Goal: Contribute content: Contribute content

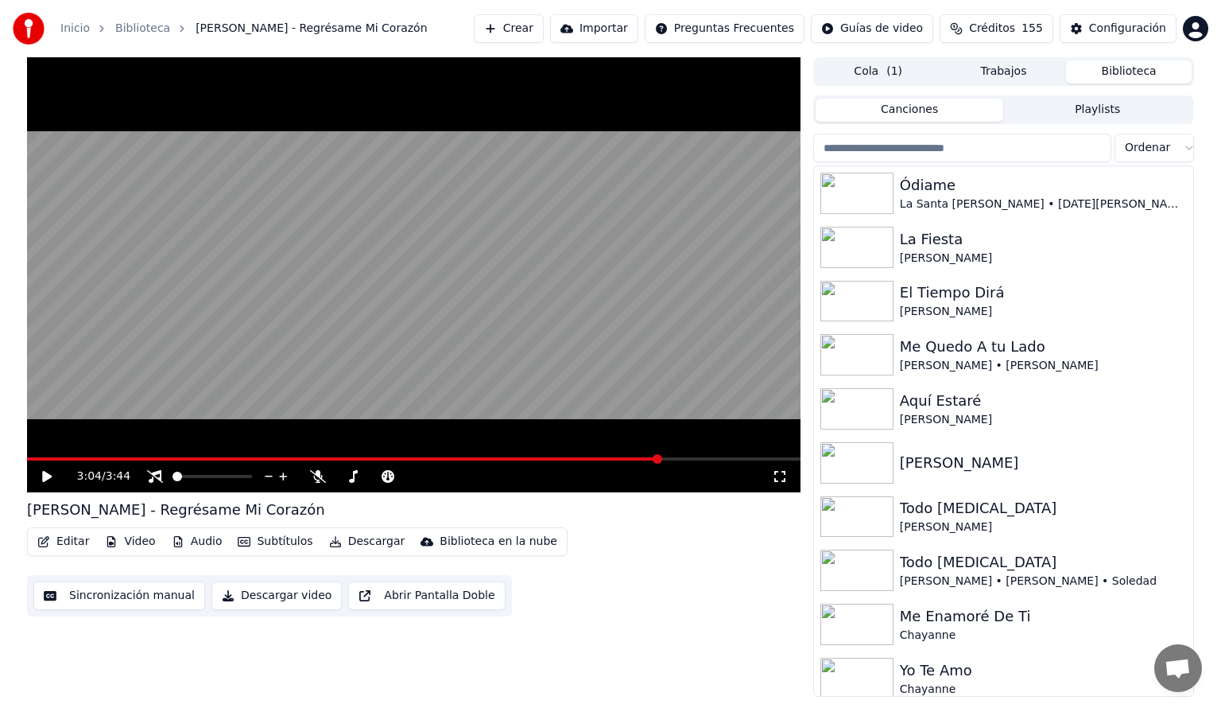
click at [1122, 69] on button "Biblioteca" at bounding box center [1129, 71] width 126 height 23
click at [909, 143] on input "search" at bounding box center [962, 148] width 298 height 29
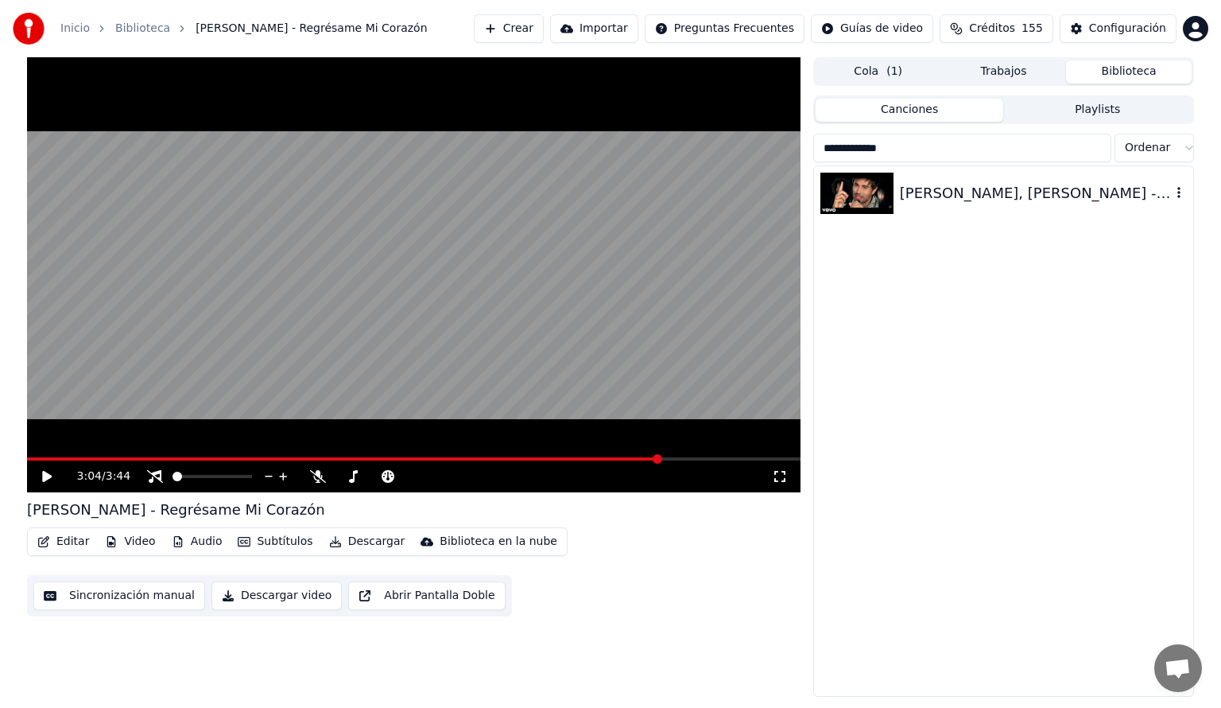
type input "**********"
click at [906, 199] on div "[PERSON_NAME], [PERSON_NAME] - Cuando Me Enamoro" at bounding box center [1035, 193] width 271 height 22
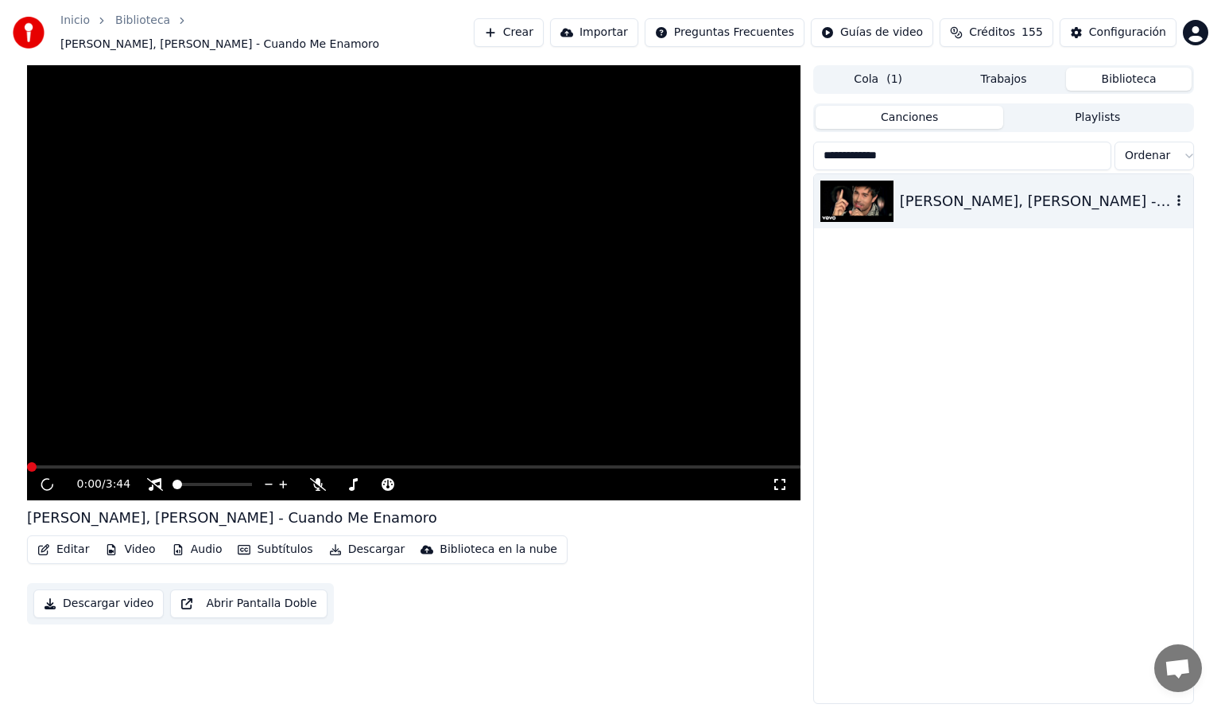
click at [906, 199] on div "[PERSON_NAME], [PERSON_NAME] - Cuando Me Enamoro" at bounding box center [1035, 201] width 271 height 22
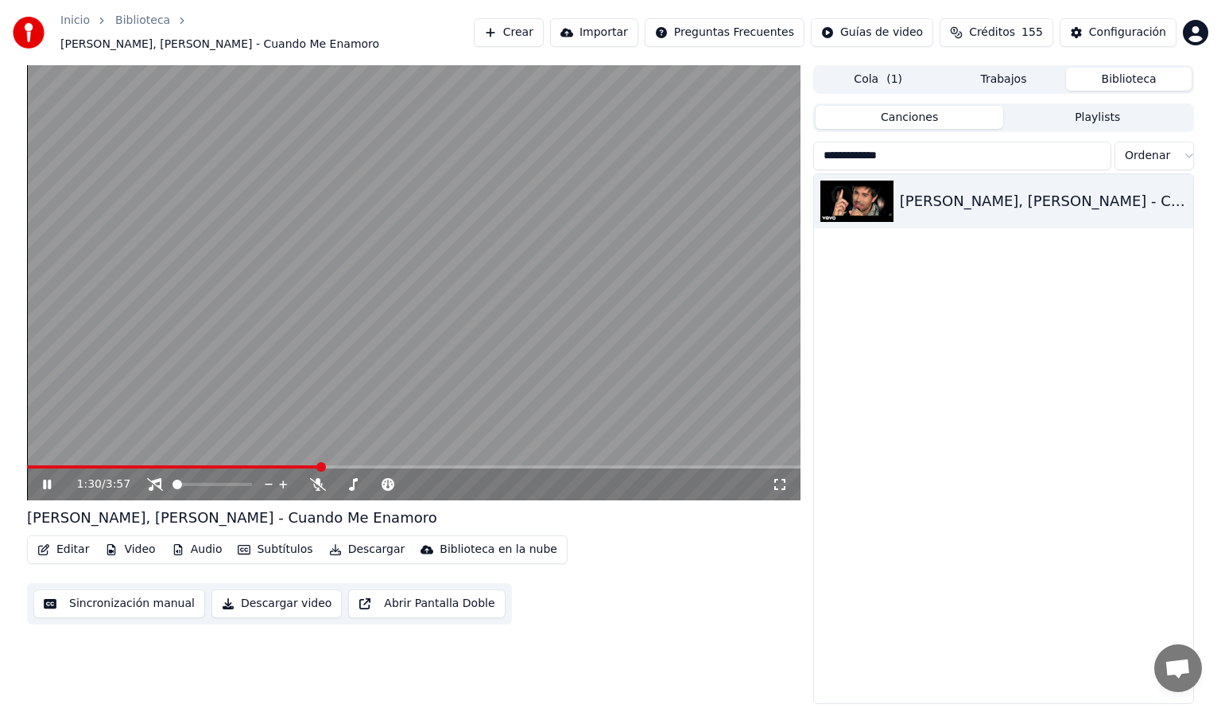
click at [320, 465] on span at bounding box center [414, 466] width 774 height 3
click at [407, 465] on span at bounding box center [414, 466] width 774 height 3
click at [151, 478] on icon at bounding box center [155, 484] width 16 height 13
click at [453, 465] on span at bounding box center [414, 466] width 774 height 3
click at [318, 478] on icon at bounding box center [318, 484] width 16 height 13
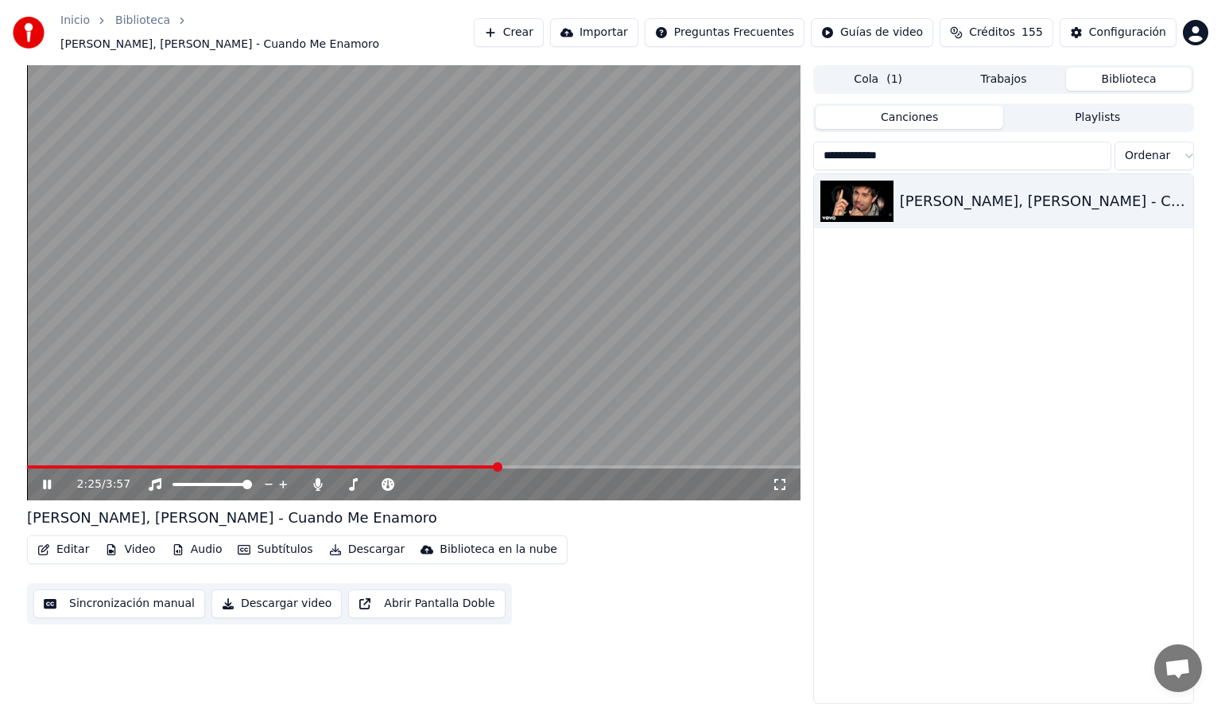
click at [499, 465] on span at bounding box center [263, 466] width 472 height 3
click at [45, 479] on icon at bounding box center [47, 484] width 8 height 10
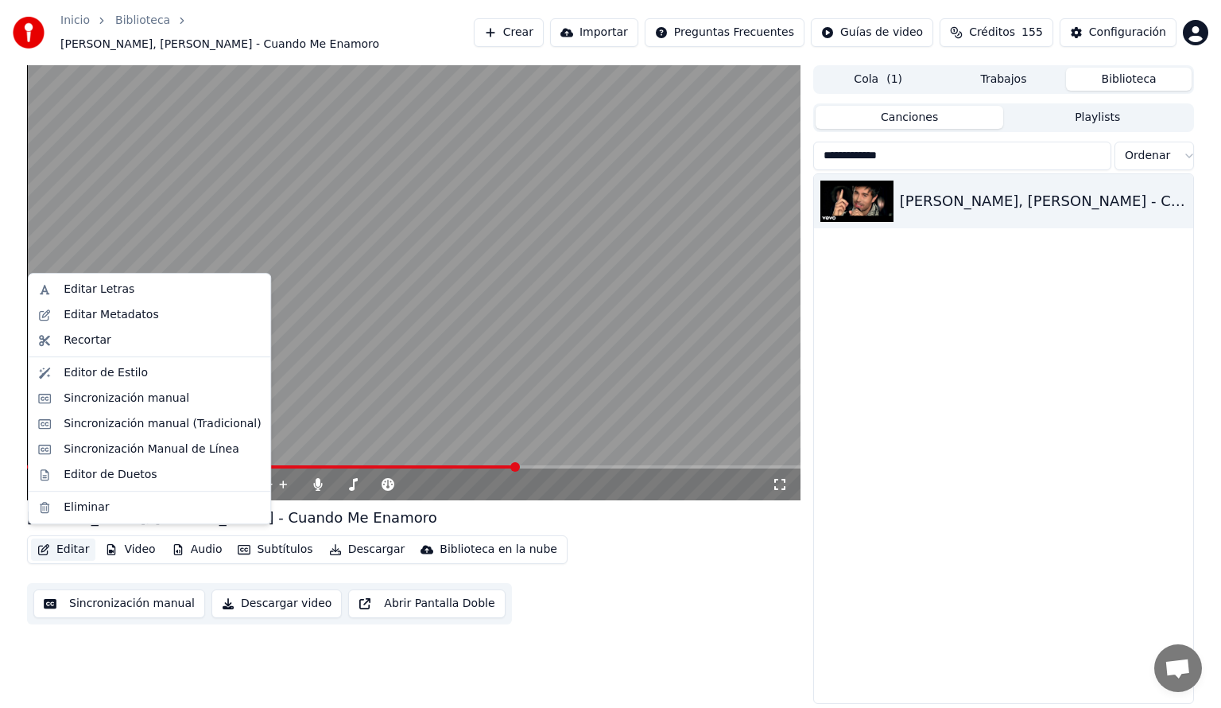
click at [60, 538] on button "Editar" at bounding box center [63, 549] width 64 height 22
click at [86, 285] on div "Editar Letras" at bounding box center [99, 289] width 71 height 16
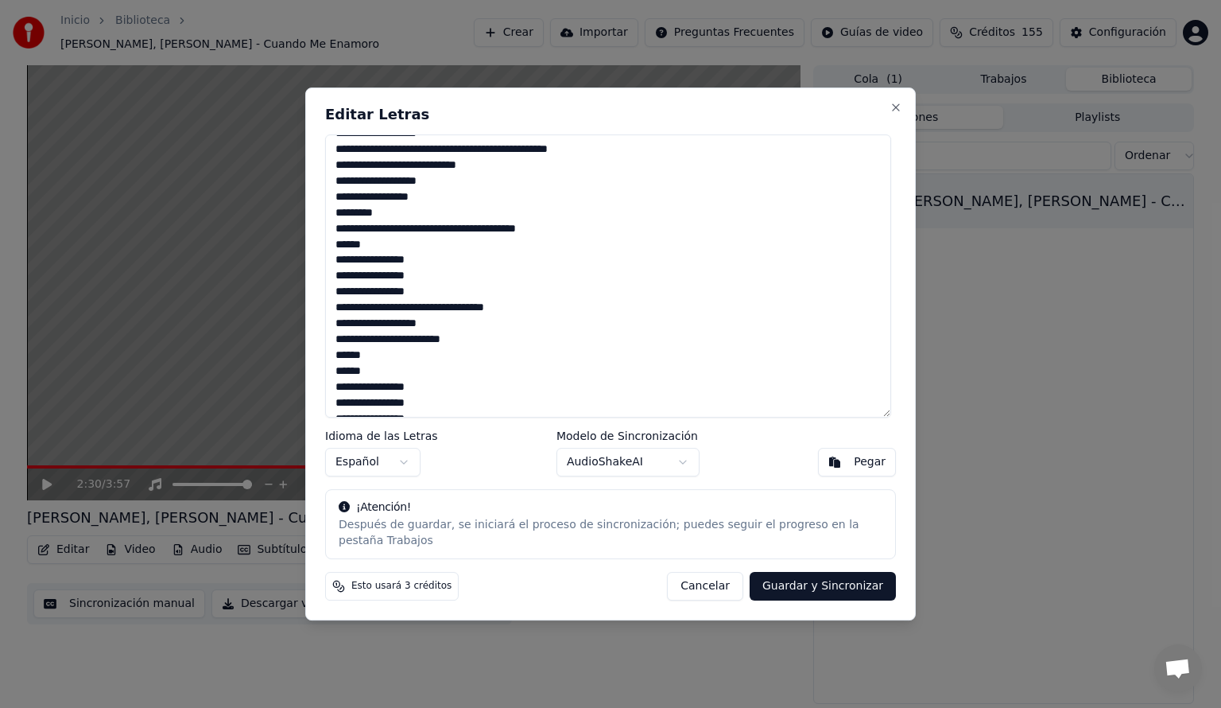
scroll to position [350, 0]
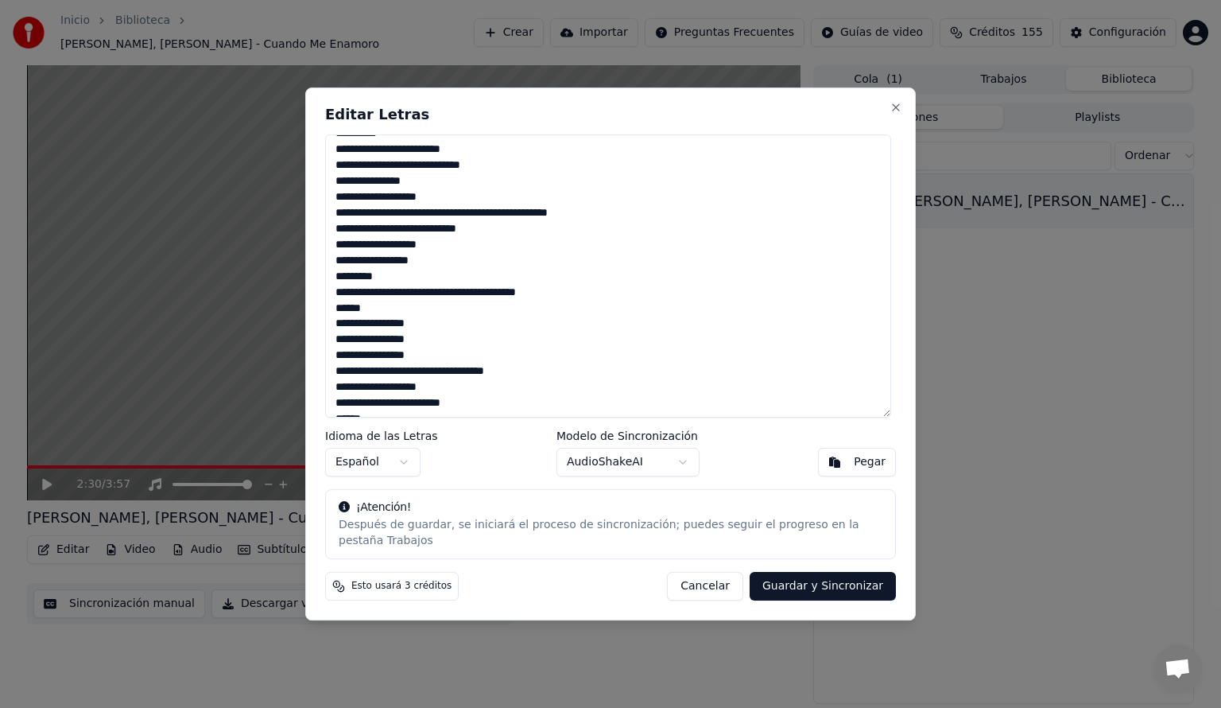
drag, startPoint x: 496, startPoint y: 252, endPoint x: 335, endPoint y: 255, distance: 160.6
click at [335, 255] on textarea at bounding box center [608, 275] width 566 height 283
click at [409, 250] on textarea at bounding box center [608, 275] width 566 height 283
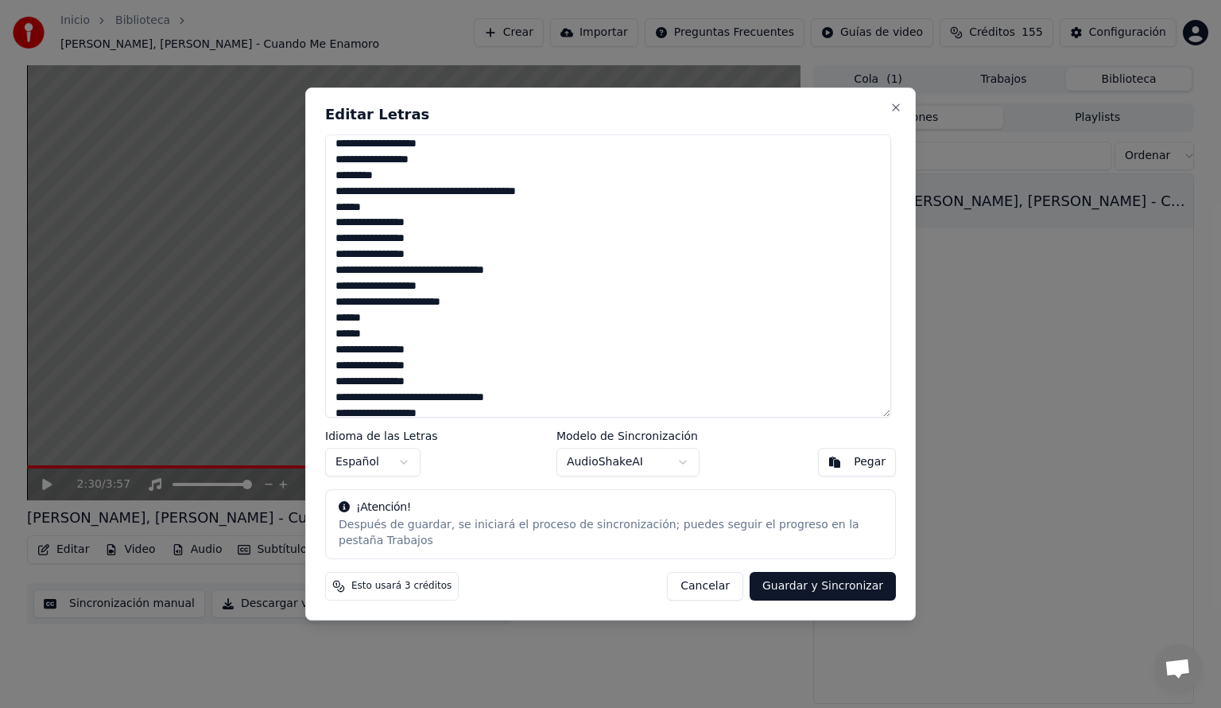
click at [343, 169] on textarea at bounding box center [608, 275] width 566 height 283
click at [337, 169] on textarea at bounding box center [608, 275] width 566 height 283
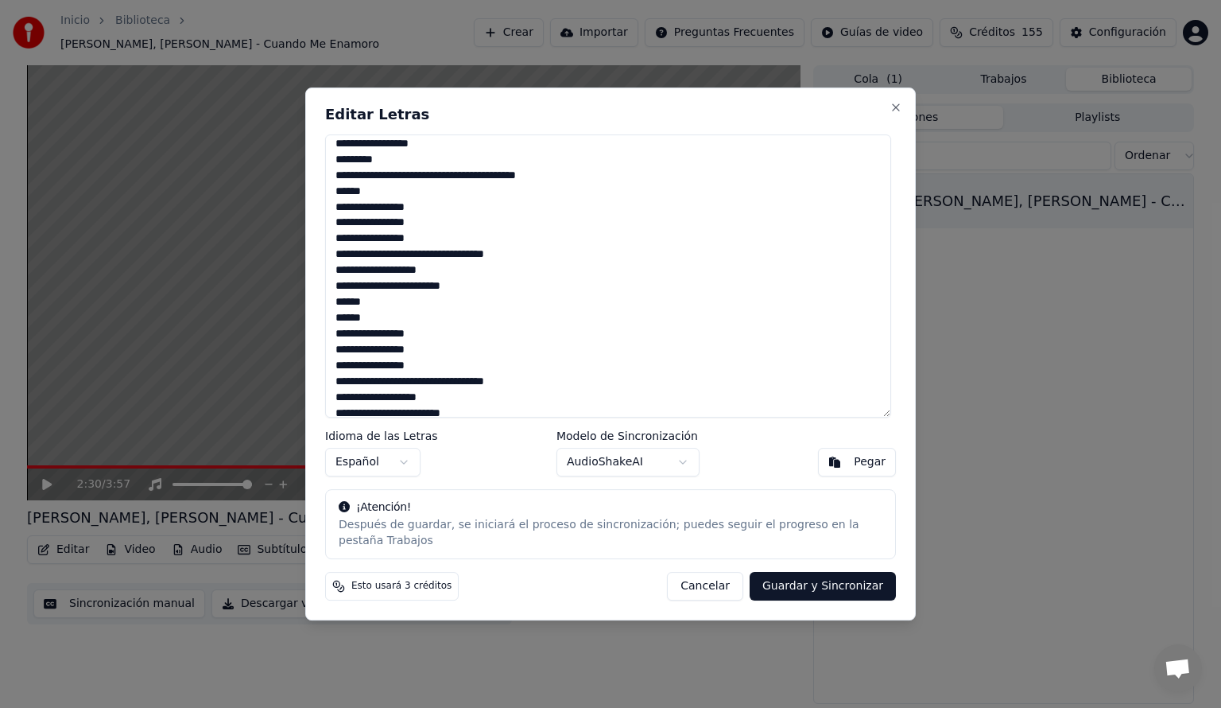
click at [343, 153] on textarea at bounding box center [608, 275] width 566 height 283
click at [808, 582] on button "Guardar y Sincronizar" at bounding box center [823, 586] width 146 height 29
type textarea "**********"
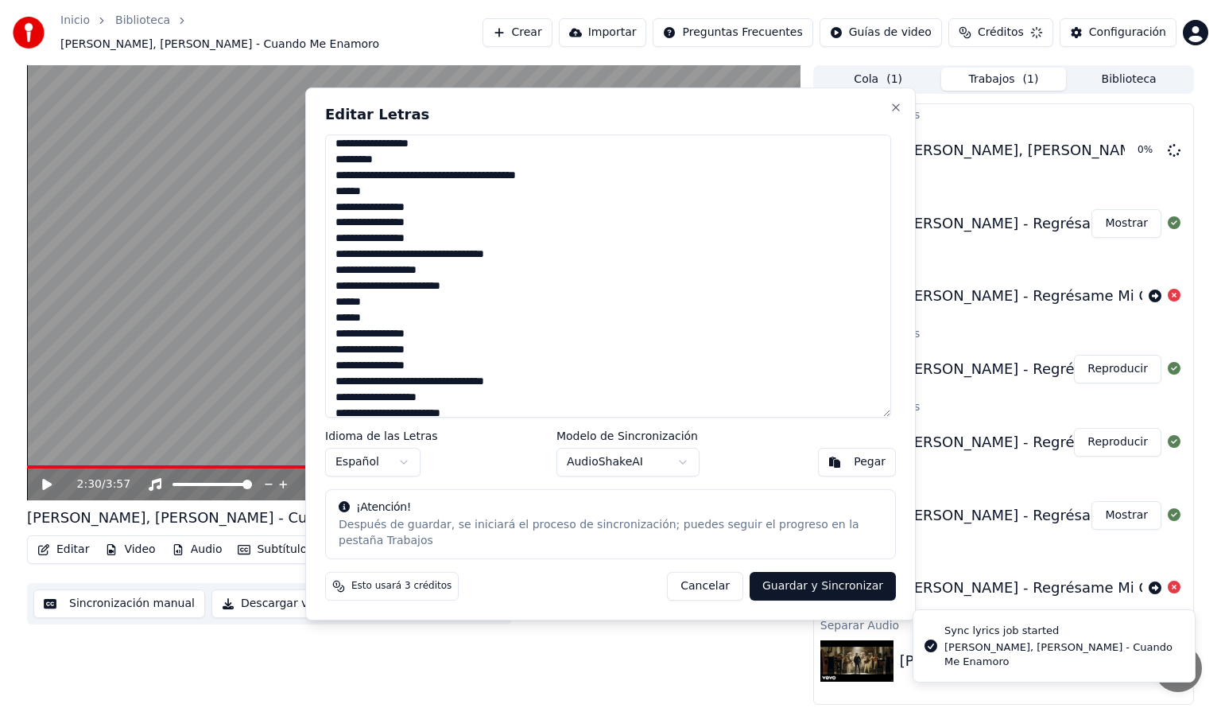
click at [280, 652] on html "Inicio Biblioteca Enrique Iglesias, Juan Luis Guerra - Cuando Me Enamoro Crear …" at bounding box center [610, 354] width 1221 height 708
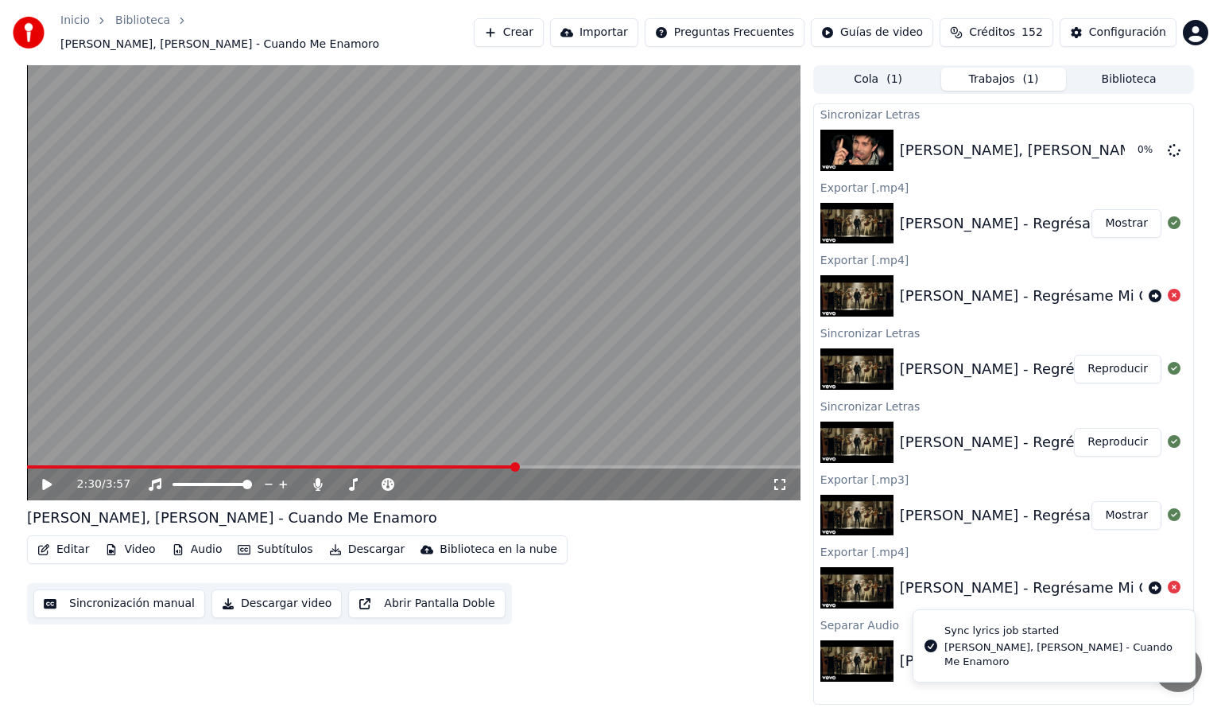
click at [45, 479] on icon at bounding box center [47, 484] width 10 height 11
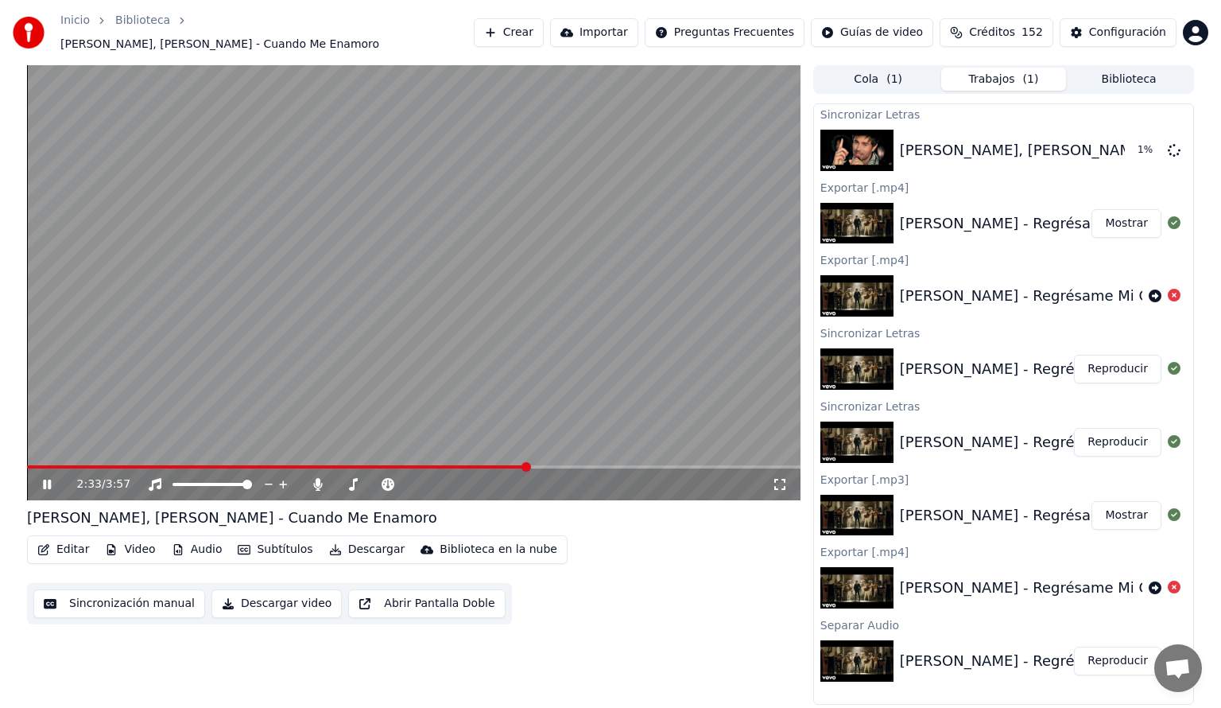
click at [501, 465] on span at bounding box center [277, 466] width 501 height 3
click at [501, 465] on span at bounding box center [264, 466] width 475 height 3
click at [504, 465] on span at bounding box center [282, 466] width 510 height 3
click at [494, 465] on span at bounding box center [261, 466] width 468 height 3
click at [498, 465] on span at bounding box center [263, 466] width 472 height 3
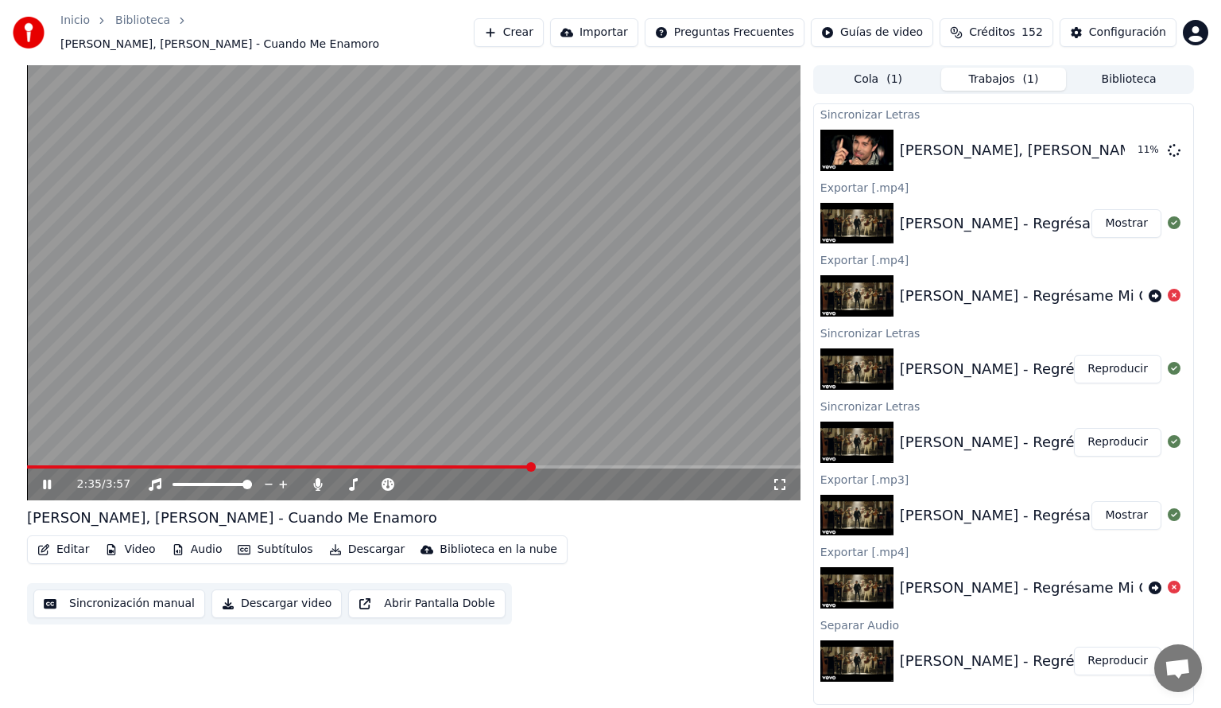
click at [498, 465] on span at bounding box center [280, 466] width 506 height 3
click at [498, 465] on span at bounding box center [263, 466] width 472 height 3
click at [498, 465] on span at bounding box center [279, 466] width 504 height 3
click at [316, 478] on icon at bounding box center [317, 484] width 9 height 13
click at [41, 478] on icon at bounding box center [58, 484] width 37 height 13
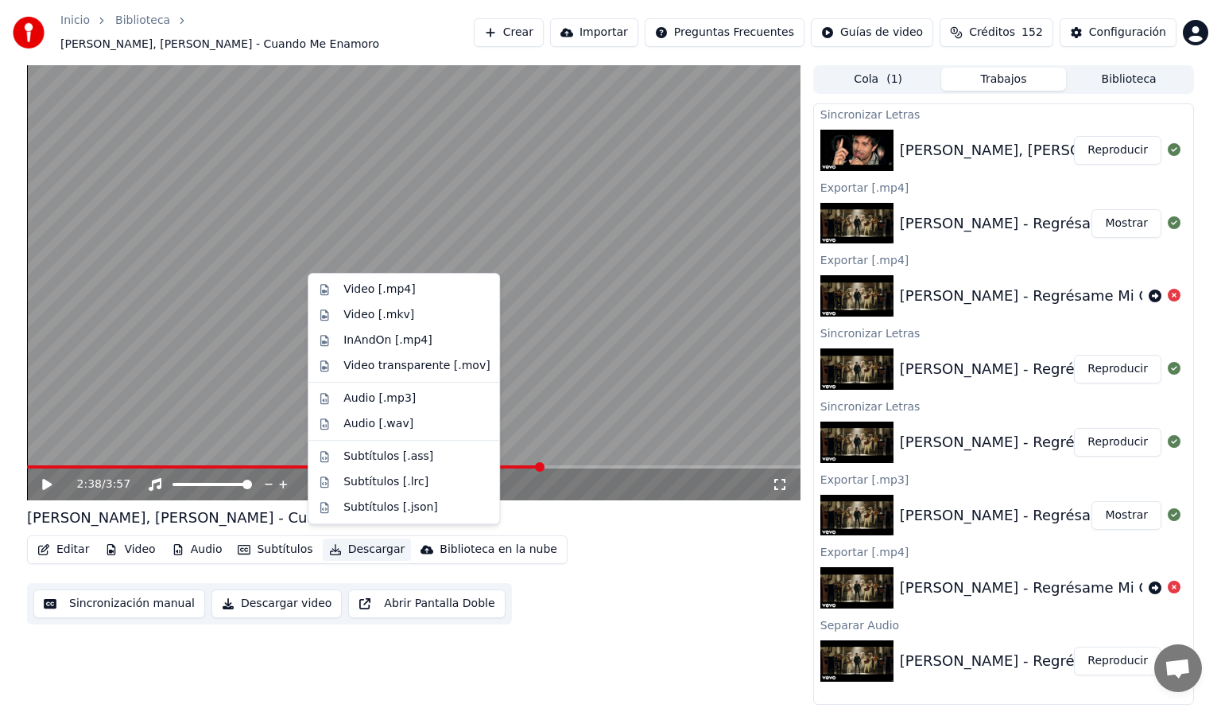
click at [355, 545] on button "Descargar" at bounding box center [367, 549] width 89 height 22
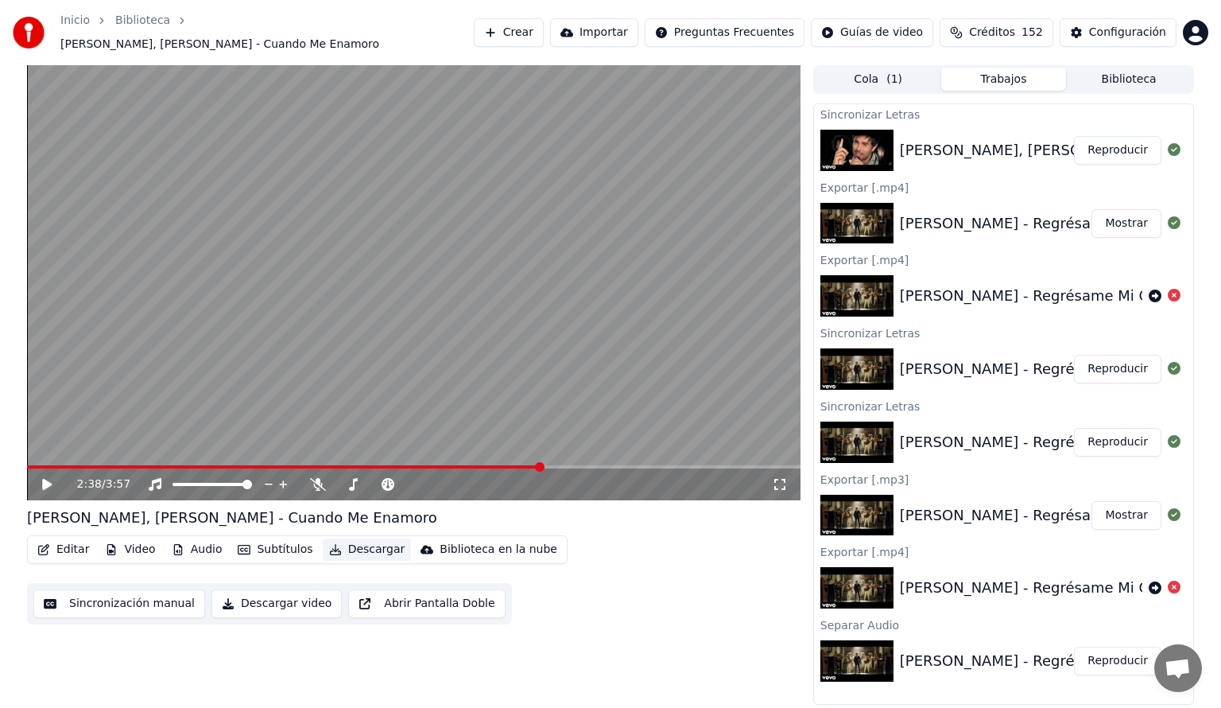
click at [372, 544] on button "Descargar" at bounding box center [367, 549] width 89 height 22
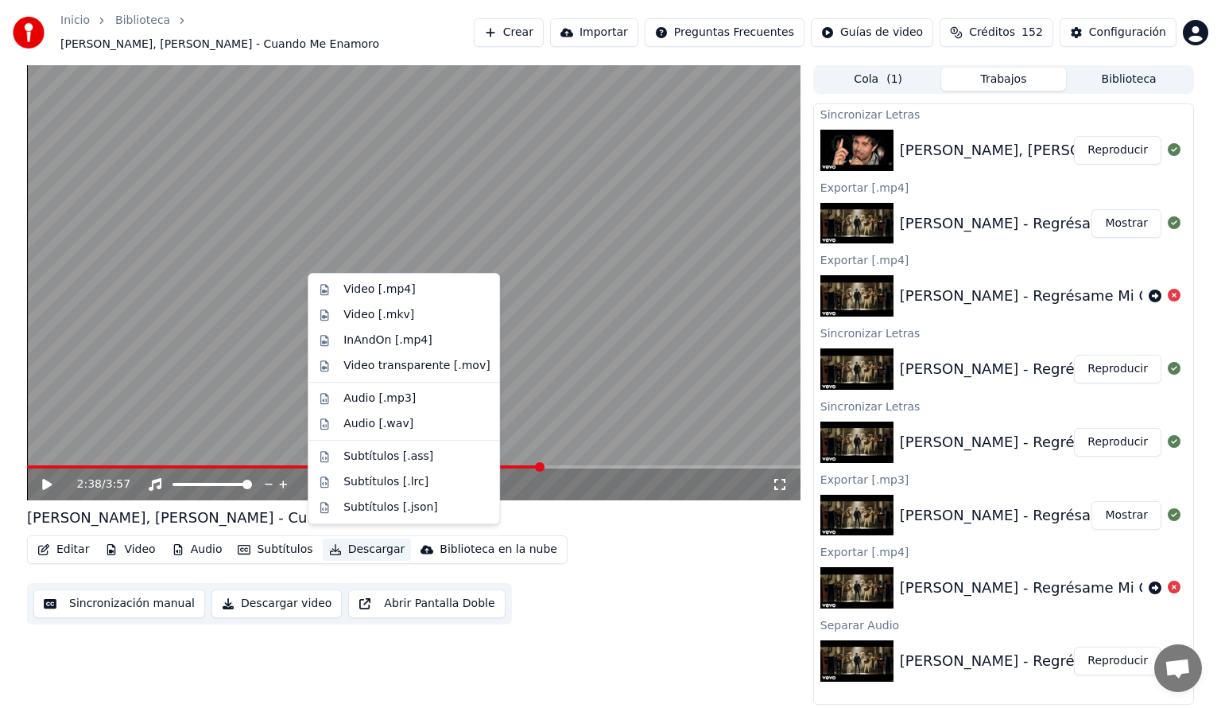
click at [363, 542] on button "Descargar" at bounding box center [367, 549] width 89 height 22
click at [373, 289] on div "Video [.mp4]" at bounding box center [379, 289] width 72 height 16
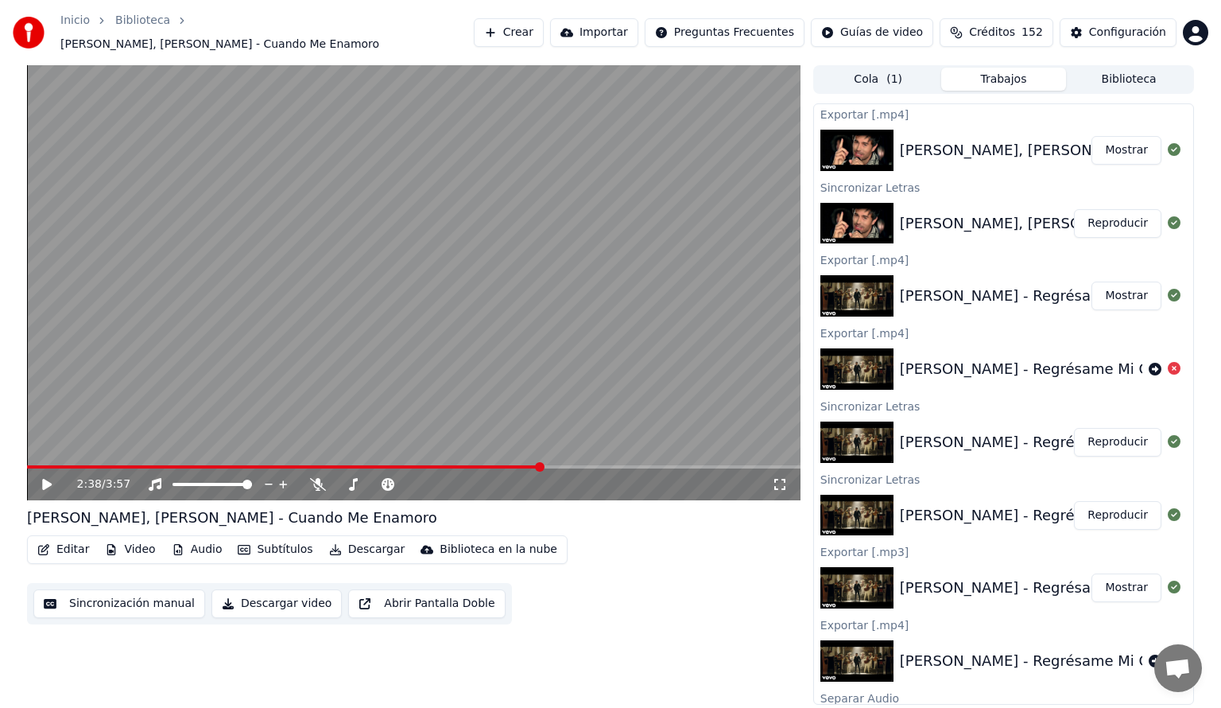
click at [1105, 147] on button "Mostrar" at bounding box center [1127, 150] width 70 height 29
click at [66, 540] on button "Editar" at bounding box center [63, 549] width 64 height 22
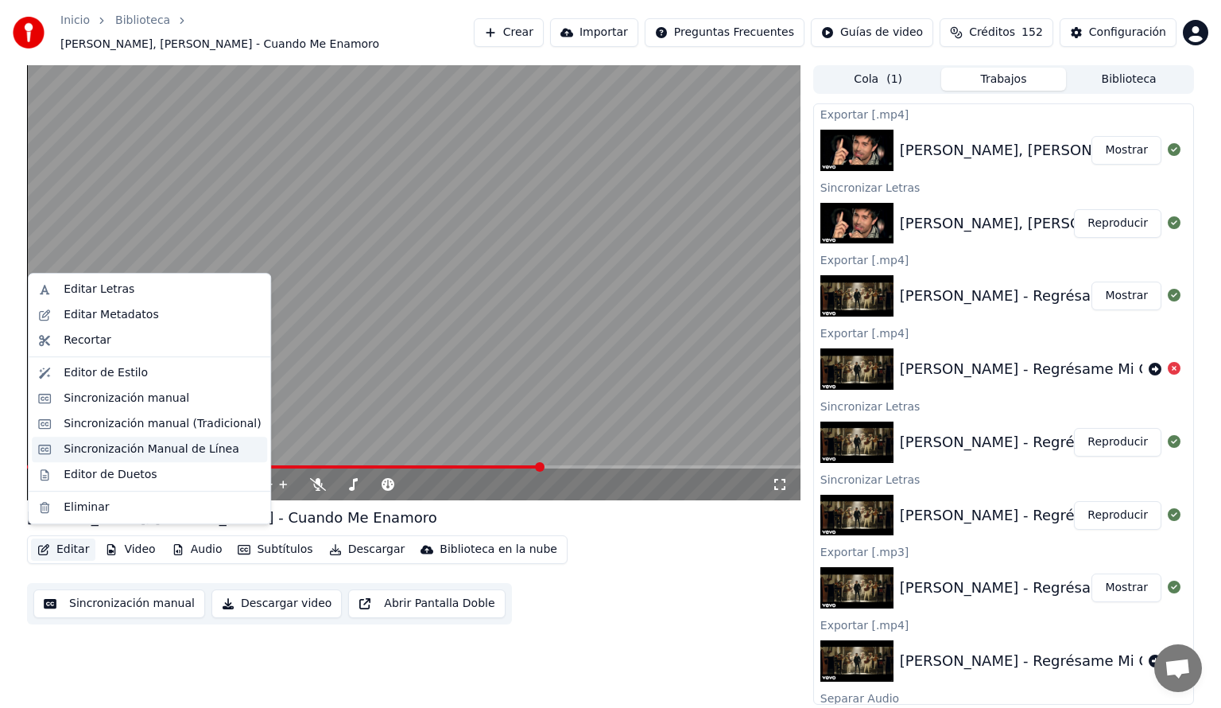
click at [73, 453] on div "Sincronización Manual de Línea" at bounding box center [152, 449] width 176 height 16
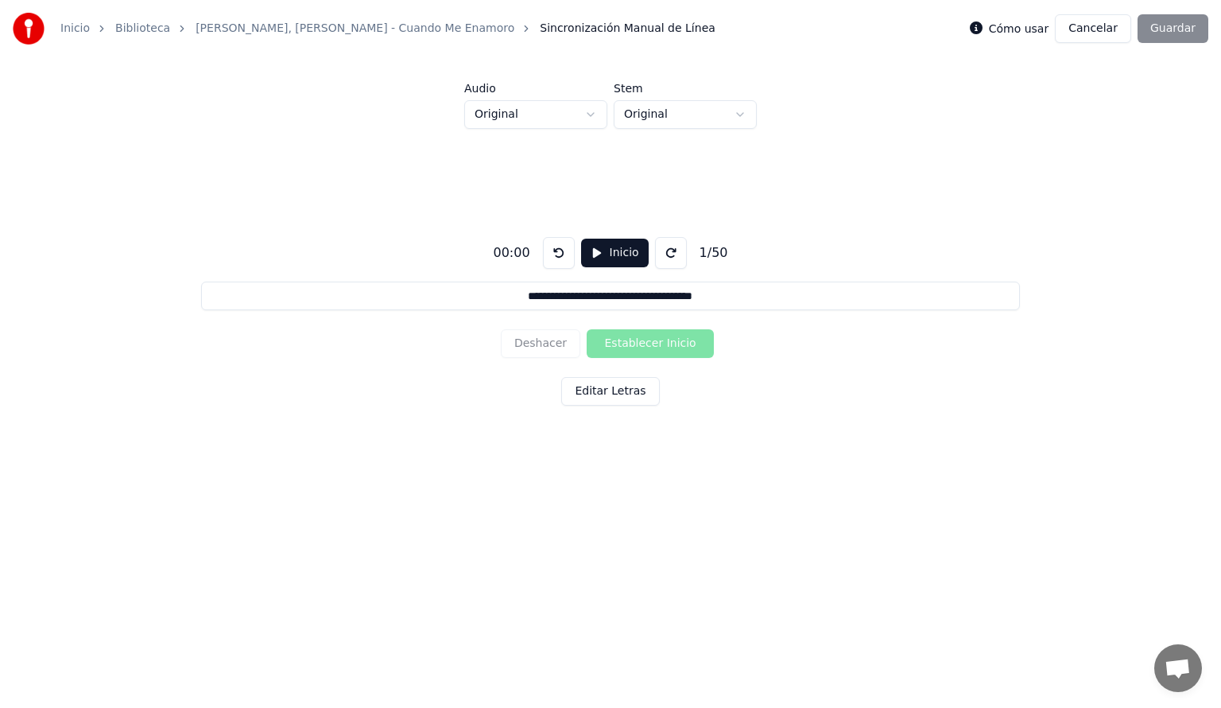
click at [607, 256] on button "Inicio" at bounding box center [615, 253] width 68 height 29
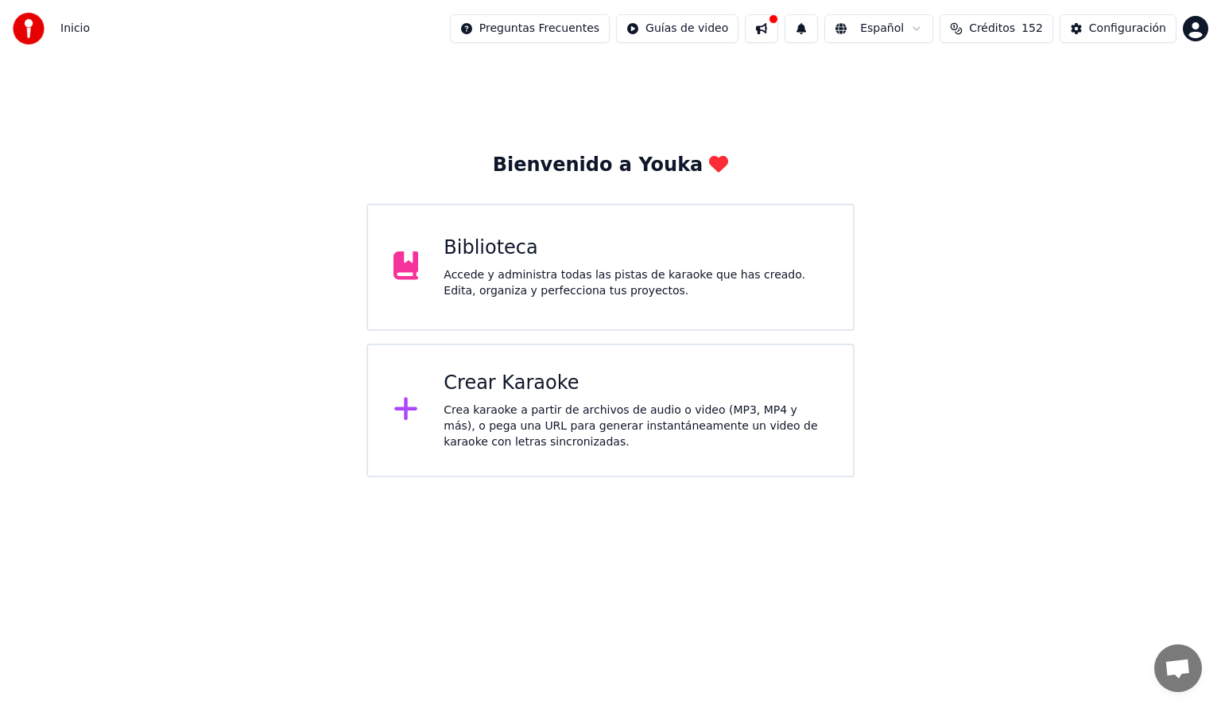
click at [642, 242] on div "Biblioteca" at bounding box center [636, 247] width 384 height 25
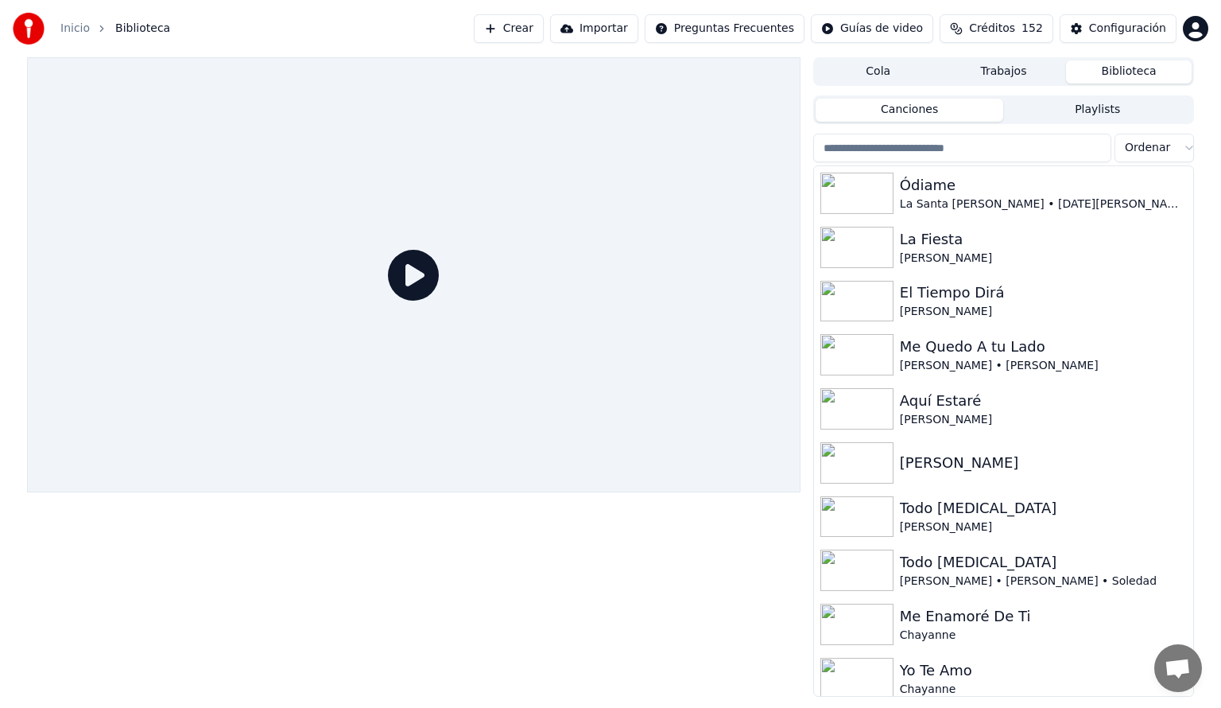
click at [875, 149] on input "search" at bounding box center [962, 148] width 298 height 29
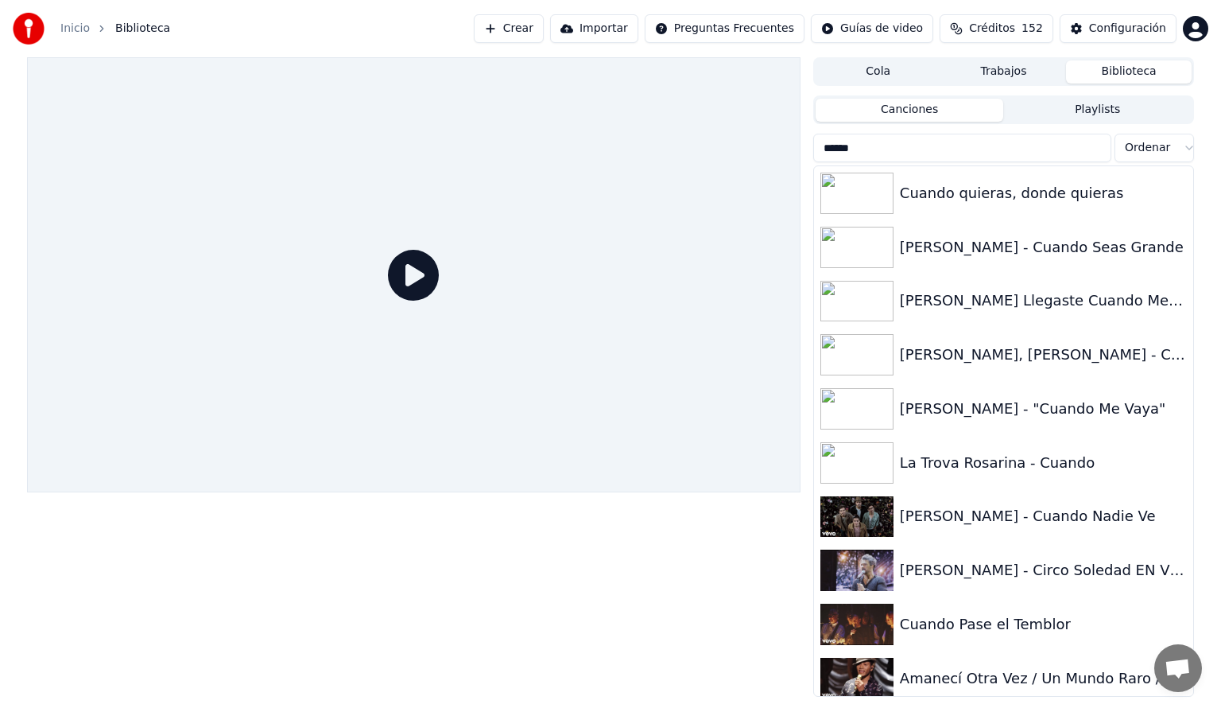
click at [875, 149] on input "******" at bounding box center [962, 148] width 298 height 29
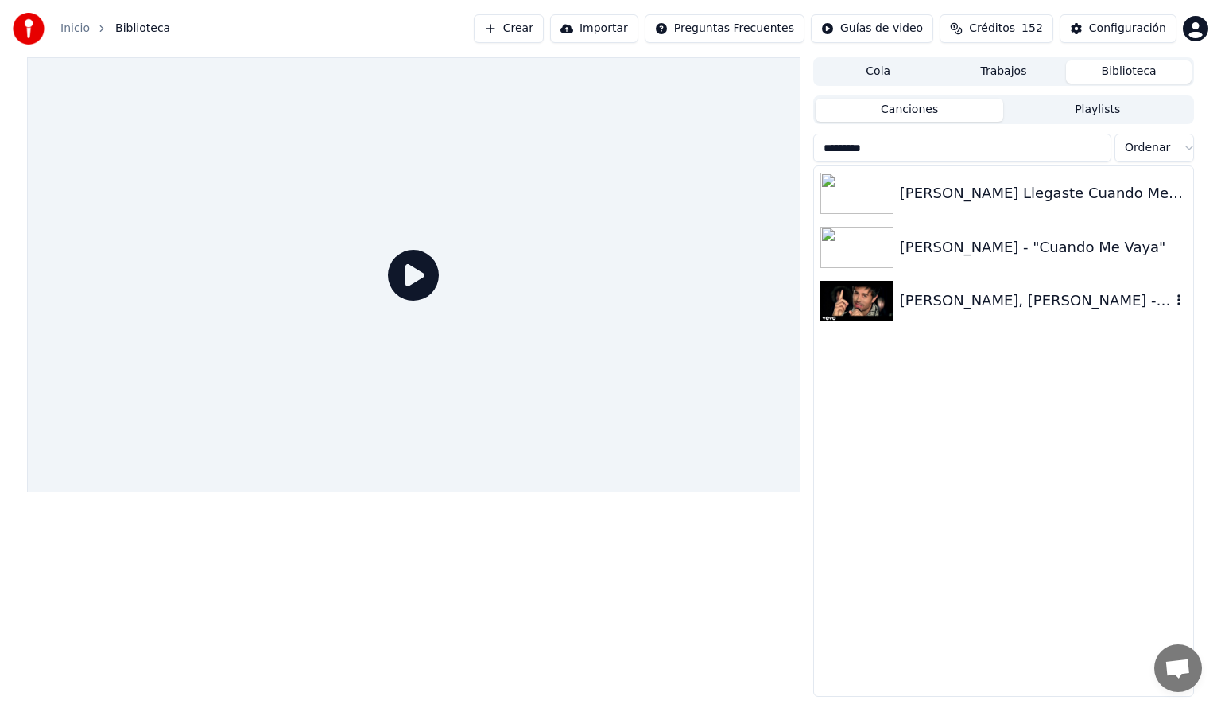
type input "*********"
click at [884, 293] on img at bounding box center [856, 301] width 73 height 41
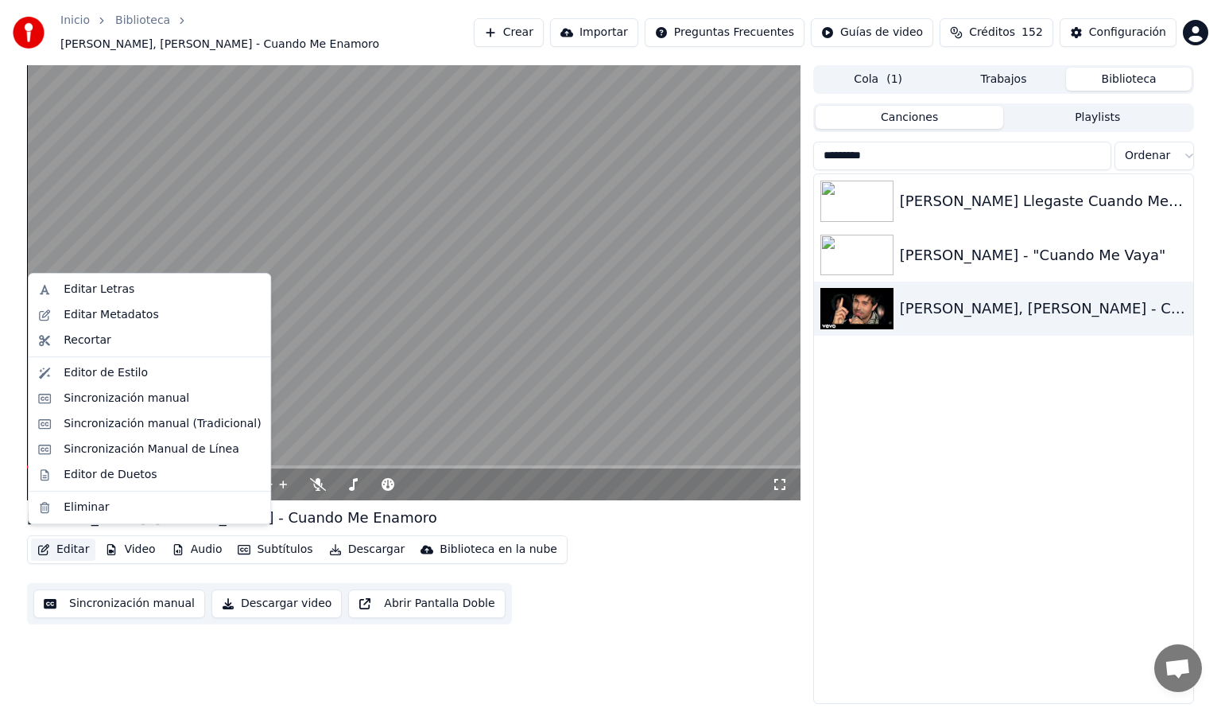
click at [66, 541] on button "Editar" at bounding box center [63, 549] width 64 height 22
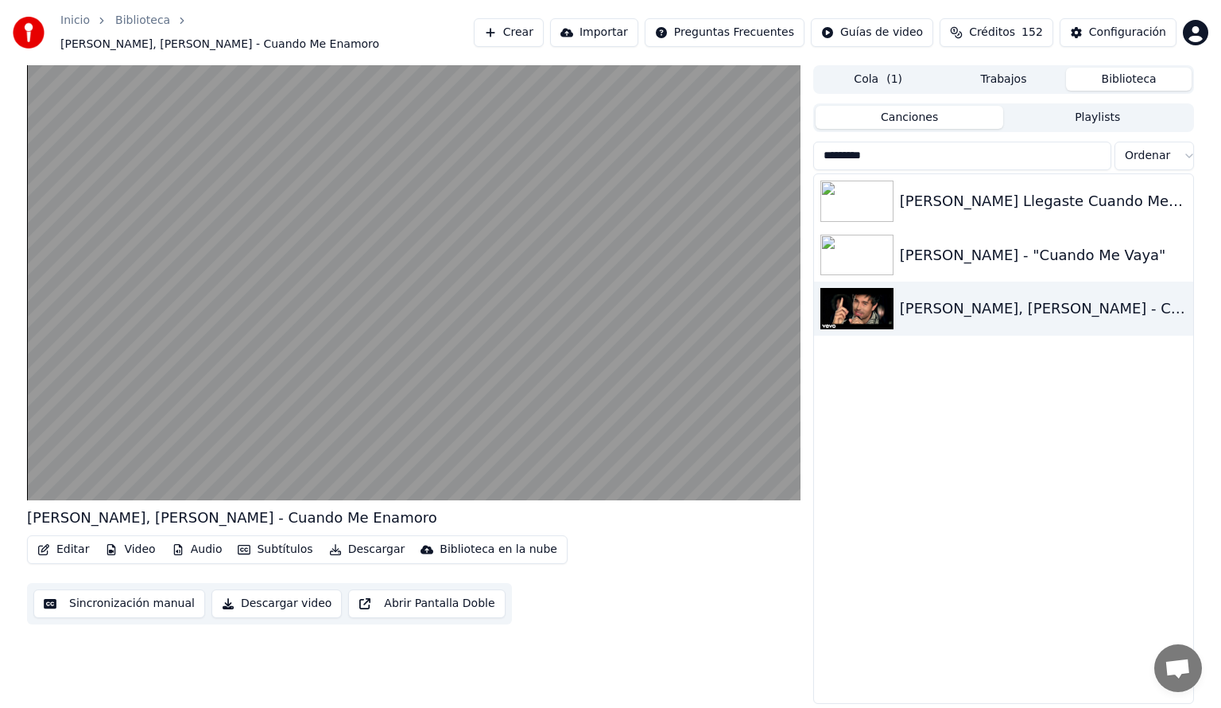
click at [16, 551] on div "[PERSON_NAME], [PERSON_NAME] - Cuando Me Enamoro Editar Video Audio Subtítulos …" at bounding box center [610, 384] width 1193 height 639
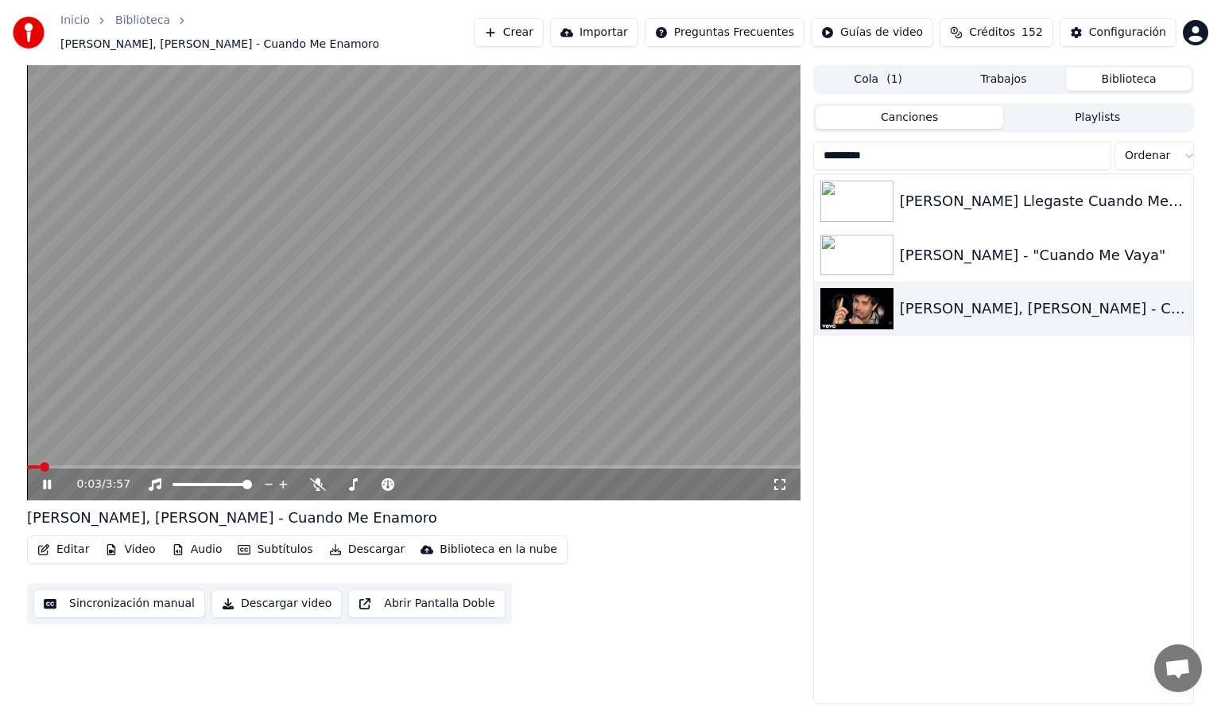
click at [48, 479] on icon at bounding box center [47, 484] width 8 height 10
click at [80, 548] on button "Editar" at bounding box center [63, 549] width 64 height 22
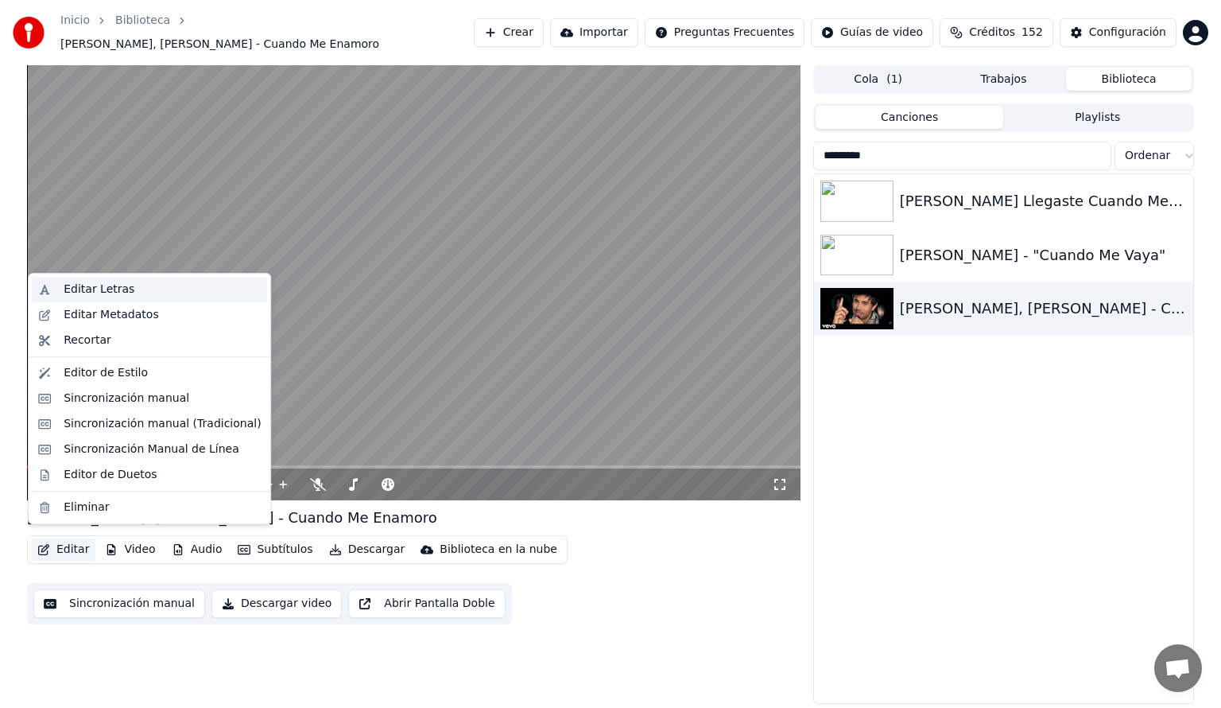
click at [101, 284] on div "Editar Letras" at bounding box center [99, 289] width 71 height 16
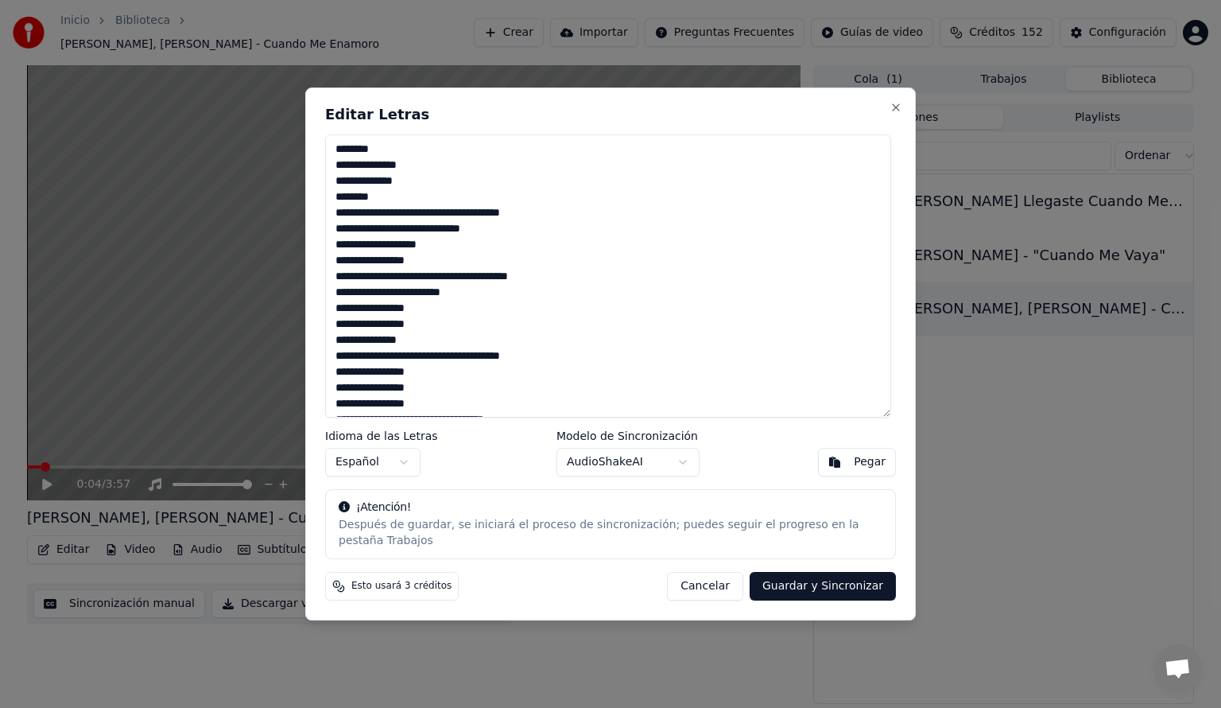
click at [829, 579] on button "Guardar y Sincronizar" at bounding box center [823, 586] width 146 height 29
type textarea "**********"
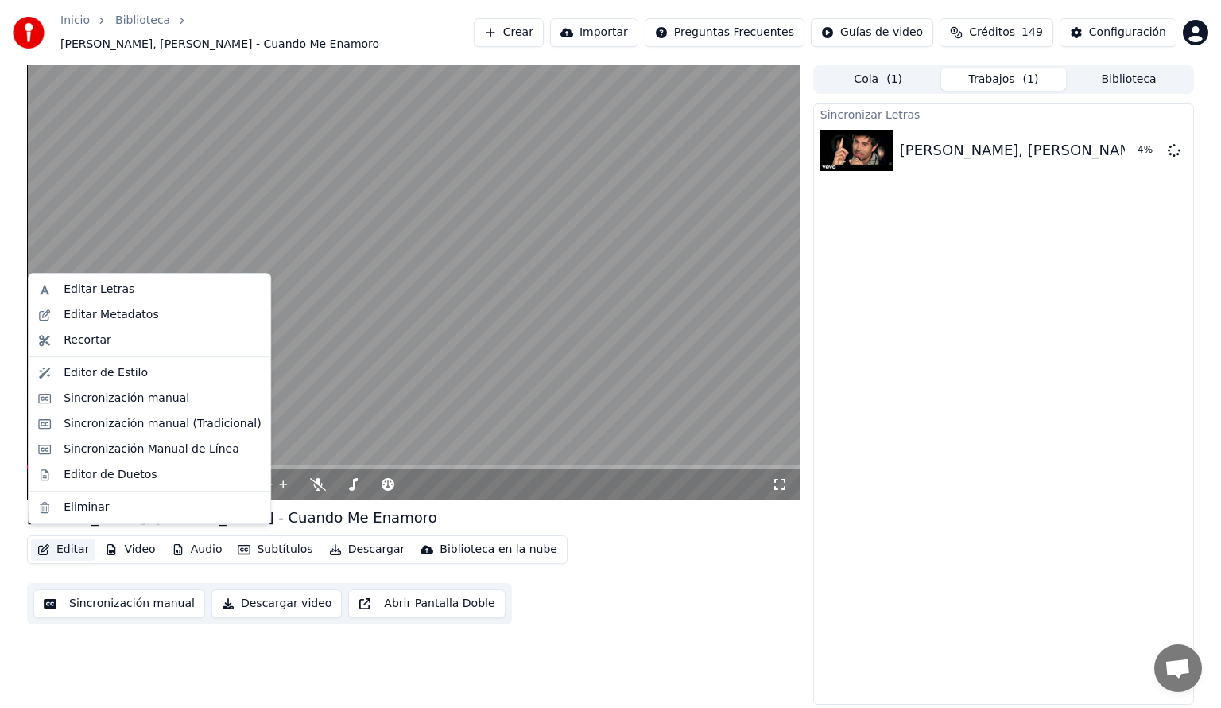
click at [70, 540] on button "Editar" at bounding box center [63, 549] width 64 height 22
click at [89, 447] on div "Sincronización Manual de Línea" at bounding box center [152, 449] width 176 height 16
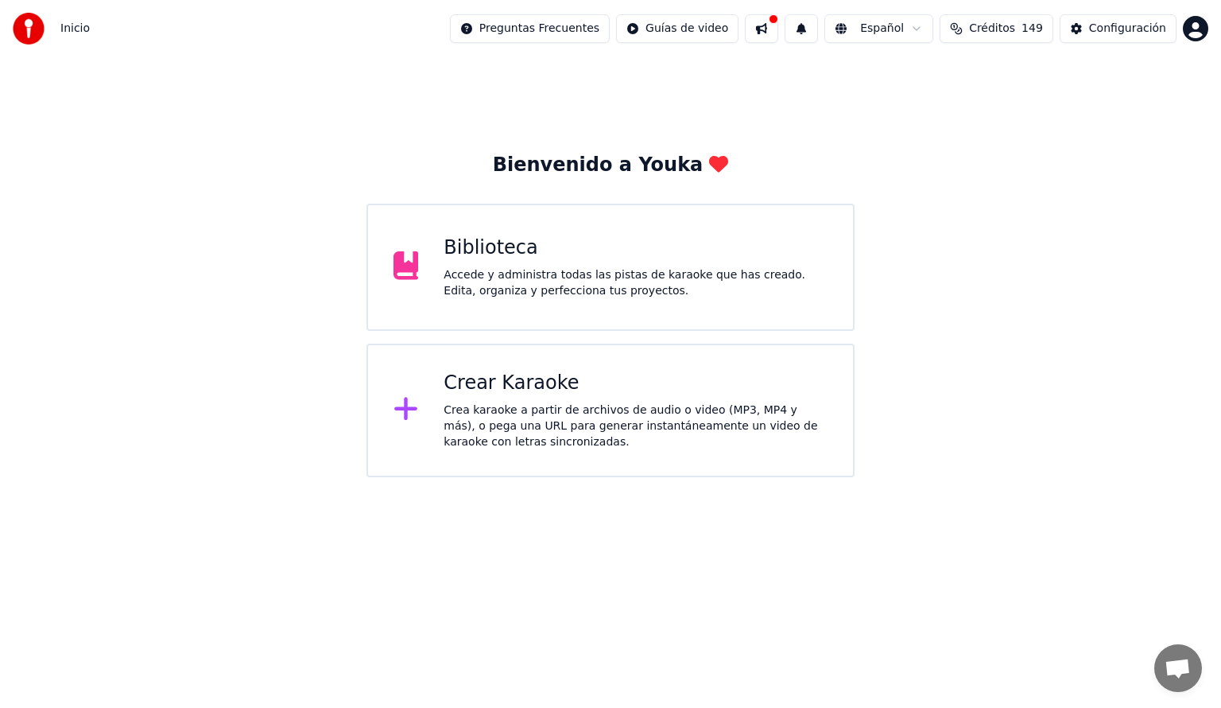
click at [688, 293] on div "Accede y administra todas las pistas de karaoke que has creado. Edita, organiza…" at bounding box center [636, 283] width 384 height 32
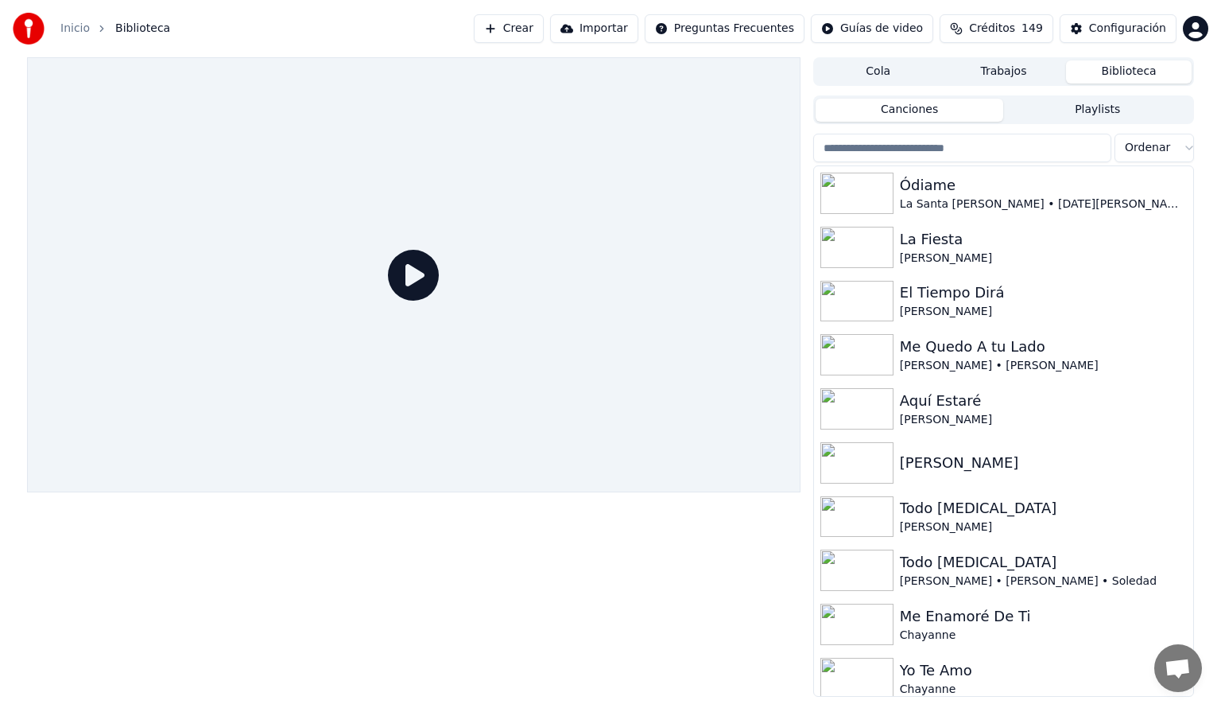
click at [865, 141] on input "search" at bounding box center [962, 148] width 298 height 29
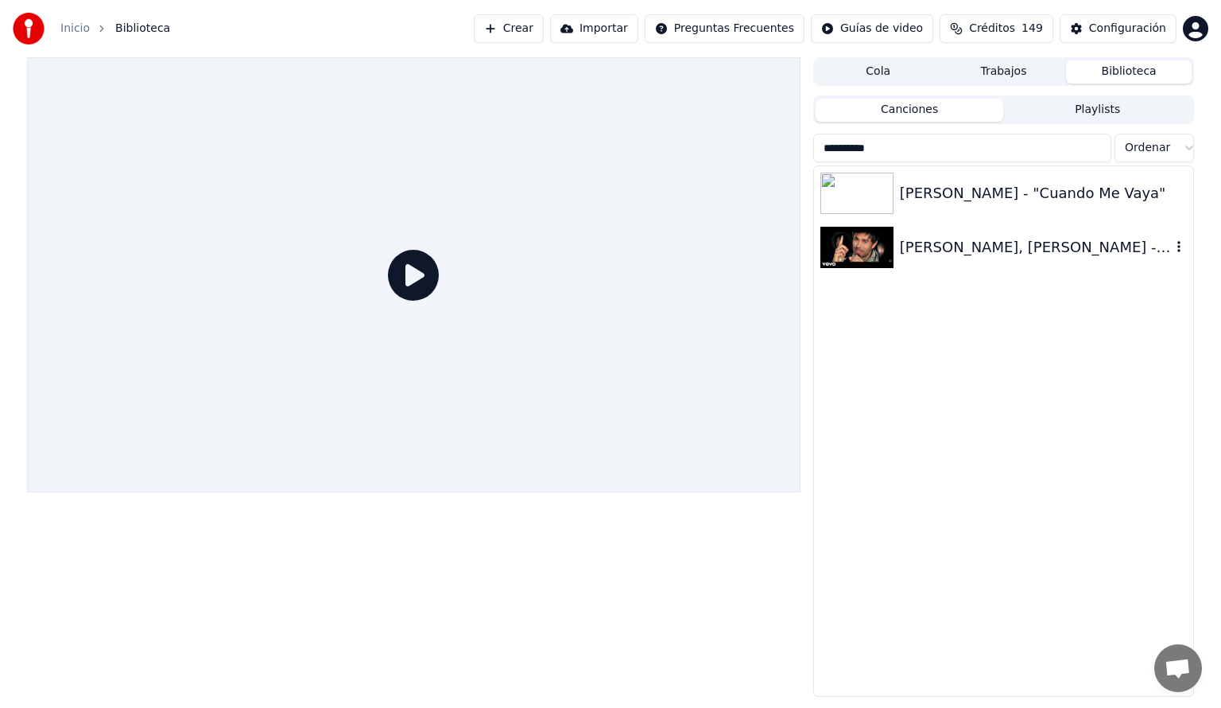
type input "*********"
click at [879, 242] on img at bounding box center [856, 247] width 73 height 41
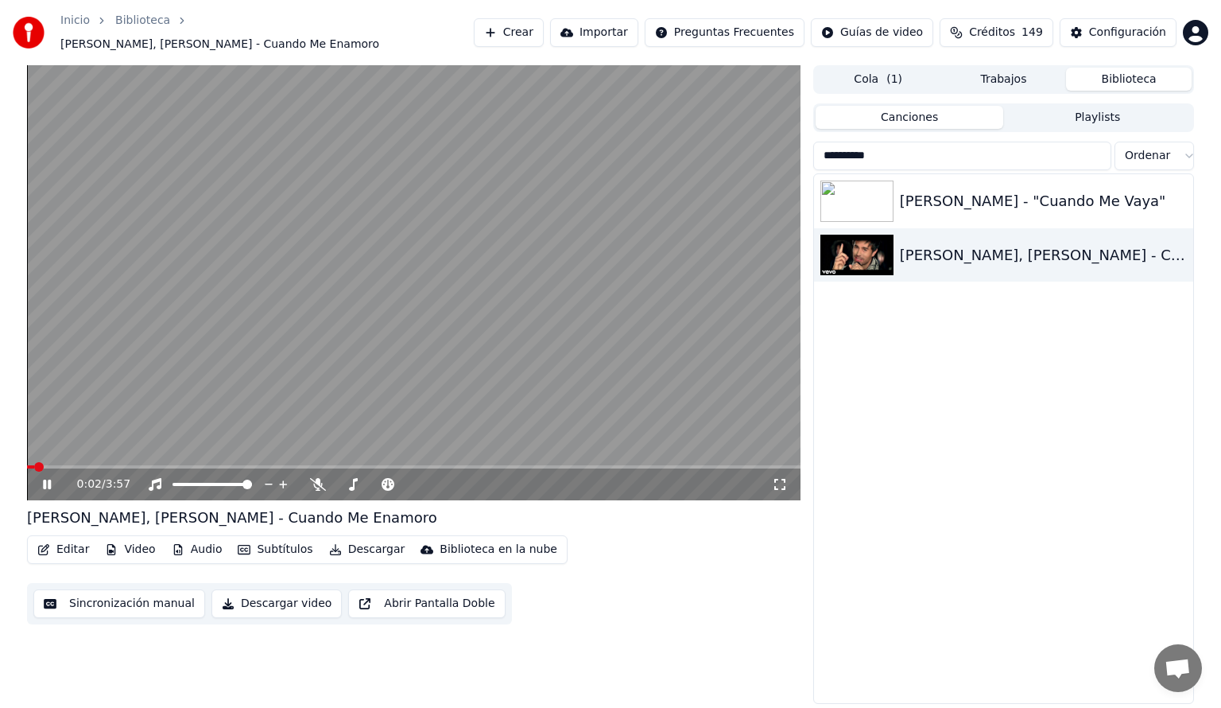
click at [51, 479] on icon at bounding box center [47, 484] width 8 height 10
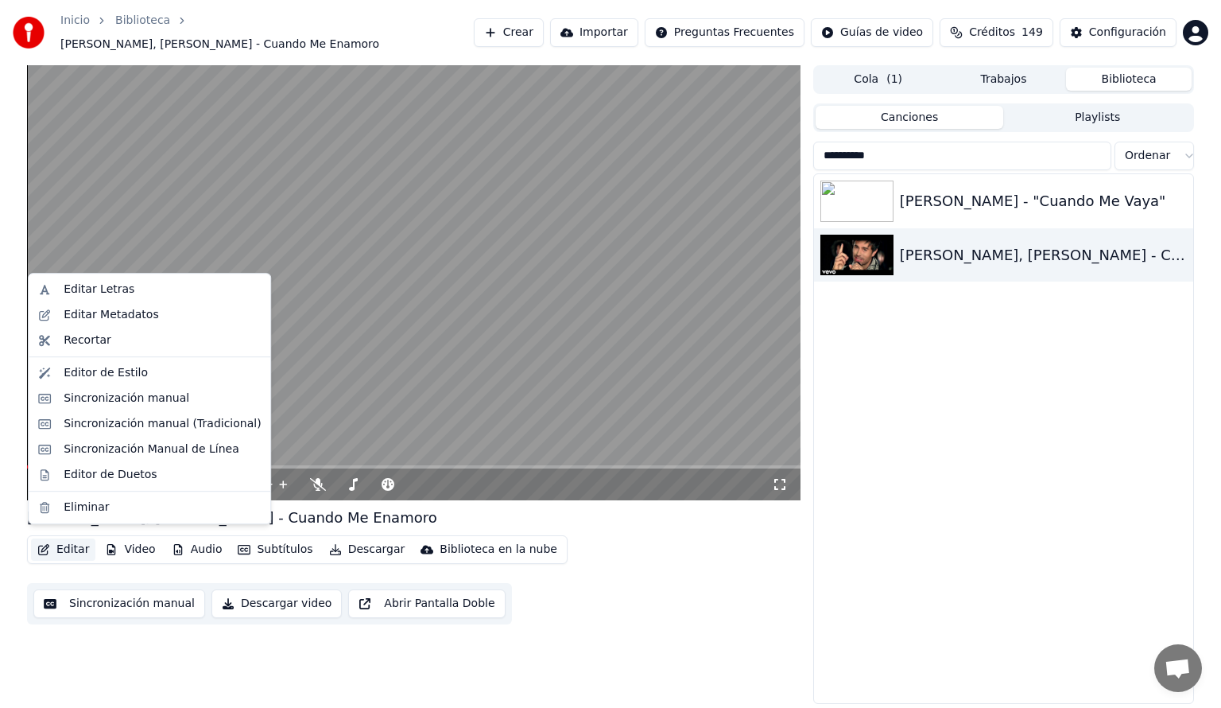
click at [70, 541] on button "Editar" at bounding box center [63, 549] width 64 height 22
click at [87, 285] on div "Editar Letras" at bounding box center [99, 289] width 71 height 16
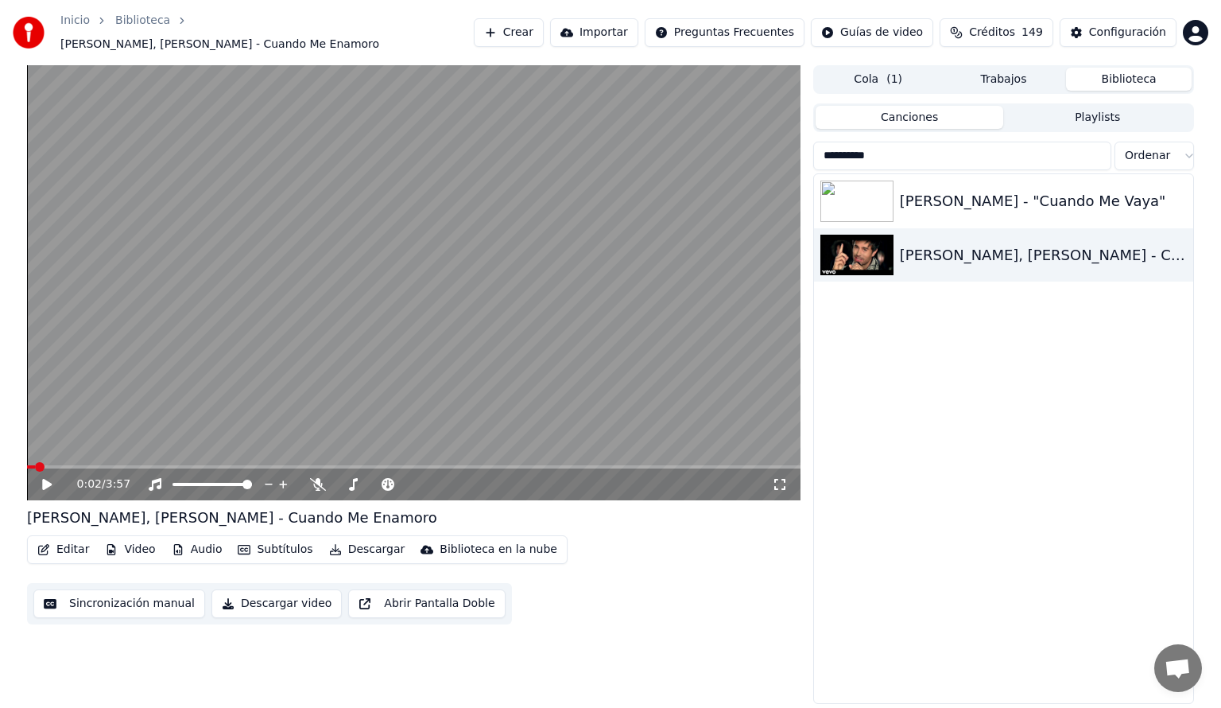
click at [64, 541] on button "Editar" at bounding box center [63, 549] width 64 height 22
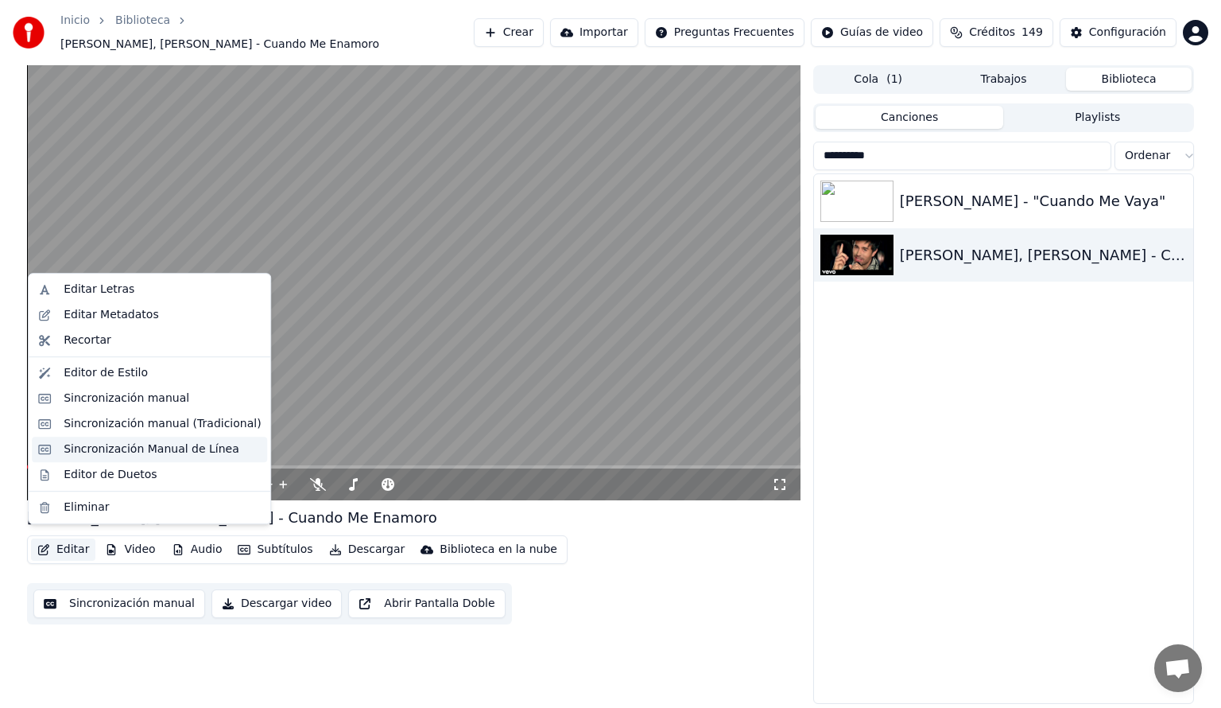
click at [72, 448] on div "Sincronización Manual de Línea" at bounding box center [152, 449] width 176 height 16
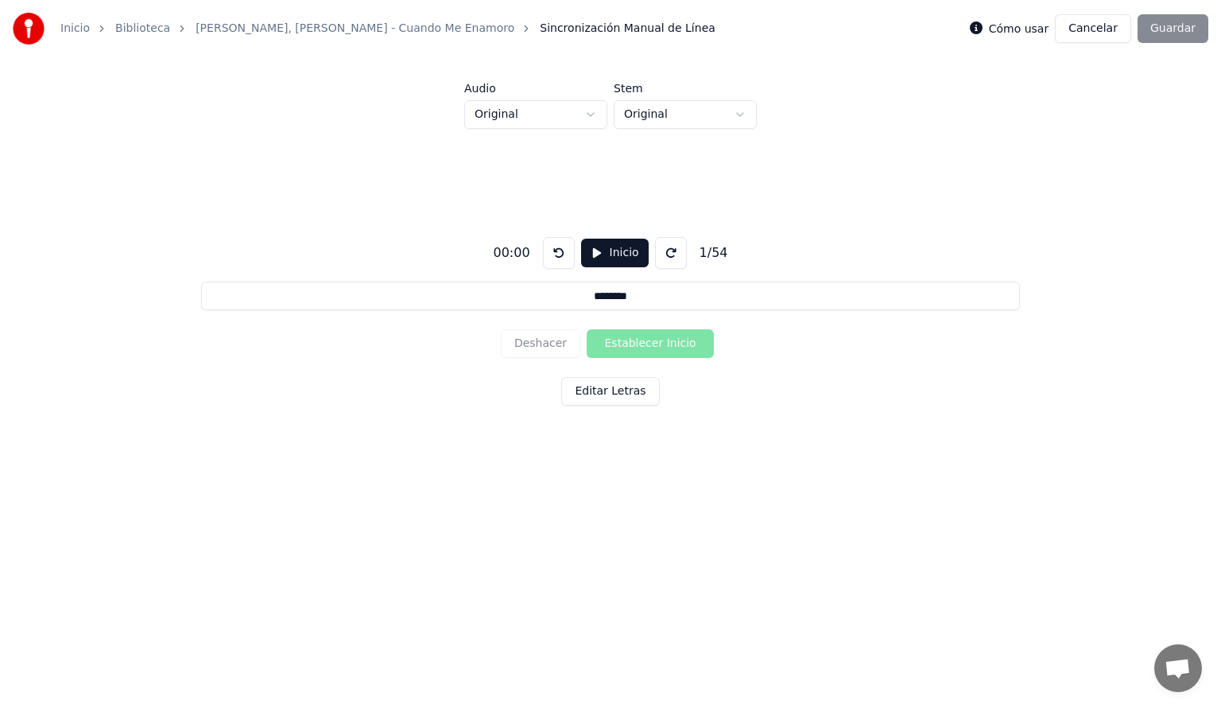
click at [612, 246] on button "Inicio" at bounding box center [615, 253] width 68 height 29
click at [681, 251] on button at bounding box center [675, 253] width 32 height 32
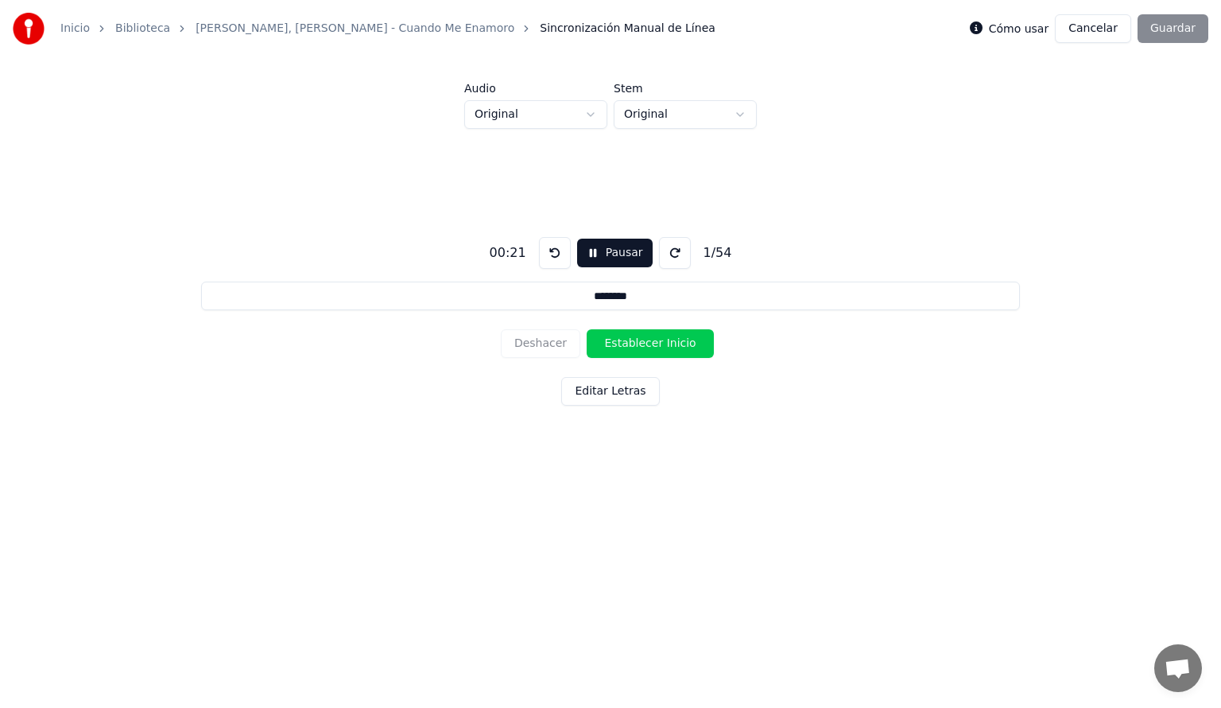
click at [681, 251] on button at bounding box center [675, 253] width 32 height 32
click at [550, 257] on button at bounding box center [555, 253] width 32 height 32
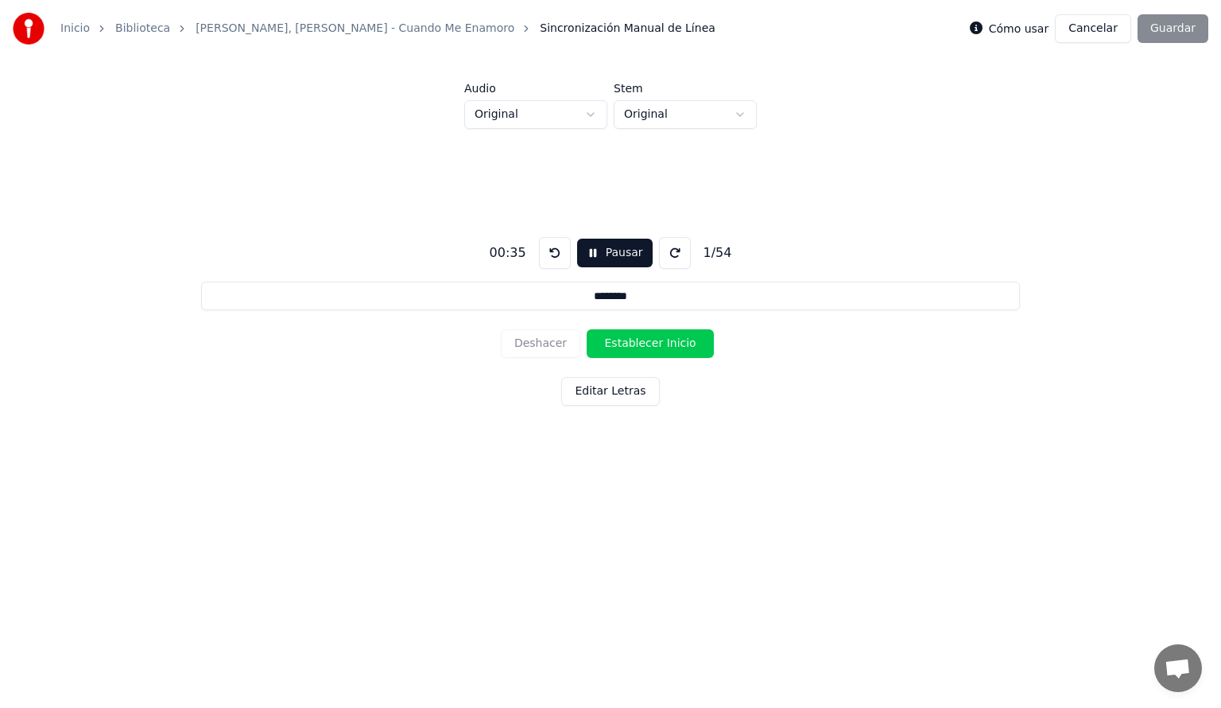
click at [607, 343] on button "Establecer Inicio" at bounding box center [650, 343] width 127 height 29
click at [607, 343] on button "Establecer Fin" at bounding box center [650, 343] width 127 height 29
click at [607, 343] on button "Establecer Inicio" at bounding box center [650, 343] width 127 height 29
click at [607, 343] on button "Establecer Fin" at bounding box center [650, 343] width 127 height 29
click at [607, 343] on button "Establecer Inicio" at bounding box center [650, 343] width 127 height 29
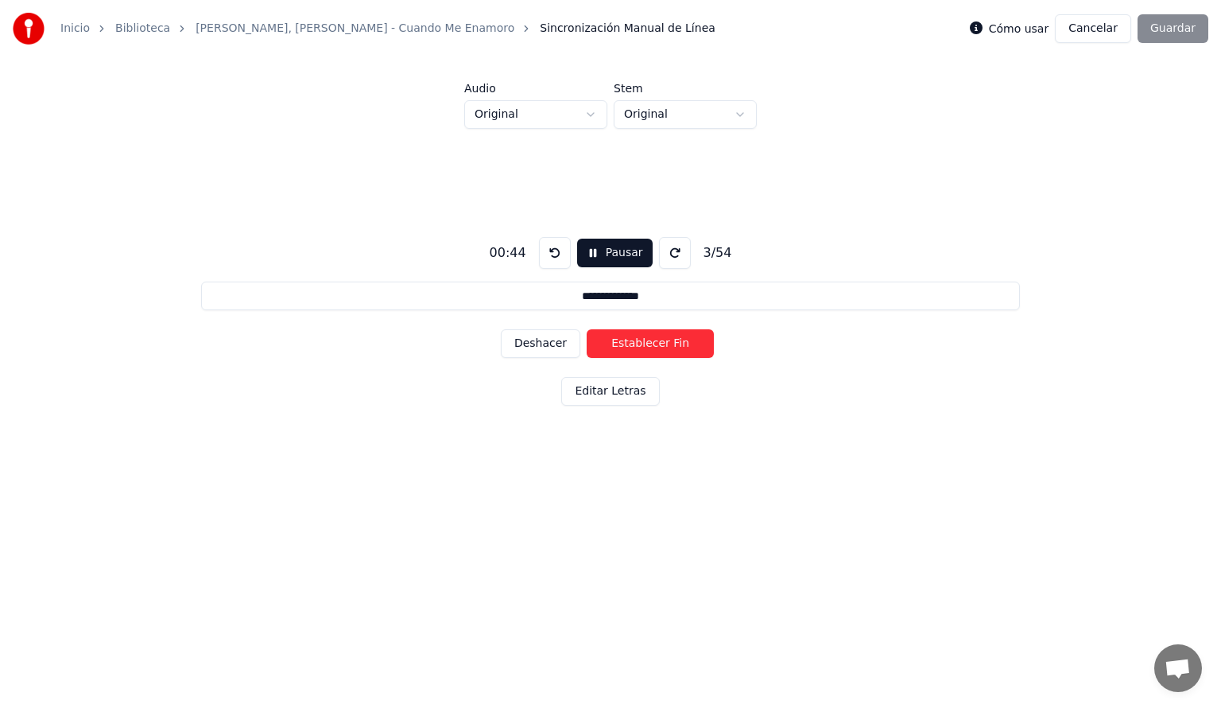
click at [607, 343] on button "Establecer Fin" at bounding box center [650, 343] width 127 height 29
click at [607, 343] on button "Establecer Inicio" at bounding box center [650, 343] width 127 height 29
click at [607, 343] on button "Establecer Fin" at bounding box center [650, 343] width 127 height 29
click at [607, 343] on button "Establecer Inicio" at bounding box center [650, 343] width 127 height 29
click at [607, 343] on button "Establecer Fin" at bounding box center [650, 343] width 127 height 29
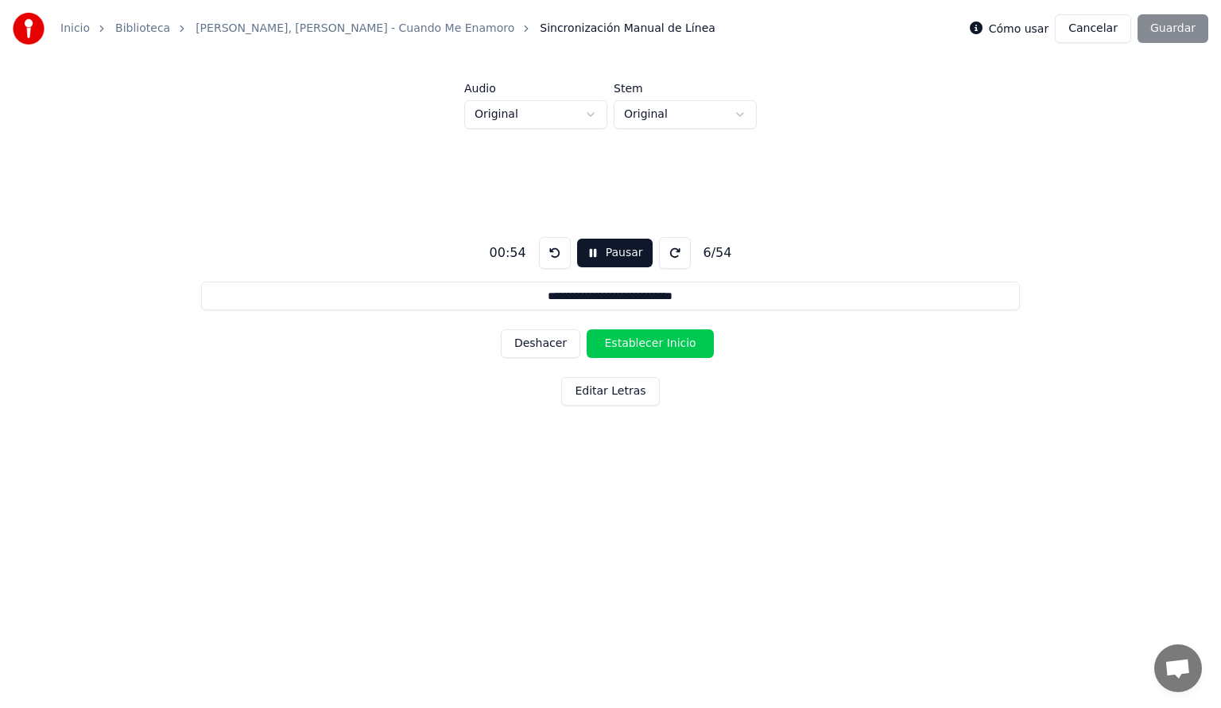
click at [607, 343] on button "Establecer Inicio" at bounding box center [650, 343] width 127 height 29
click at [607, 343] on button "Establecer Fin" at bounding box center [650, 343] width 127 height 29
click at [607, 343] on button "Establecer Inicio" at bounding box center [650, 343] width 127 height 29
click at [607, 343] on button "Establecer Fin" at bounding box center [650, 343] width 127 height 29
click at [607, 343] on button "Establecer Inicio" at bounding box center [650, 343] width 127 height 29
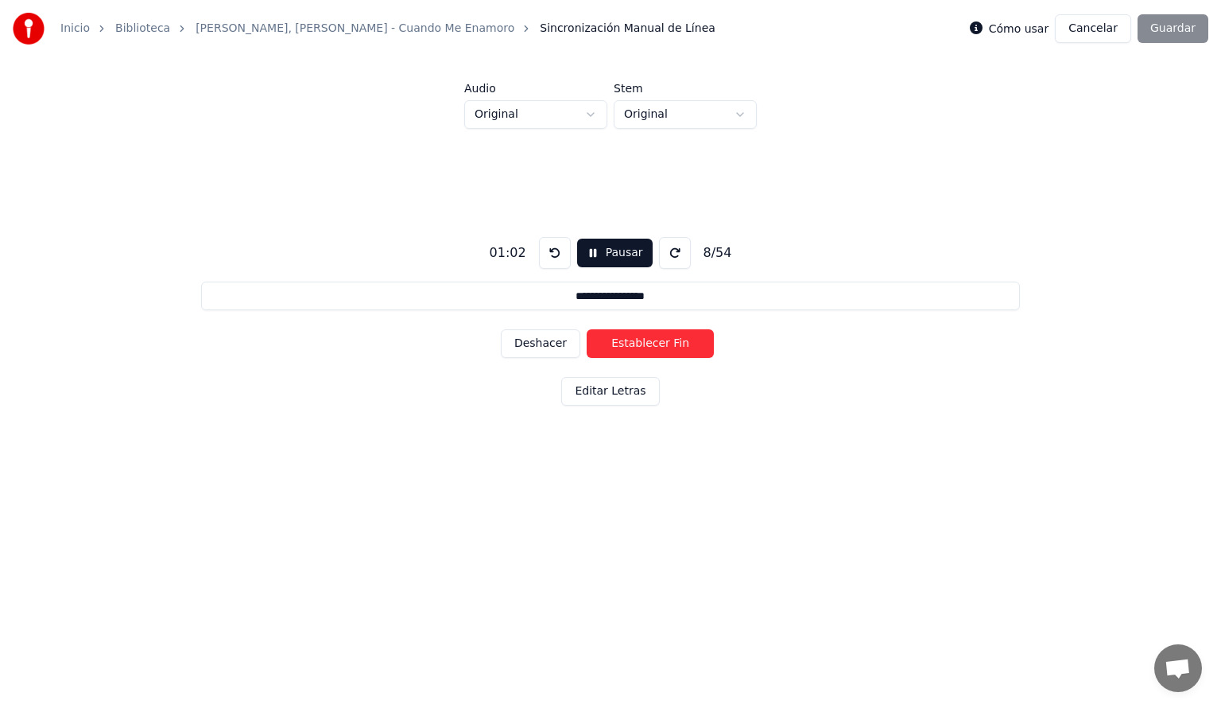
click at [607, 343] on button "Establecer Fin" at bounding box center [650, 343] width 127 height 29
click at [607, 343] on button "Establecer Inicio" at bounding box center [650, 343] width 127 height 29
click at [607, 343] on button "Establecer Fin" at bounding box center [650, 343] width 127 height 29
click at [607, 343] on button "Establecer Inicio" at bounding box center [650, 343] width 127 height 29
click at [607, 343] on button "Establecer Fin" at bounding box center [650, 343] width 127 height 29
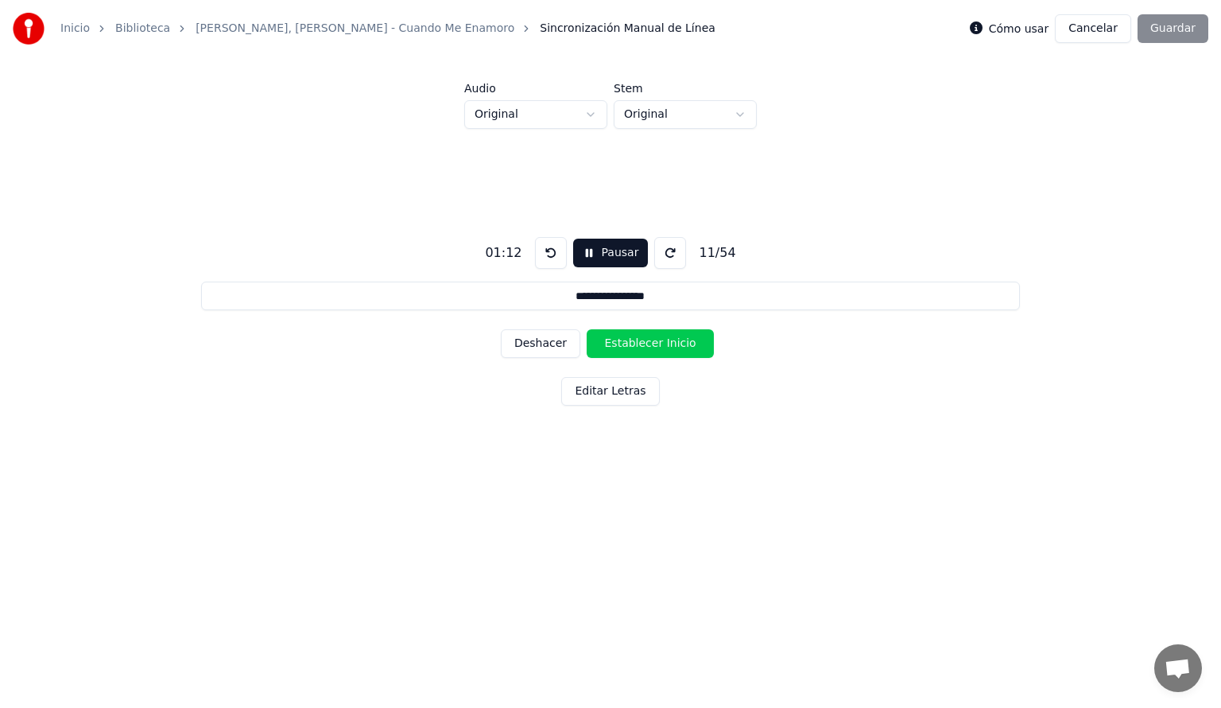
click at [607, 343] on button "Establecer Inicio" at bounding box center [650, 343] width 127 height 29
click at [607, 343] on button "Establecer Fin" at bounding box center [650, 343] width 127 height 29
click at [607, 343] on button "Establecer Inicio" at bounding box center [650, 343] width 127 height 29
click at [607, 343] on button "Establecer Fin" at bounding box center [650, 343] width 127 height 29
click at [543, 247] on button at bounding box center [551, 253] width 32 height 32
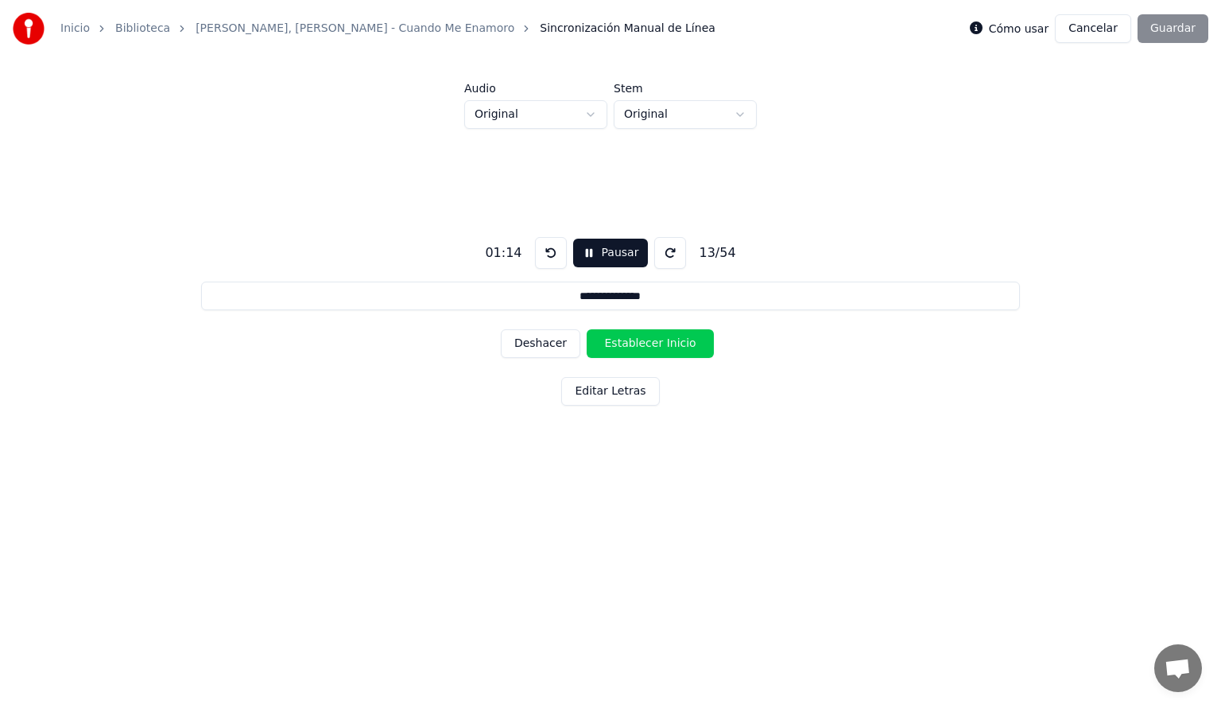
click at [543, 247] on button at bounding box center [551, 253] width 32 height 32
click at [549, 343] on button "Deshacer" at bounding box center [541, 343] width 80 height 29
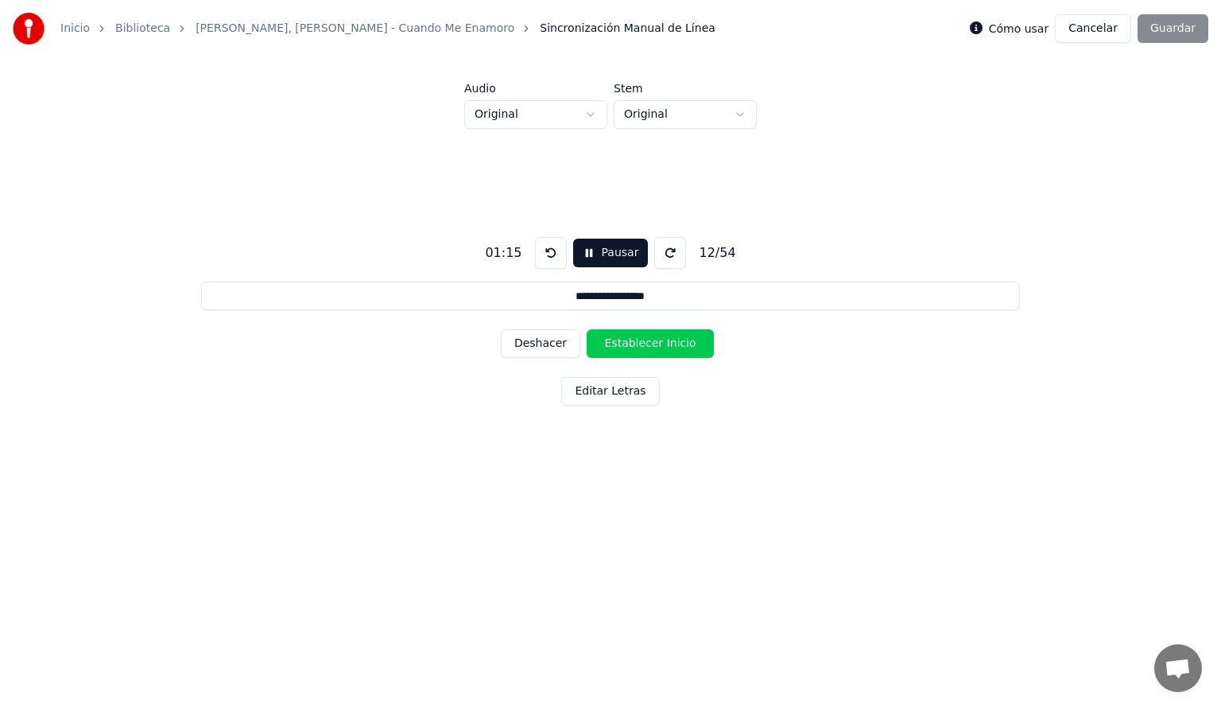
click at [549, 343] on button "Deshacer" at bounding box center [541, 343] width 80 height 29
click at [639, 347] on button "Establecer Fin" at bounding box center [650, 343] width 127 height 29
click at [639, 347] on button "Establecer Inicio" at bounding box center [650, 343] width 127 height 29
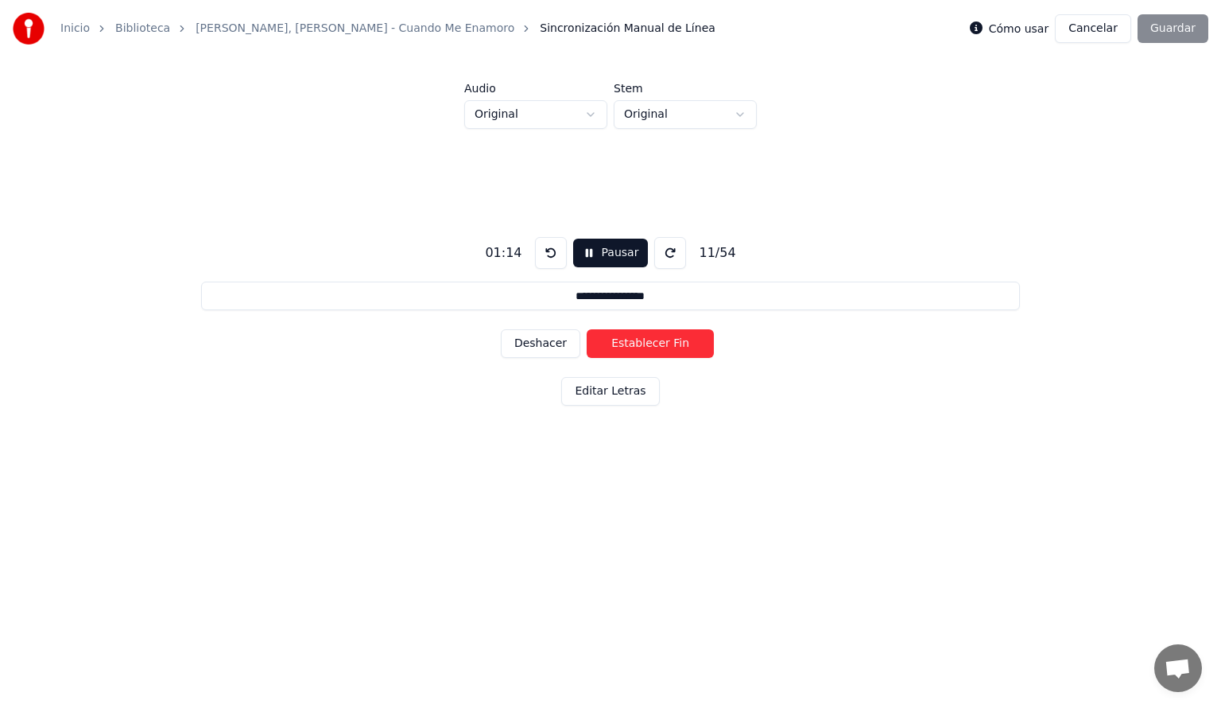
click at [639, 347] on button "Establecer Fin" at bounding box center [650, 343] width 127 height 29
click at [639, 347] on button "Establecer Inicio" at bounding box center [650, 343] width 127 height 29
click at [639, 347] on button "Establecer Fin" at bounding box center [650, 343] width 127 height 29
click at [639, 347] on button "Establecer Inicio" at bounding box center [650, 343] width 127 height 29
click at [639, 347] on button "Establecer Fin" at bounding box center [650, 343] width 127 height 29
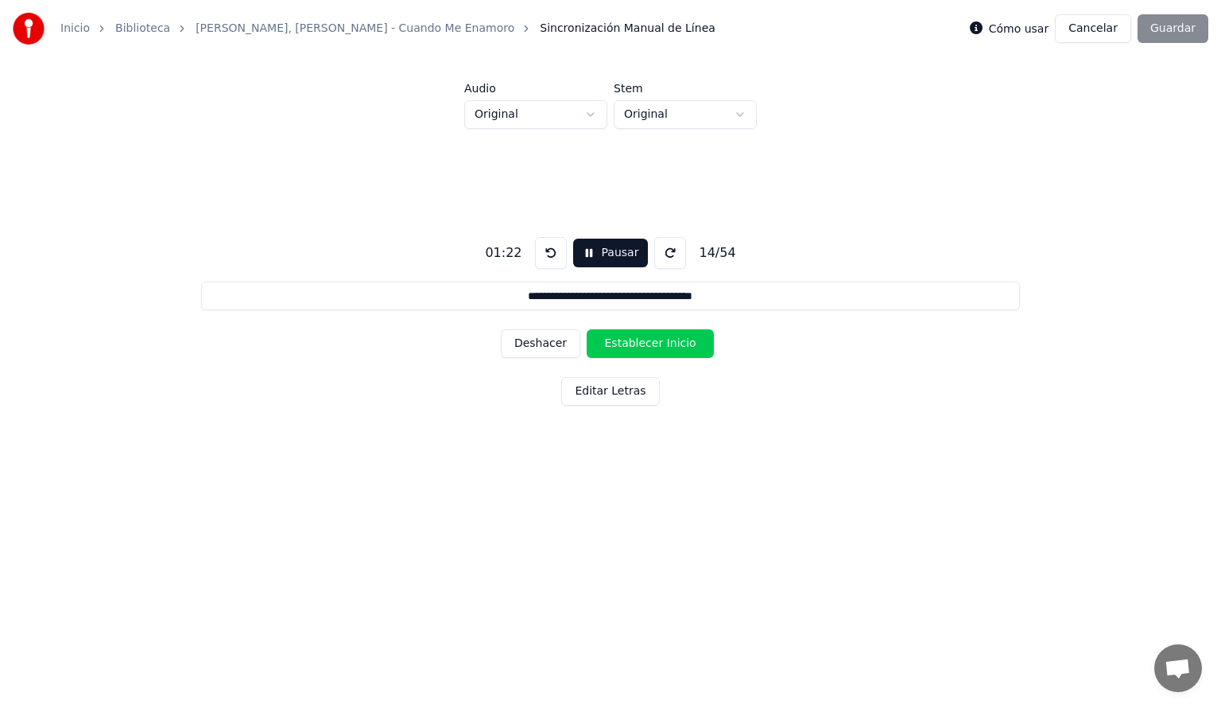
click at [639, 347] on button "Establecer Inicio" at bounding box center [650, 343] width 127 height 29
click at [639, 347] on button "Establecer Fin" at bounding box center [650, 343] width 127 height 29
click at [639, 347] on button "Establecer Inicio" at bounding box center [650, 343] width 127 height 29
click at [639, 347] on button "Establecer Fin" at bounding box center [650, 343] width 127 height 29
click at [639, 347] on button "Establecer Inicio" at bounding box center [650, 343] width 127 height 29
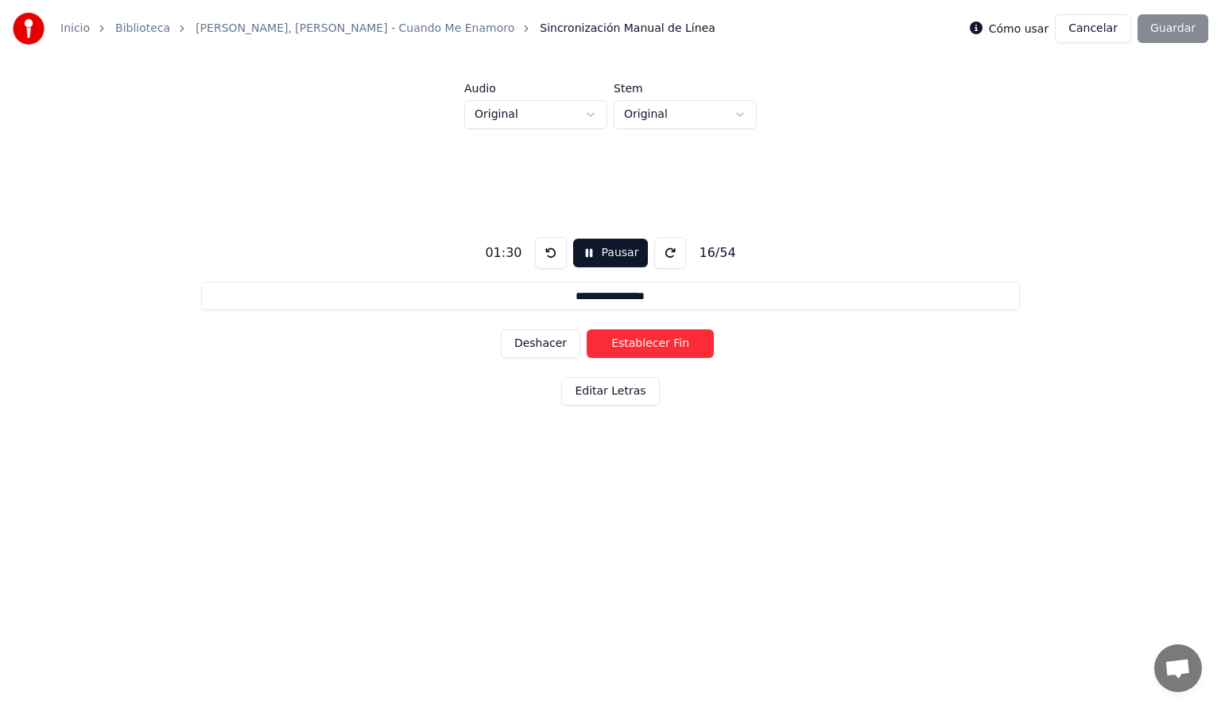
click at [639, 347] on button "Establecer Fin" at bounding box center [650, 343] width 127 height 29
click at [639, 347] on button "Establecer Inicio" at bounding box center [650, 343] width 127 height 29
click at [639, 347] on button "Establecer Fin" at bounding box center [650, 343] width 127 height 29
click at [639, 347] on button "Establecer Inicio" at bounding box center [650, 343] width 127 height 29
click at [639, 347] on button "Establecer Fin" at bounding box center [650, 343] width 127 height 29
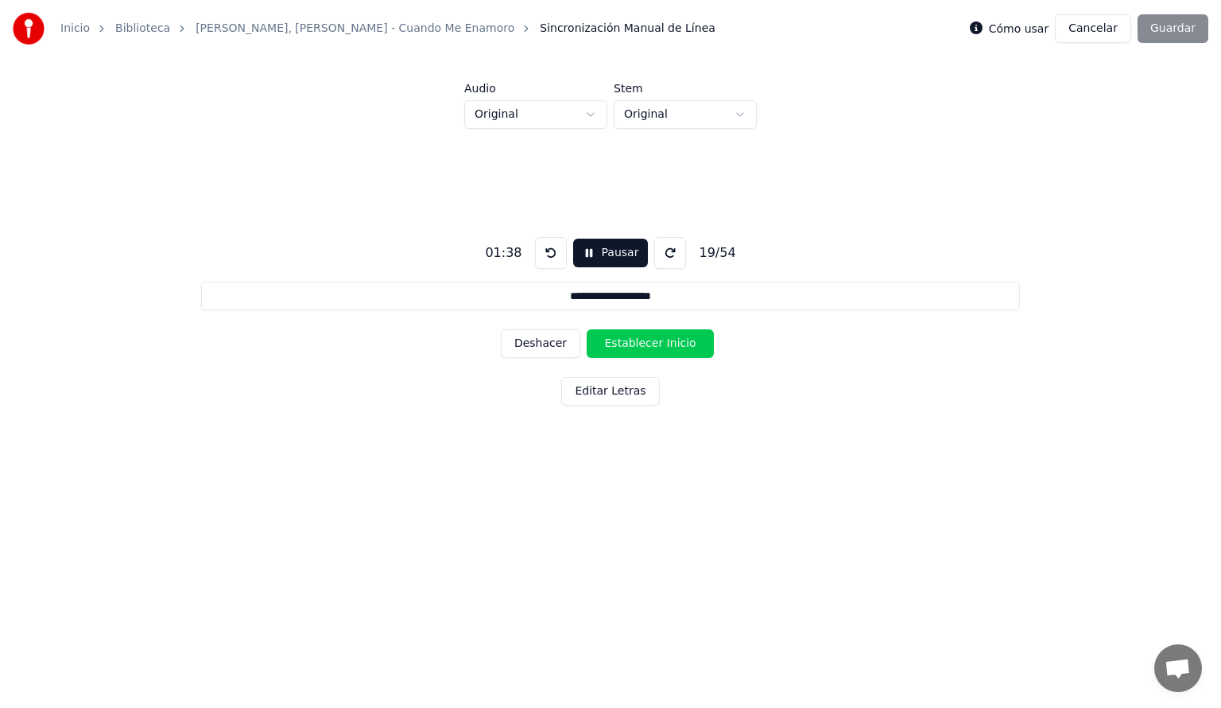
click at [639, 347] on button "Establecer Inicio" at bounding box center [650, 343] width 127 height 29
click at [639, 347] on button "Establecer Fin" at bounding box center [650, 343] width 127 height 29
click at [639, 347] on button "Establecer Inicio" at bounding box center [650, 343] width 127 height 29
click at [639, 347] on button "Establecer Fin" at bounding box center [650, 343] width 127 height 29
click at [639, 347] on button "Establecer Inicio" at bounding box center [650, 343] width 127 height 29
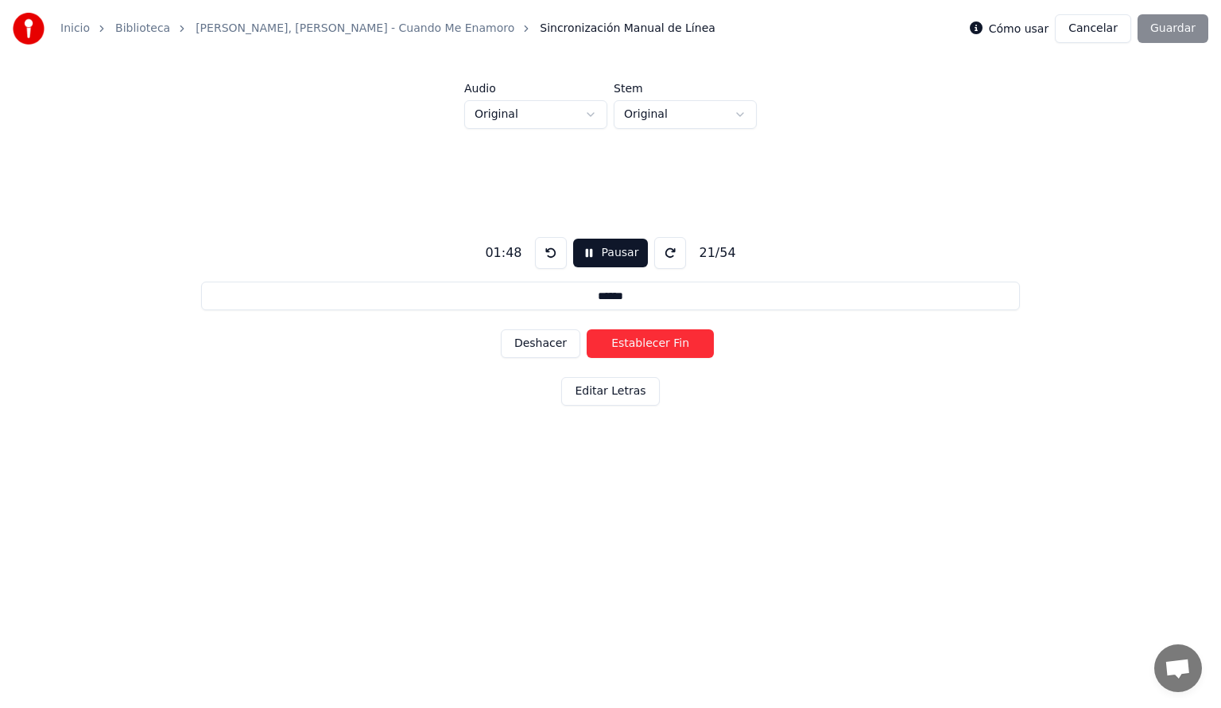
click at [539, 351] on button "Deshacer" at bounding box center [541, 343] width 80 height 29
click at [622, 345] on button "Establecer Inicio" at bounding box center [650, 343] width 127 height 29
click at [622, 345] on button "Establecer Fin" at bounding box center [650, 343] width 127 height 29
click at [622, 345] on button "Establecer Inicio" at bounding box center [650, 343] width 127 height 29
click at [622, 345] on button "Establecer Fin" at bounding box center [650, 343] width 127 height 29
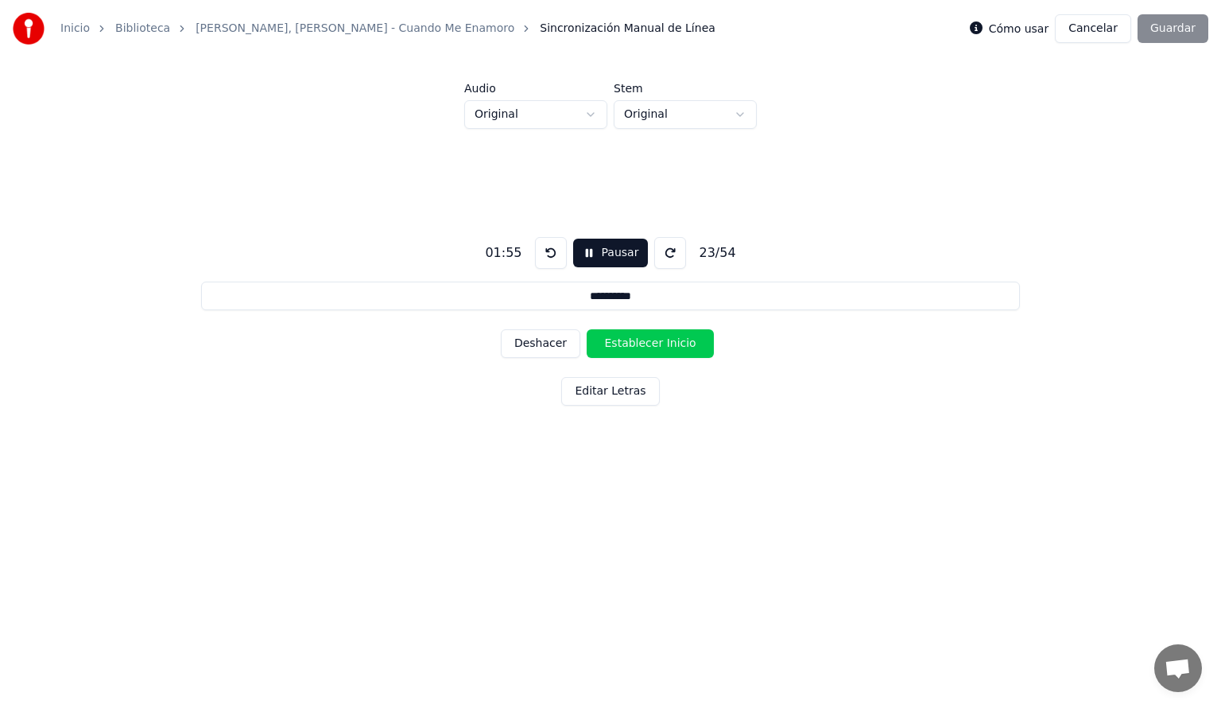
click at [622, 345] on button "Establecer Inicio" at bounding box center [650, 343] width 127 height 29
click at [622, 345] on button "Establecer Fin" at bounding box center [650, 343] width 127 height 29
click at [622, 345] on button "Establecer Inicio" at bounding box center [650, 343] width 127 height 29
click at [622, 345] on button "Establecer Fin" at bounding box center [650, 343] width 127 height 29
click at [622, 345] on button "Establecer Inicio" at bounding box center [650, 343] width 127 height 29
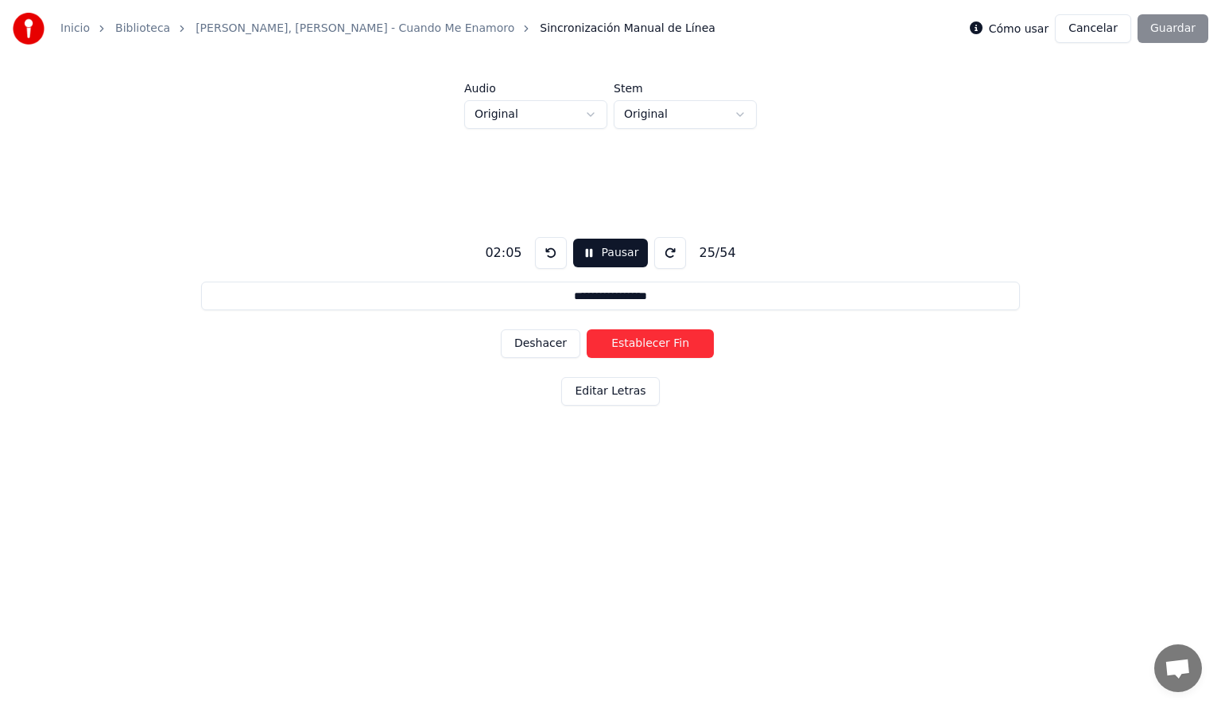
click at [622, 345] on button "Establecer Fin" at bounding box center [650, 343] width 127 height 29
click at [622, 345] on button "Establecer Inicio" at bounding box center [650, 343] width 127 height 29
click at [622, 345] on button "Establecer Fin" at bounding box center [650, 343] width 127 height 29
click at [622, 345] on button "Establecer Inicio" at bounding box center [650, 343] width 127 height 29
click at [622, 344] on button "Establecer Fin" at bounding box center [650, 343] width 127 height 29
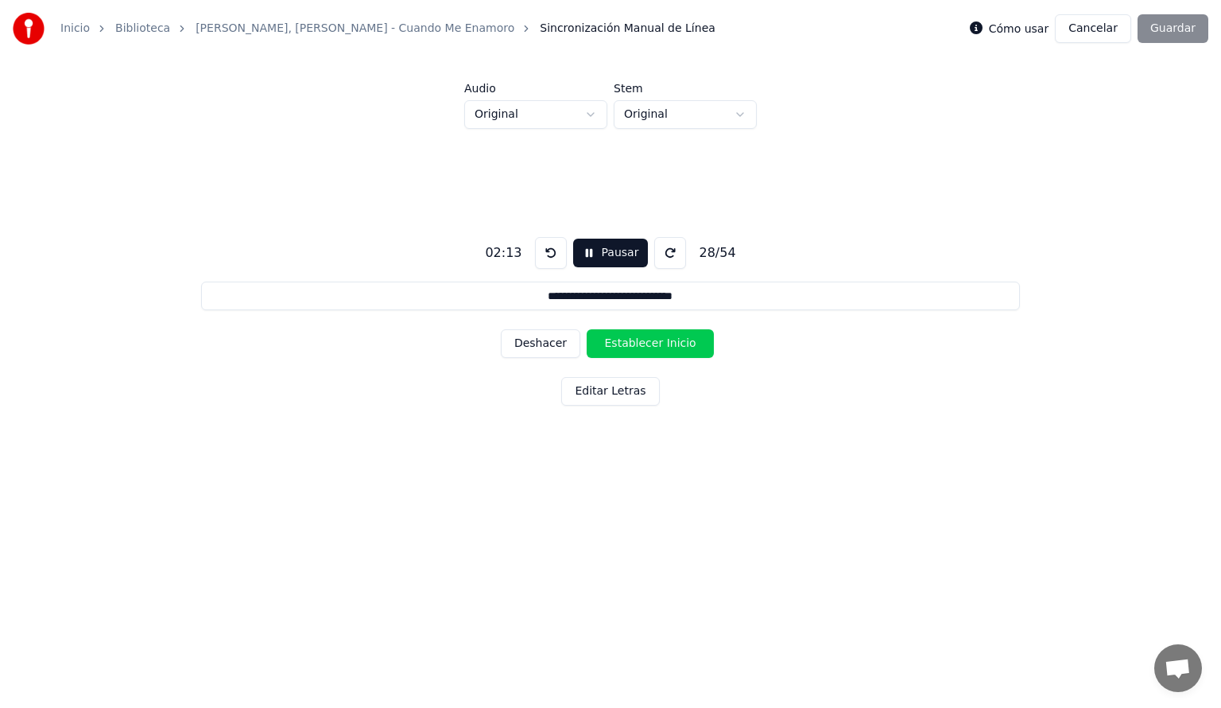
click at [622, 344] on button "Establecer Inicio" at bounding box center [650, 343] width 127 height 29
click at [622, 344] on button "Establecer Fin" at bounding box center [650, 343] width 127 height 29
click at [622, 344] on button "Establecer Inicio" at bounding box center [650, 343] width 127 height 29
click at [622, 344] on button "Establecer Fin" at bounding box center [650, 343] width 127 height 29
click at [622, 344] on button "Establecer Inicio" at bounding box center [650, 343] width 127 height 29
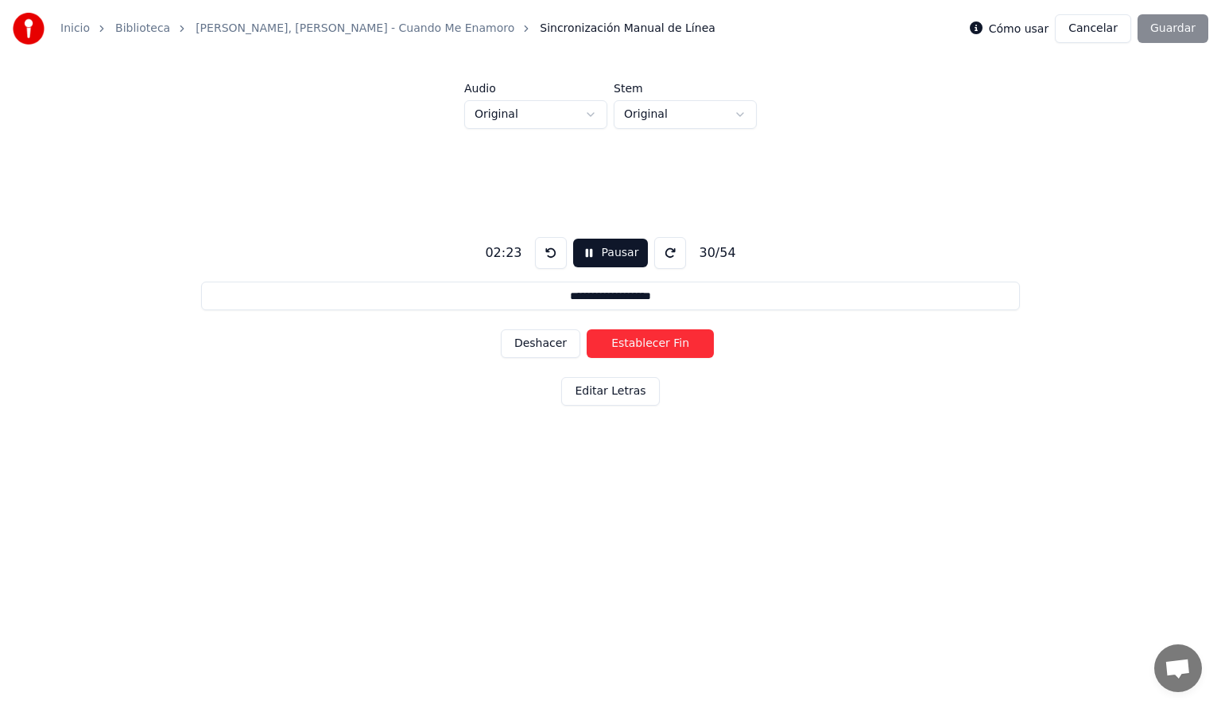
click at [622, 344] on button "Establecer Fin" at bounding box center [650, 343] width 127 height 29
click at [622, 344] on button "Establecer Inicio" at bounding box center [650, 343] width 127 height 29
drag, startPoint x: 622, startPoint y: 344, endPoint x: 639, endPoint y: 347, distance: 17.0
click at [639, 347] on button "Establecer Fin" at bounding box center [650, 343] width 127 height 29
click at [639, 347] on button "Establecer Inicio" at bounding box center [650, 343] width 127 height 29
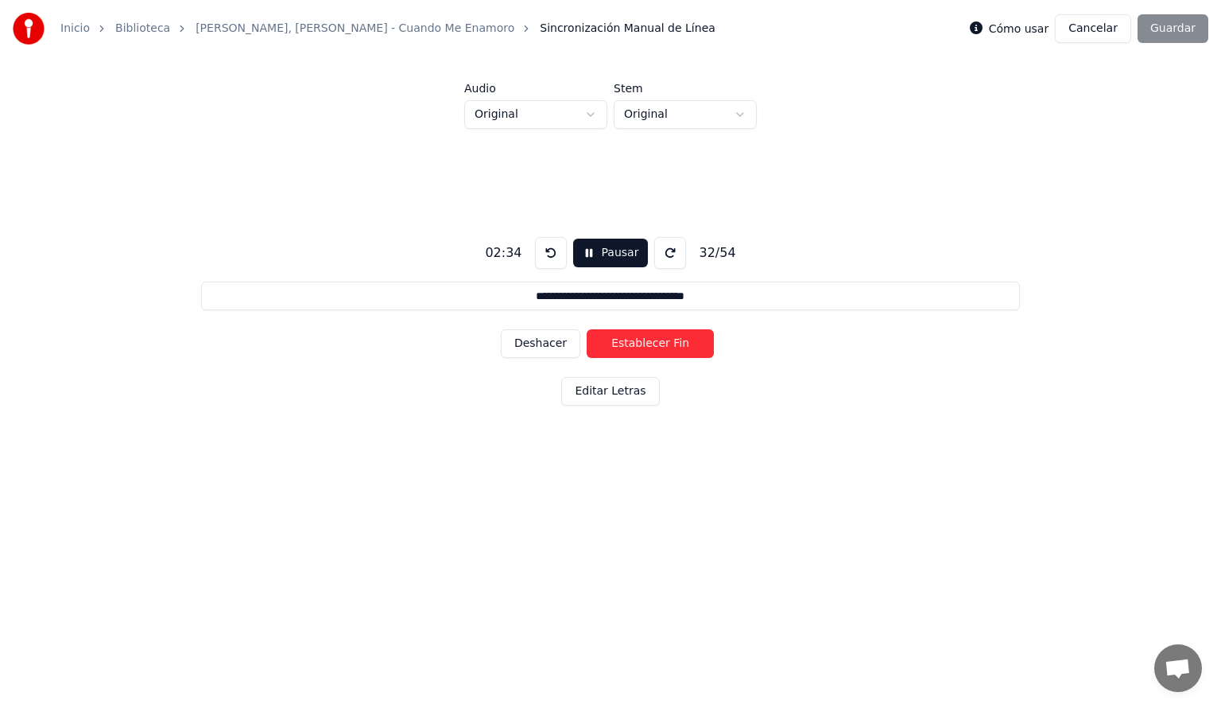
click at [639, 347] on button "Establecer Fin" at bounding box center [650, 343] width 127 height 29
click at [639, 347] on button "Establecer Inicio" at bounding box center [650, 343] width 127 height 29
click at [639, 347] on button "Establecer Fin" at bounding box center [650, 343] width 127 height 29
click at [639, 347] on button "Establecer Inicio" at bounding box center [650, 343] width 127 height 29
click at [639, 347] on button "Establecer Fin" at bounding box center [650, 343] width 127 height 29
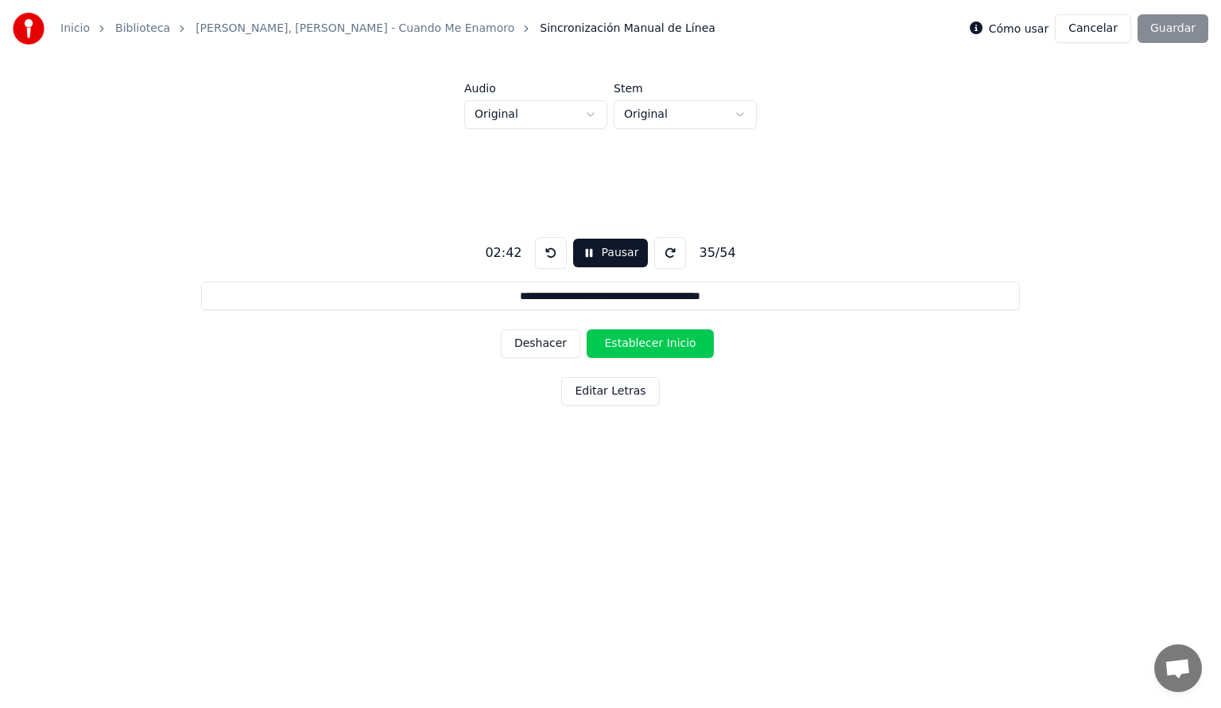
click at [639, 347] on button "Establecer Inicio" at bounding box center [650, 343] width 127 height 29
click at [639, 347] on button "Establecer Fin" at bounding box center [650, 343] width 127 height 29
click at [639, 347] on button "Establecer Inicio" at bounding box center [650, 343] width 127 height 29
click at [639, 347] on button "Establecer Fin" at bounding box center [650, 343] width 127 height 29
click at [639, 347] on button "Establecer Inicio" at bounding box center [650, 343] width 127 height 29
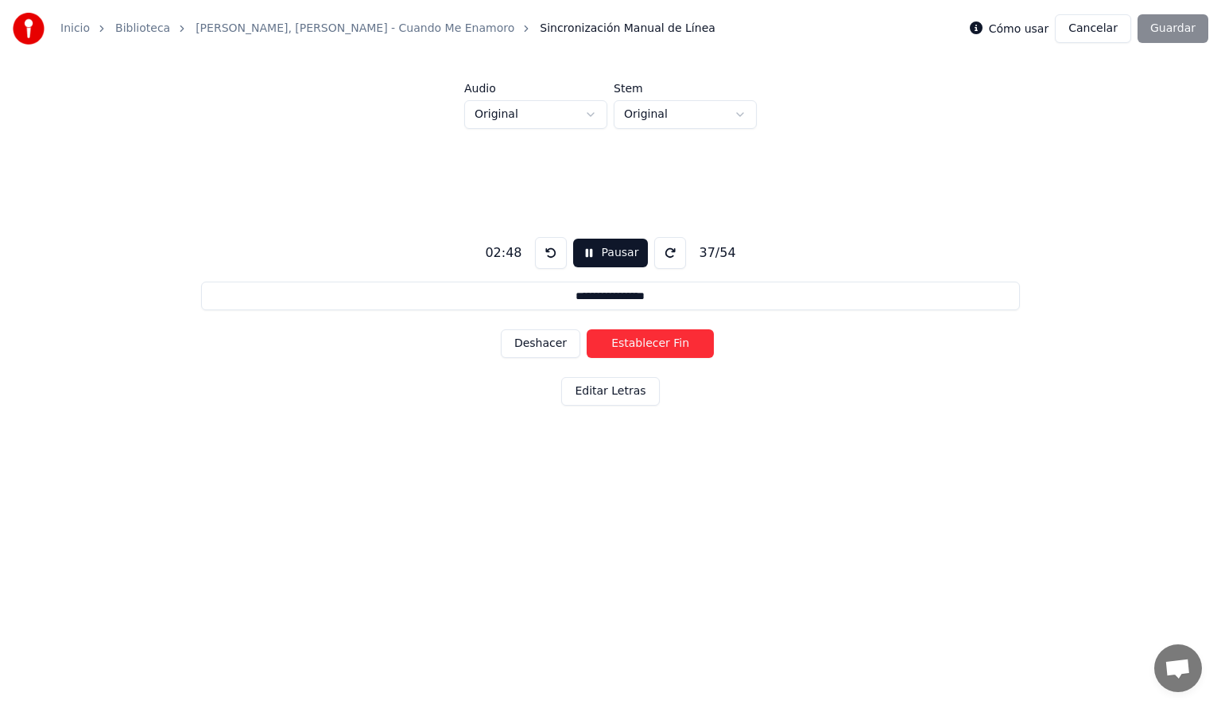
click at [639, 347] on button "Establecer Fin" at bounding box center [650, 343] width 127 height 29
click at [543, 344] on button "Deshacer" at bounding box center [541, 343] width 80 height 29
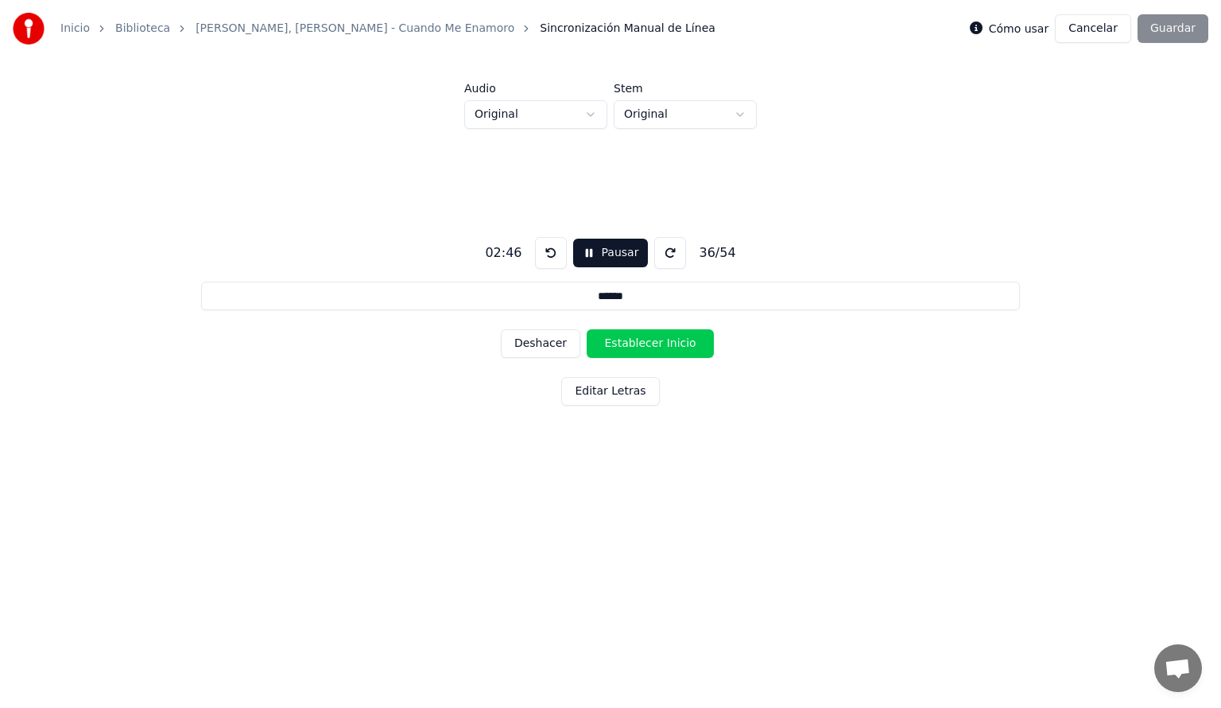
click at [634, 342] on button "Establecer Inicio" at bounding box center [650, 343] width 127 height 29
click at [634, 342] on button "Establecer Fin" at bounding box center [650, 343] width 127 height 29
click at [634, 342] on button "Establecer Inicio" at bounding box center [650, 343] width 127 height 29
click at [634, 342] on button "Establecer Fin" at bounding box center [650, 343] width 127 height 29
click at [634, 342] on button "Establecer Inicio" at bounding box center [650, 343] width 127 height 29
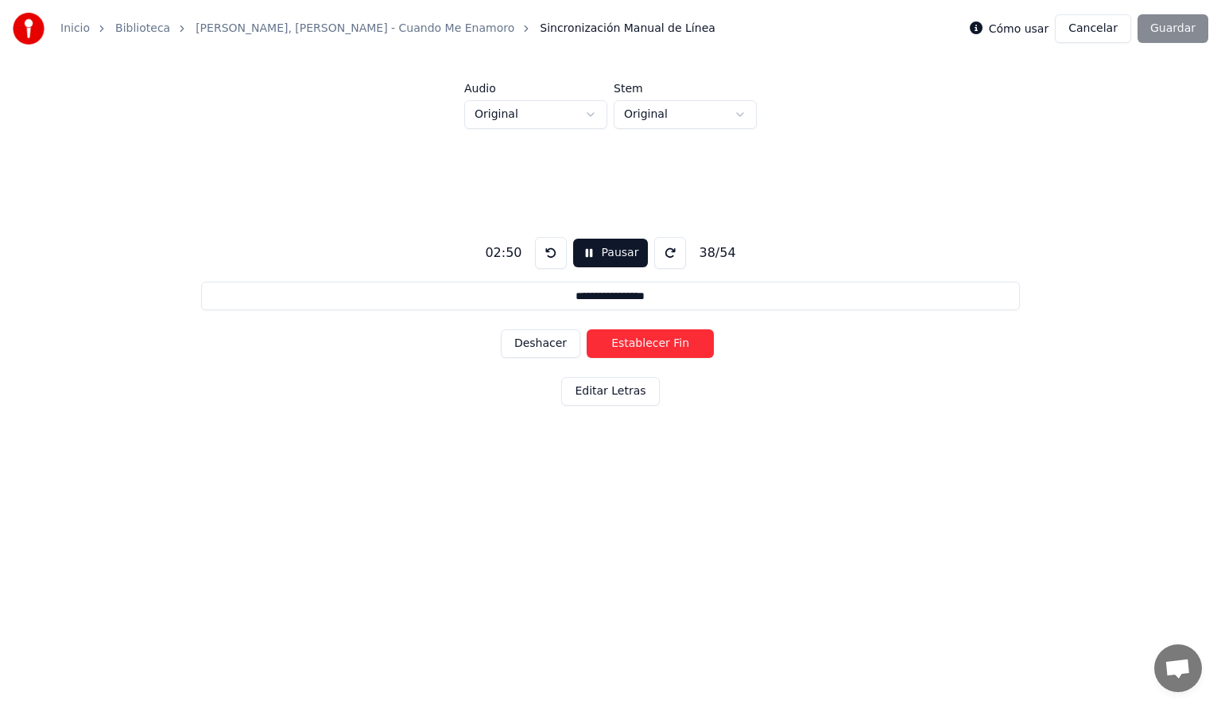
click at [634, 342] on button "Establecer Fin" at bounding box center [650, 343] width 127 height 29
click at [634, 342] on button "Establecer Inicio" at bounding box center [650, 343] width 127 height 29
click at [634, 342] on button "Establecer Fin" at bounding box center [650, 343] width 127 height 29
click at [634, 342] on button "Establecer Inicio" at bounding box center [650, 343] width 127 height 29
click at [634, 342] on button "Establecer Fin" at bounding box center [650, 343] width 127 height 29
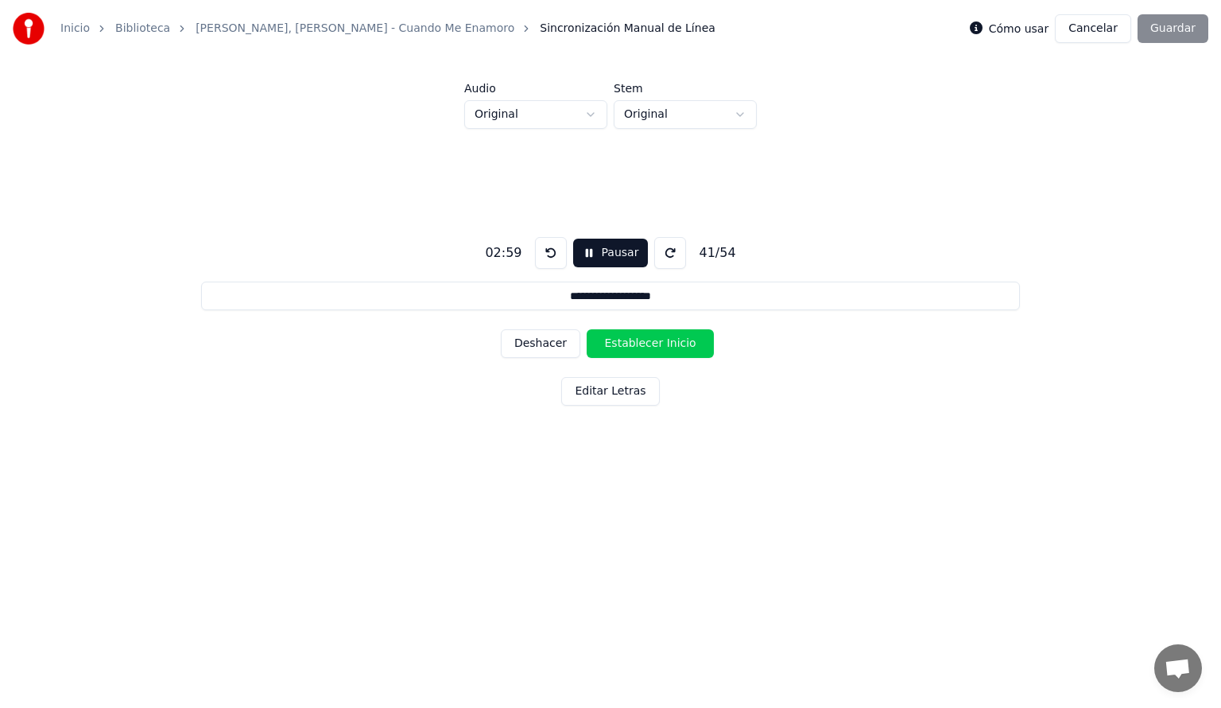
click at [634, 342] on button "Establecer Inicio" at bounding box center [650, 343] width 127 height 29
click at [634, 342] on button "Establecer Fin" at bounding box center [650, 343] width 127 height 29
click at [634, 342] on button "Establecer Inicio" at bounding box center [650, 343] width 127 height 29
click at [634, 342] on button "Establecer Fin" at bounding box center [650, 343] width 127 height 29
click at [634, 342] on button "Establecer Inicio" at bounding box center [650, 343] width 127 height 29
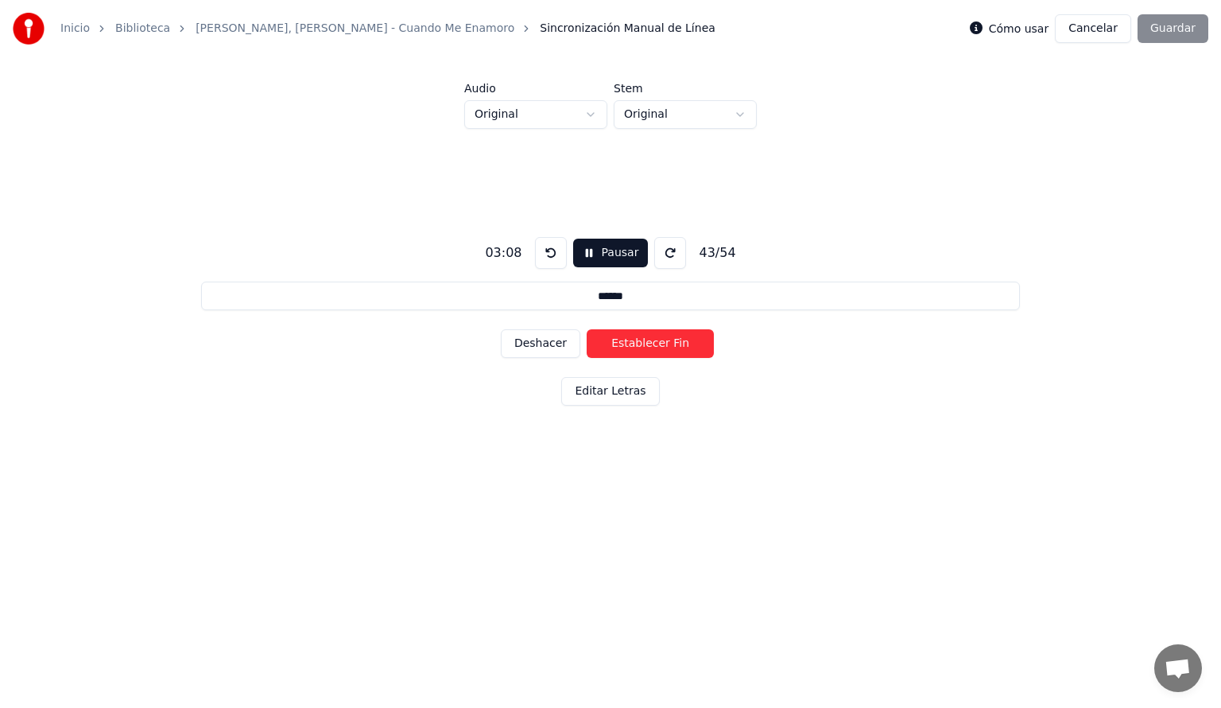
click at [634, 342] on button "Establecer Fin" at bounding box center [650, 343] width 127 height 29
click at [634, 342] on button "Establecer Inicio" at bounding box center [650, 343] width 127 height 29
click at [634, 342] on button "Establecer Fin" at bounding box center [650, 343] width 127 height 29
click at [550, 347] on button "Deshacer" at bounding box center [541, 343] width 80 height 29
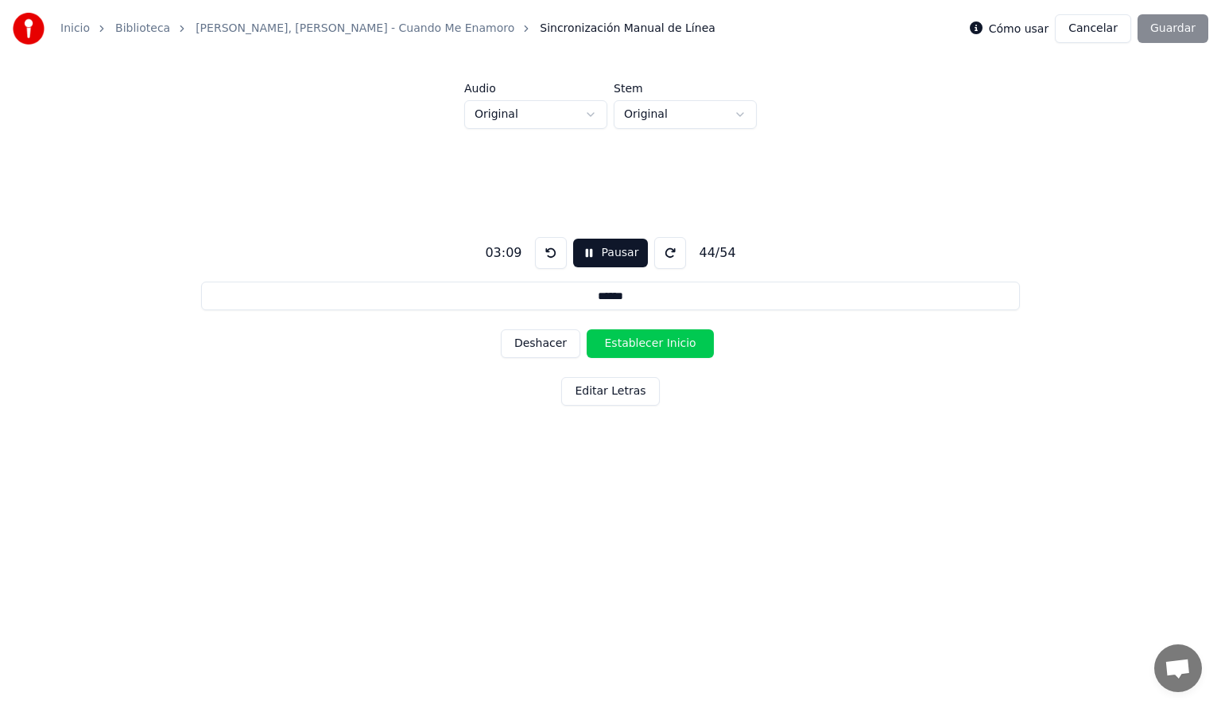
click at [550, 347] on button "Deshacer" at bounding box center [541, 343] width 80 height 29
click at [543, 347] on button "Deshacer" at bounding box center [541, 343] width 80 height 29
click at [614, 347] on button "Establecer Inicio" at bounding box center [650, 343] width 127 height 29
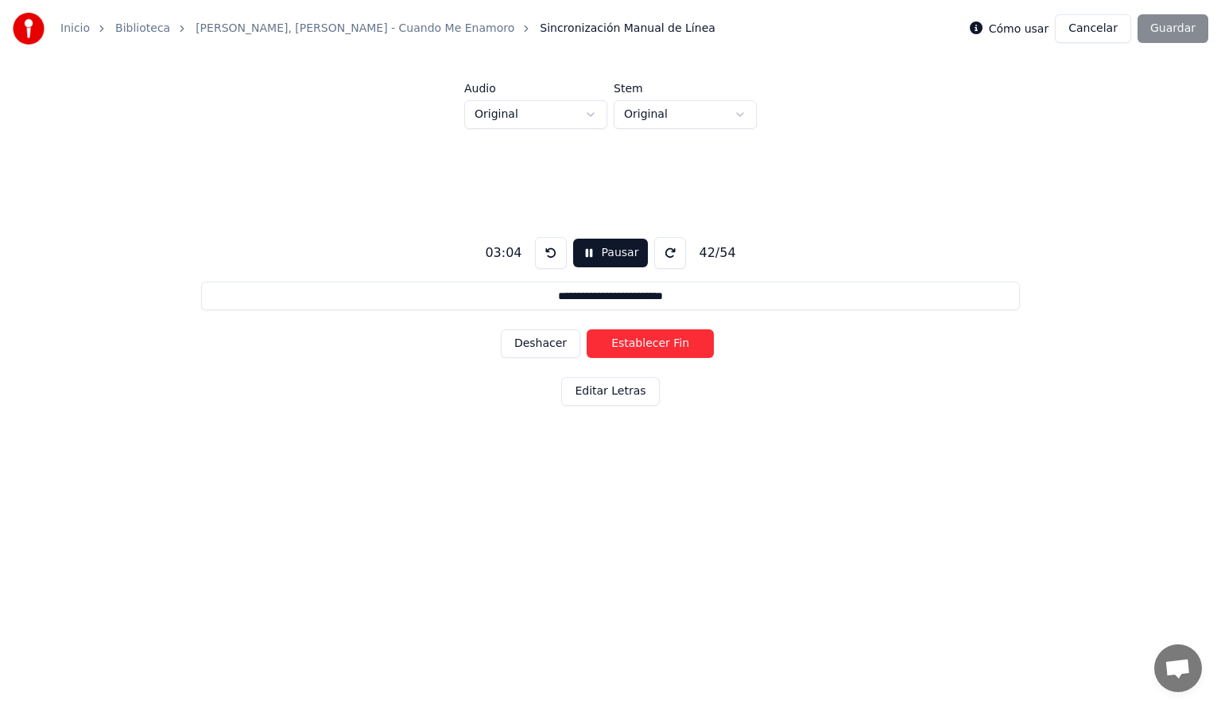
click at [614, 347] on button "Establecer Fin" at bounding box center [650, 343] width 127 height 29
click at [614, 347] on button "Establecer Inicio" at bounding box center [650, 343] width 127 height 29
click at [614, 347] on button "Establecer Fin" at bounding box center [650, 343] width 127 height 29
click at [614, 347] on button "Establecer Inicio" at bounding box center [650, 343] width 127 height 29
click at [614, 347] on button "Establecer Fin" at bounding box center [650, 343] width 127 height 29
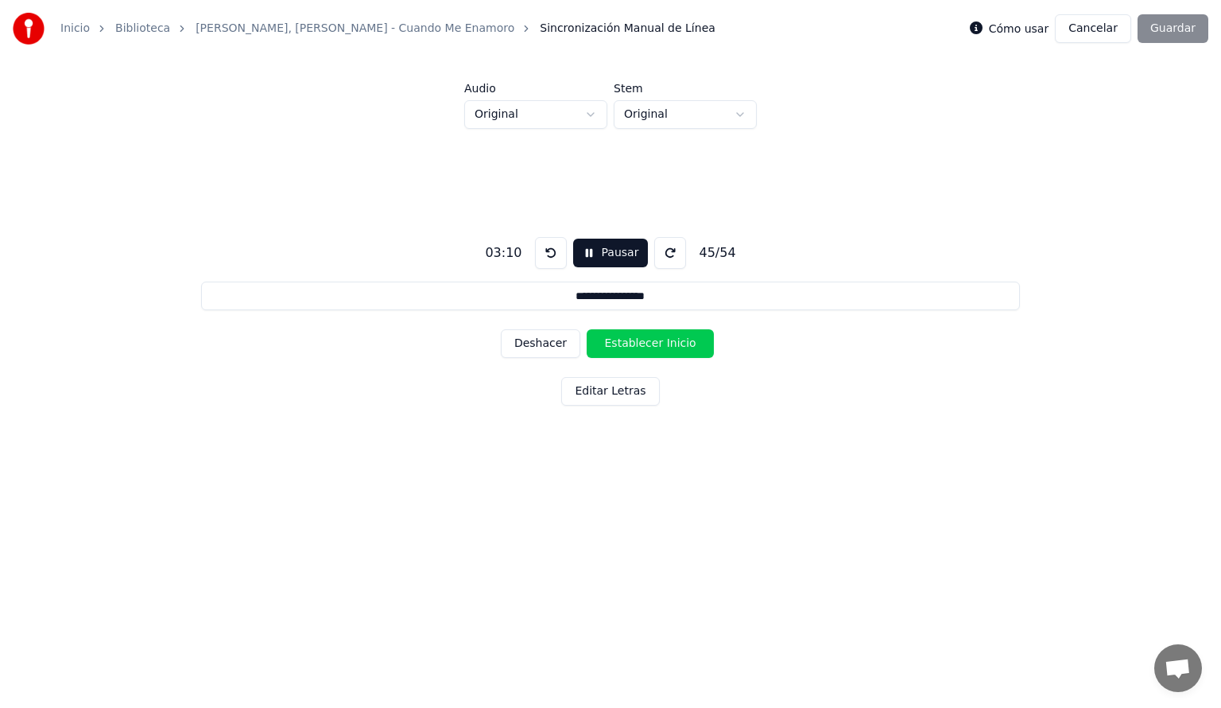
click at [614, 347] on button "Establecer Inicio" at bounding box center [650, 343] width 127 height 29
click at [614, 347] on button "Establecer Fin" at bounding box center [650, 343] width 127 height 29
click at [614, 347] on button "Establecer Inicio" at bounding box center [650, 343] width 127 height 29
click at [614, 347] on button "Establecer Fin" at bounding box center [650, 343] width 127 height 29
click at [614, 347] on button "Establecer Inicio" at bounding box center [650, 343] width 127 height 29
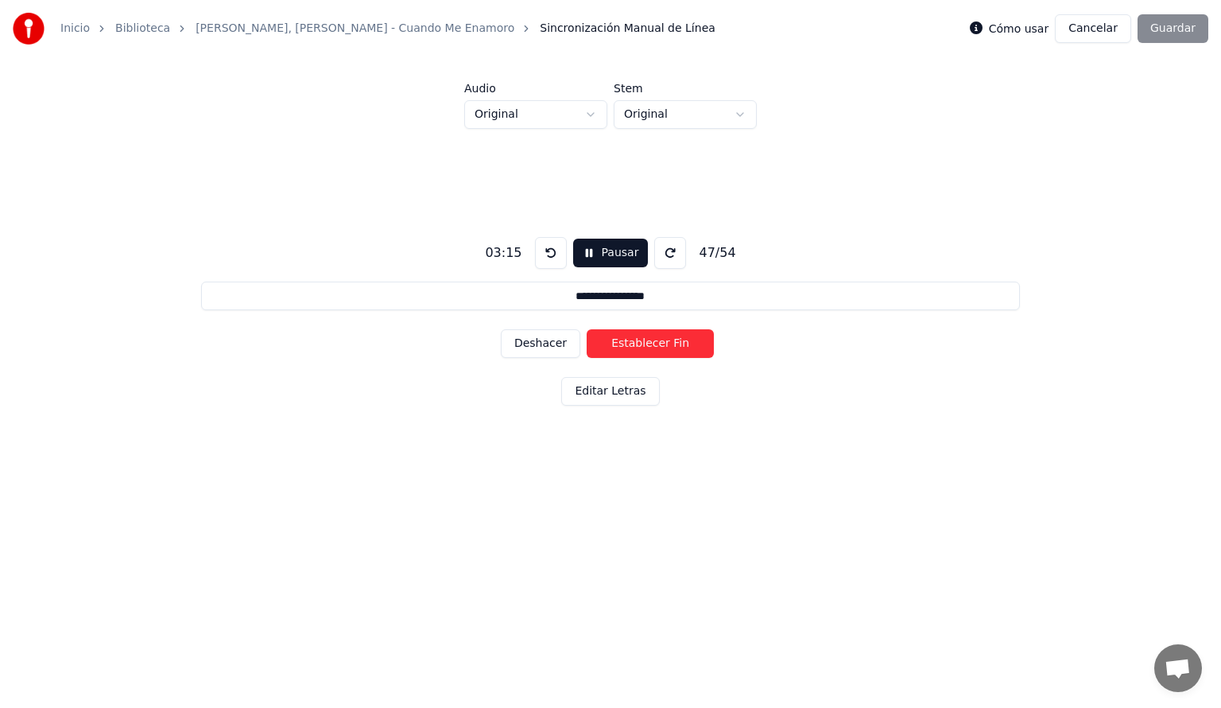
click at [614, 347] on button "Establecer Fin" at bounding box center [650, 343] width 127 height 29
click at [614, 347] on button "Establecer Inicio" at bounding box center [650, 343] width 127 height 29
click at [614, 347] on button "Establecer Fin" at bounding box center [650, 343] width 127 height 29
click at [614, 347] on button "Establecer Inicio" at bounding box center [650, 343] width 127 height 29
click at [614, 347] on button "Establecer Fin" at bounding box center [650, 343] width 127 height 29
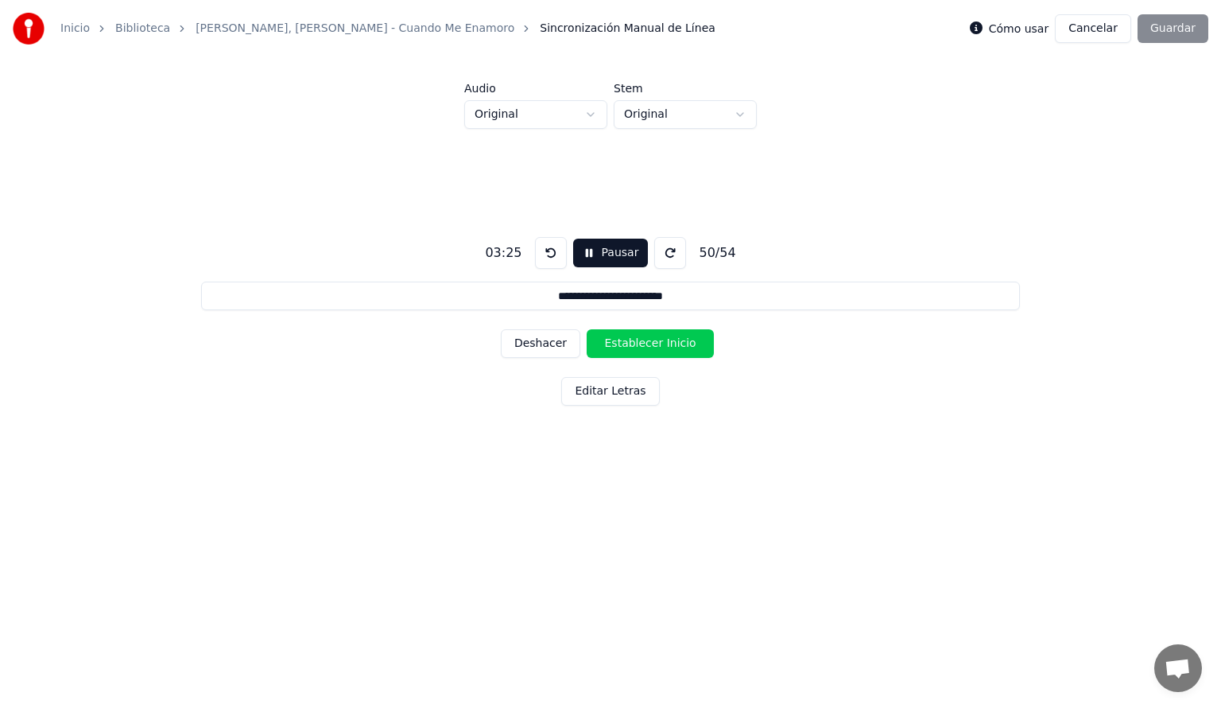
click at [614, 347] on button "Establecer Inicio" at bounding box center [650, 343] width 127 height 29
click at [614, 347] on button "Establecer Fin" at bounding box center [650, 343] width 127 height 29
click at [614, 347] on button "Establecer Inicio" at bounding box center [650, 343] width 127 height 29
click at [614, 347] on button "Establecer Fin" at bounding box center [650, 343] width 127 height 29
click at [614, 347] on button "Establecer Inicio" at bounding box center [650, 343] width 127 height 29
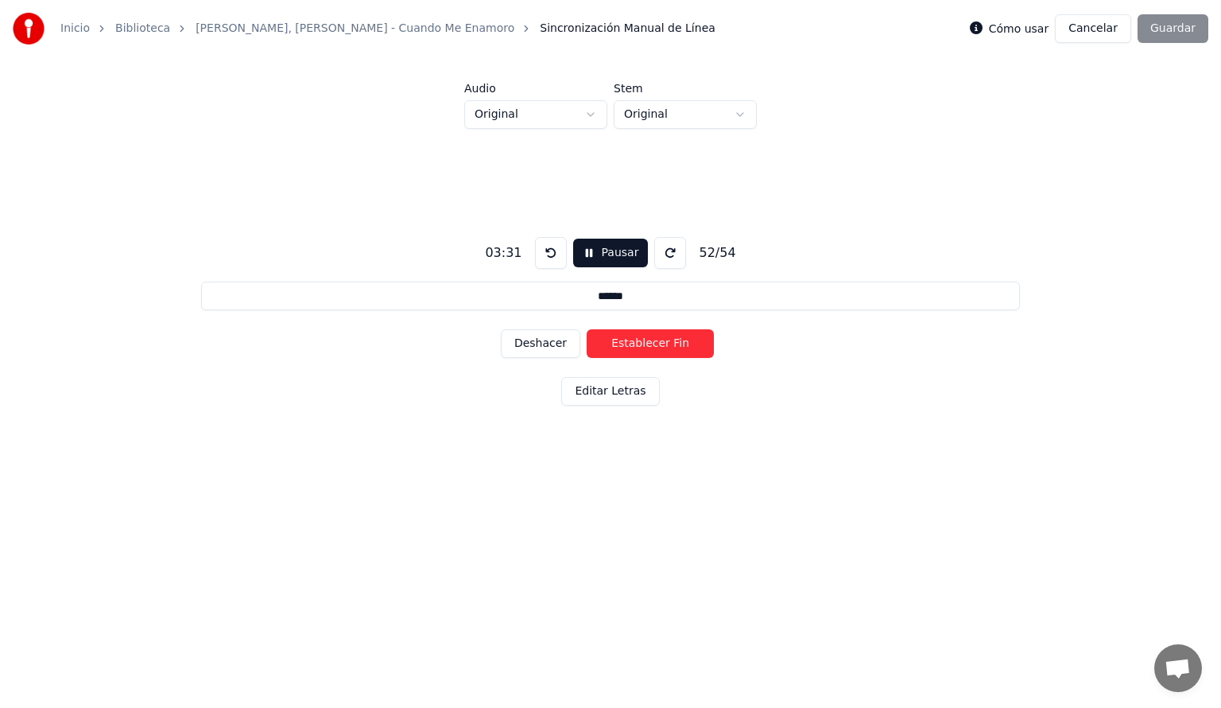
click at [614, 347] on button "Establecer Fin" at bounding box center [650, 343] width 127 height 29
click at [614, 347] on button "Establecer Inicio" at bounding box center [650, 343] width 127 height 29
click at [614, 347] on button "Establecer Fin" at bounding box center [650, 343] width 127 height 29
type input "**********"
click at [1103, 35] on button "Cancelar" at bounding box center [1093, 28] width 76 height 29
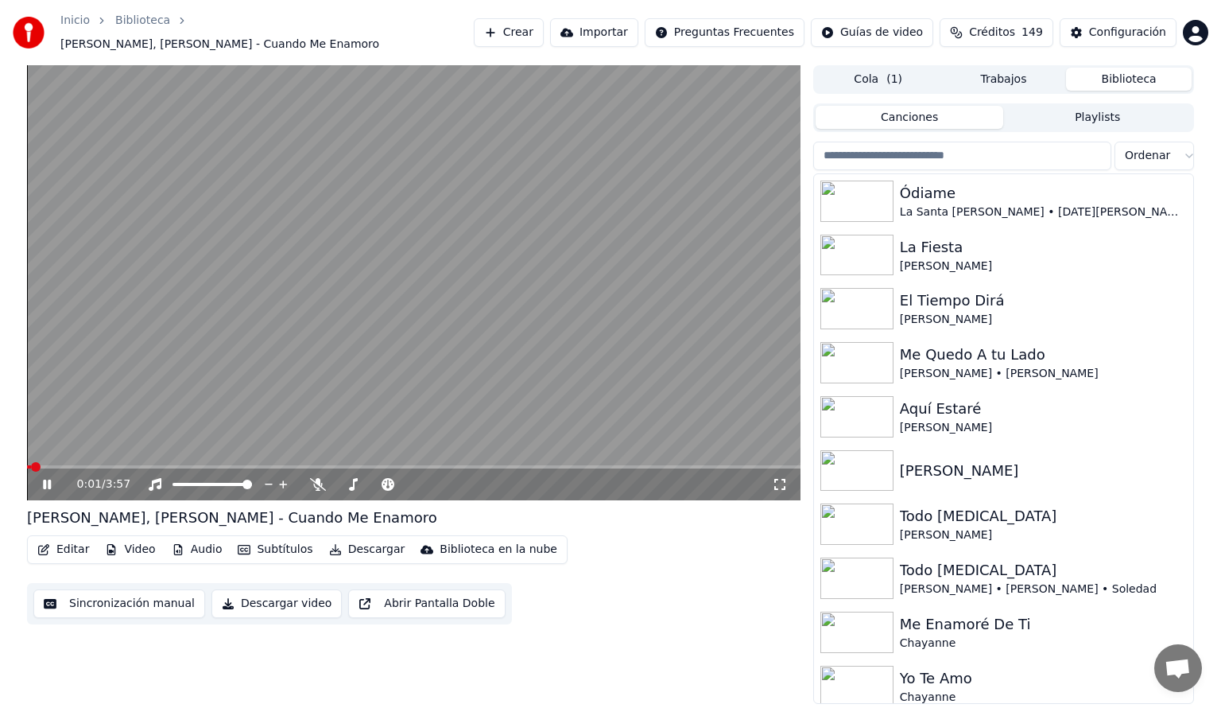
click at [68, 539] on button "Editar" at bounding box center [63, 549] width 64 height 22
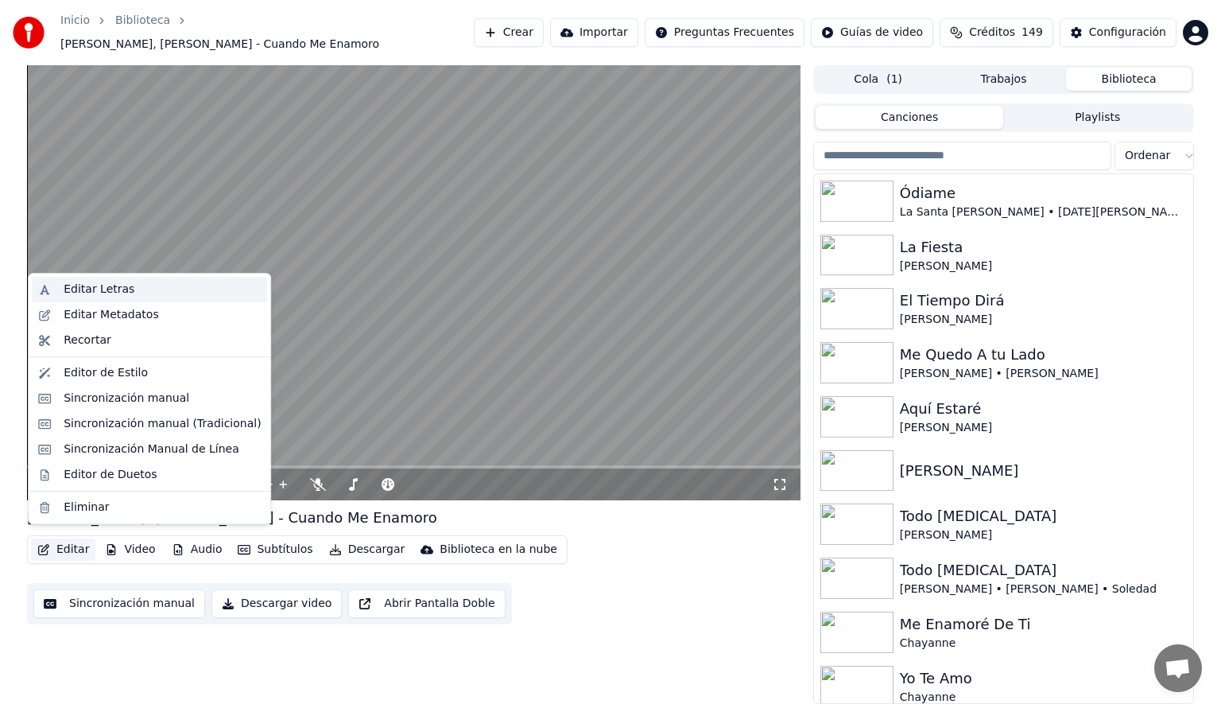
click at [108, 287] on div "Editar Letras" at bounding box center [99, 289] width 71 height 16
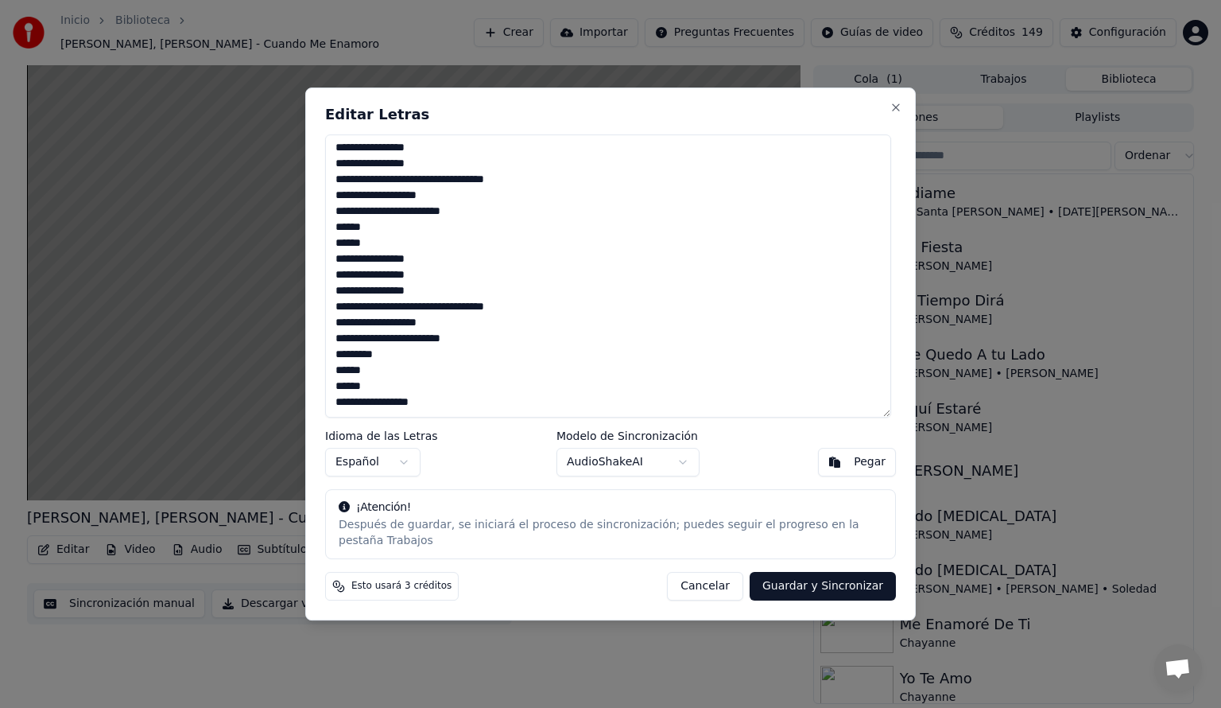
scroll to position [604, 0]
drag, startPoint x: 377, startPoint y: 235, endPoint x: 331, endPoint y: 241, distance: 46.4
click at [331, 241] on textarea at bounding box center [608, 275] width 566 height 283
drag, startPoint x: 390, startPoint y: 379, endPoint x: 331, endPoint y: 382, distance: 59.7
click at [331, 382] on textarea at bounding box center [608, 275] width 566 height 283
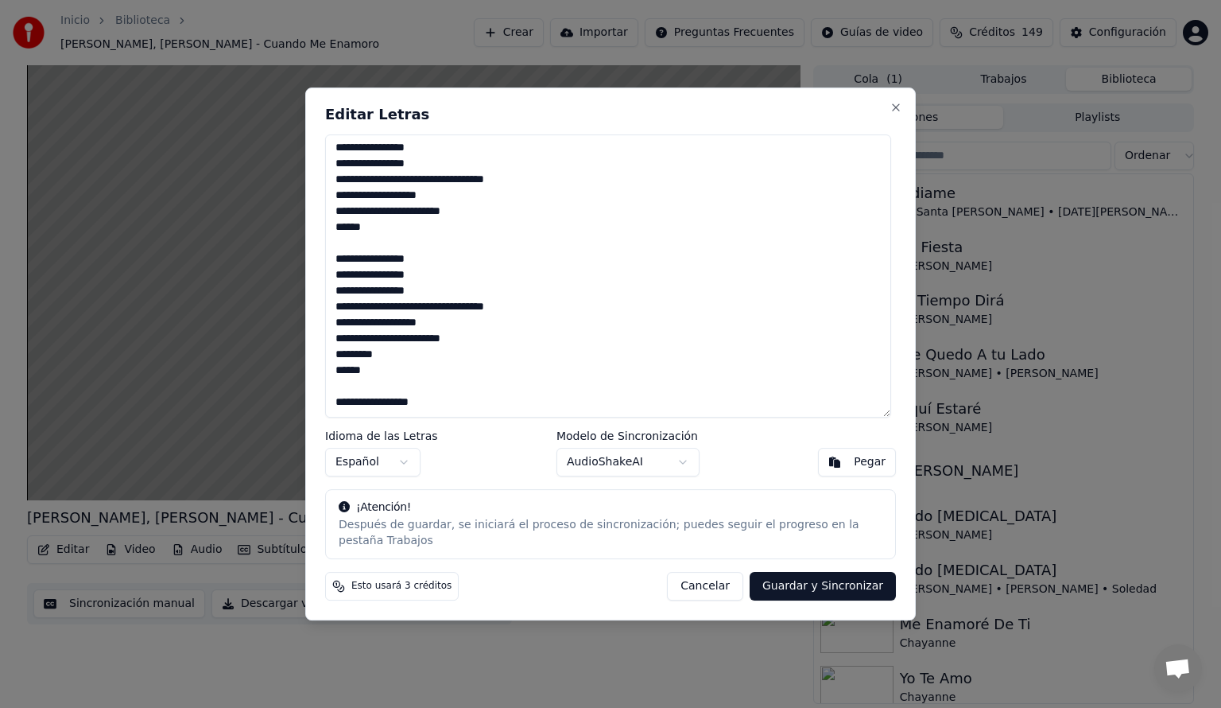
click at [814, 580] on button "Guardar y Sincronizar" at bounding box center [823, 586] width 146 height 29
type textarea "**********"
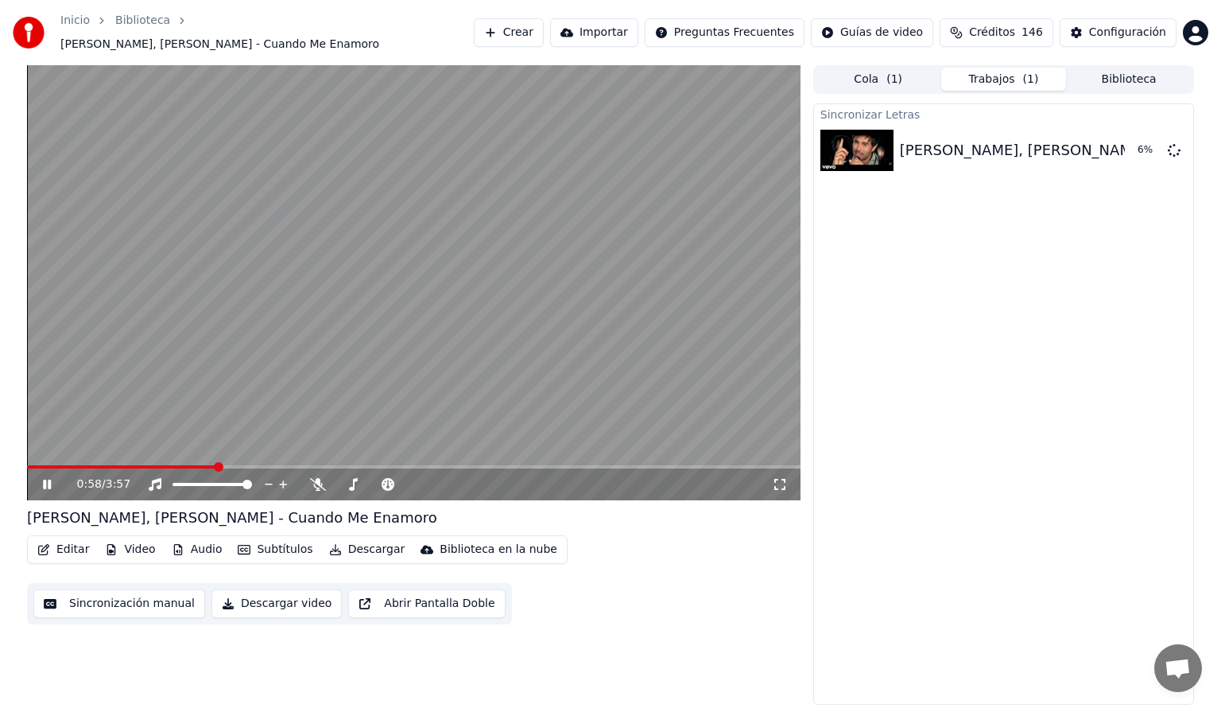
click at [47, 478] on icon at bounding box center [58, 484] width 37 height 13
click at [74, 544] on button "Editar" at bounding box center [63, 549] width 64 height 22
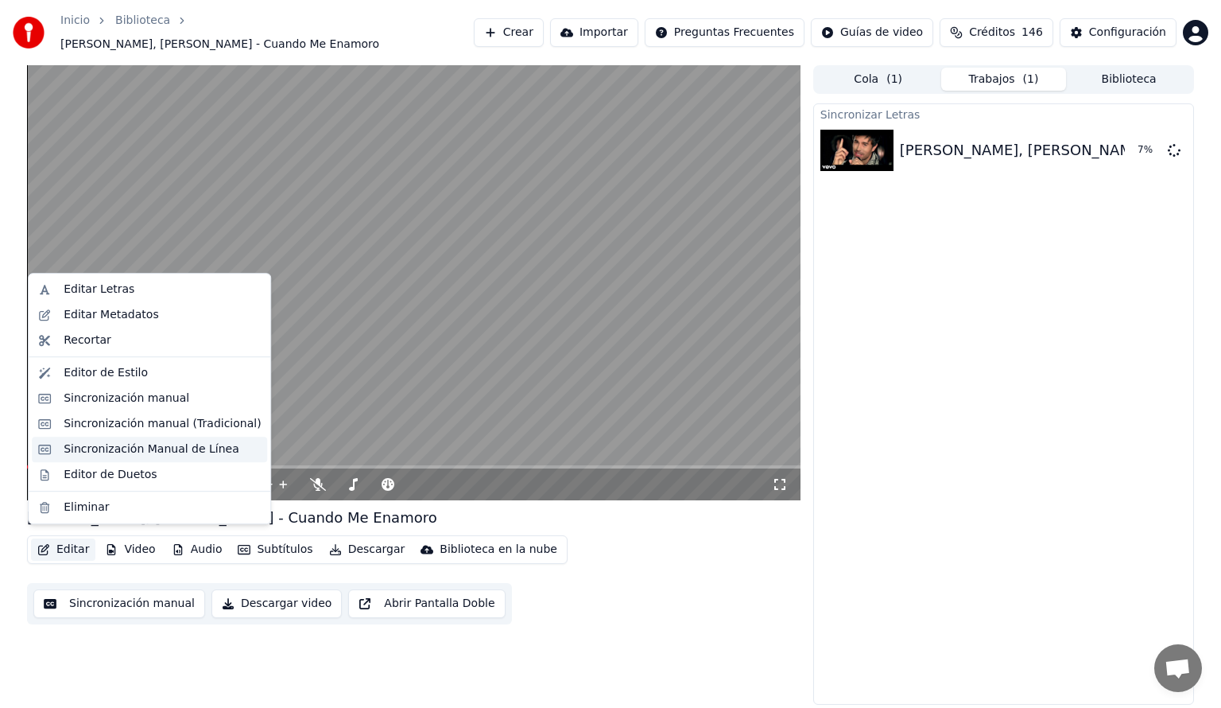
click at [85, 448] on div "Sincronización Manual de Línea" at bounding box center [152, 449] width 176 height 16
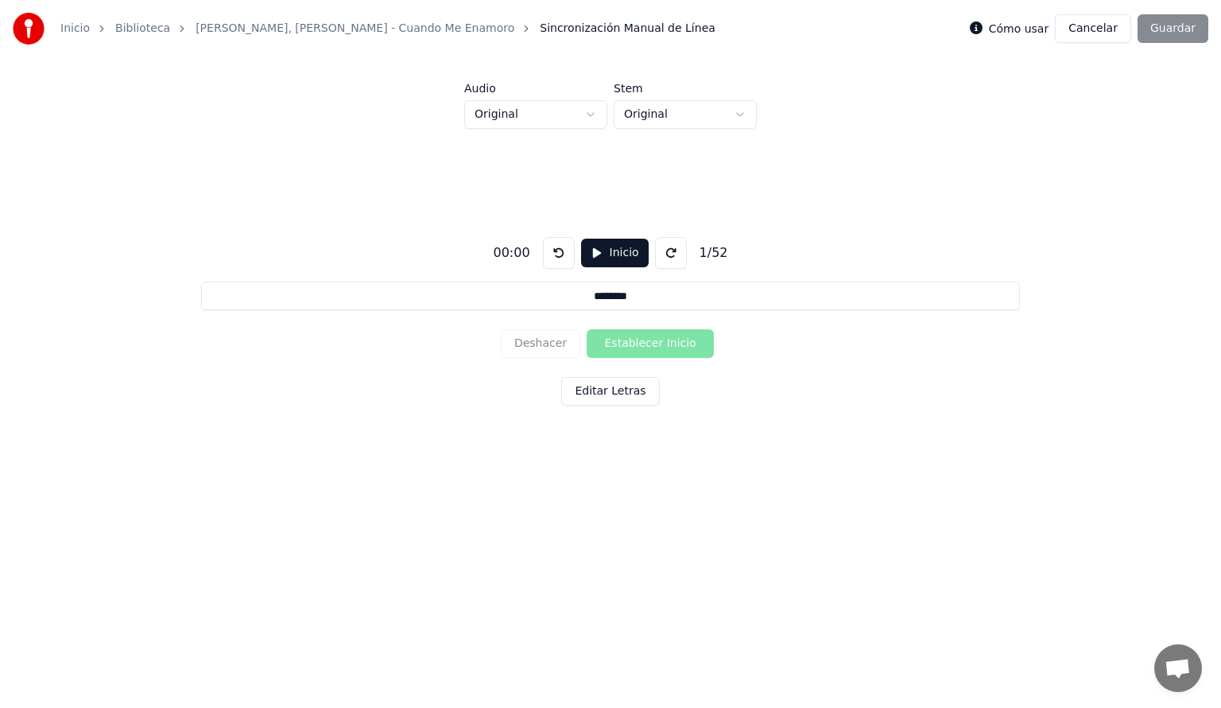
click at [597, 253] on button "Inicio" at bounding box center [615, 253] width 68 height 29
click at [669, 254] on button at bounding box center [675, 253] width 32 height 32
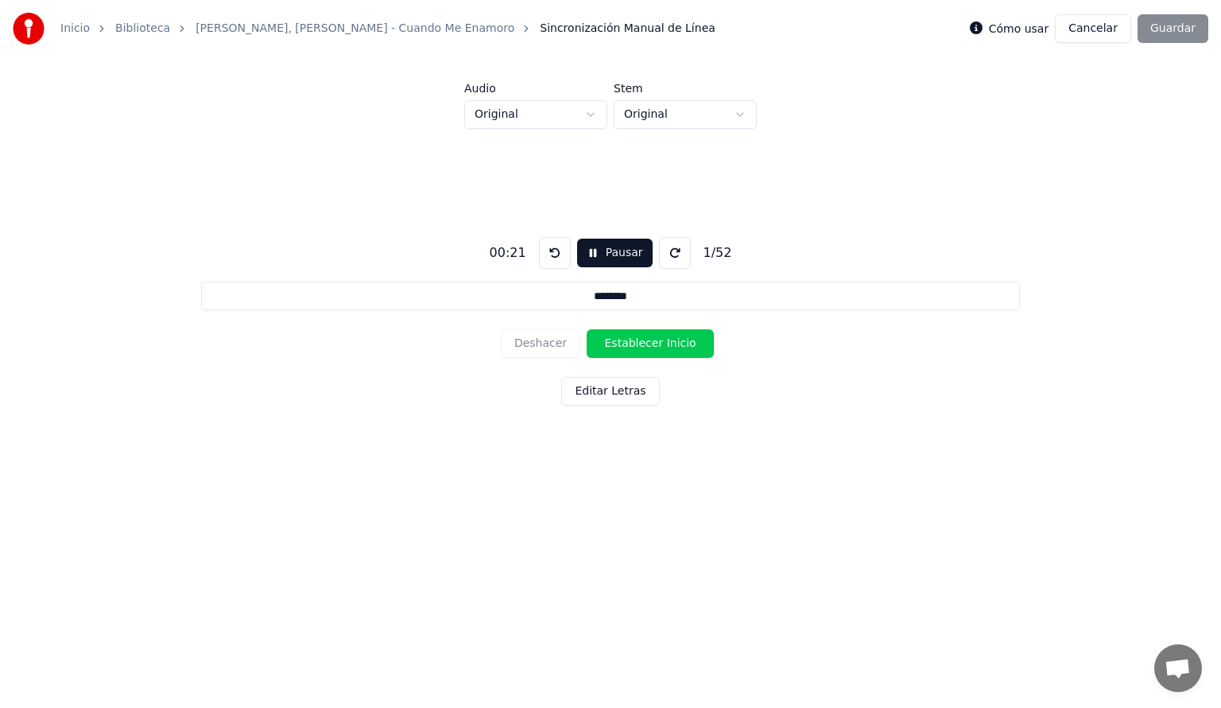
click at [669, 254] on button at bounding box center [675, 253] width 32 height 32
click at [606, 345] on button "Establecer Inicio" at bounding box center [650, 343] width 127 height 29
click at [606, 345] on button "Establecer Fin" at bounding box center [650, 343] width 127 height 29
click at [606, 345] on button "Establecer Inicio" at bounding box center [650, 343] width 127 height 29
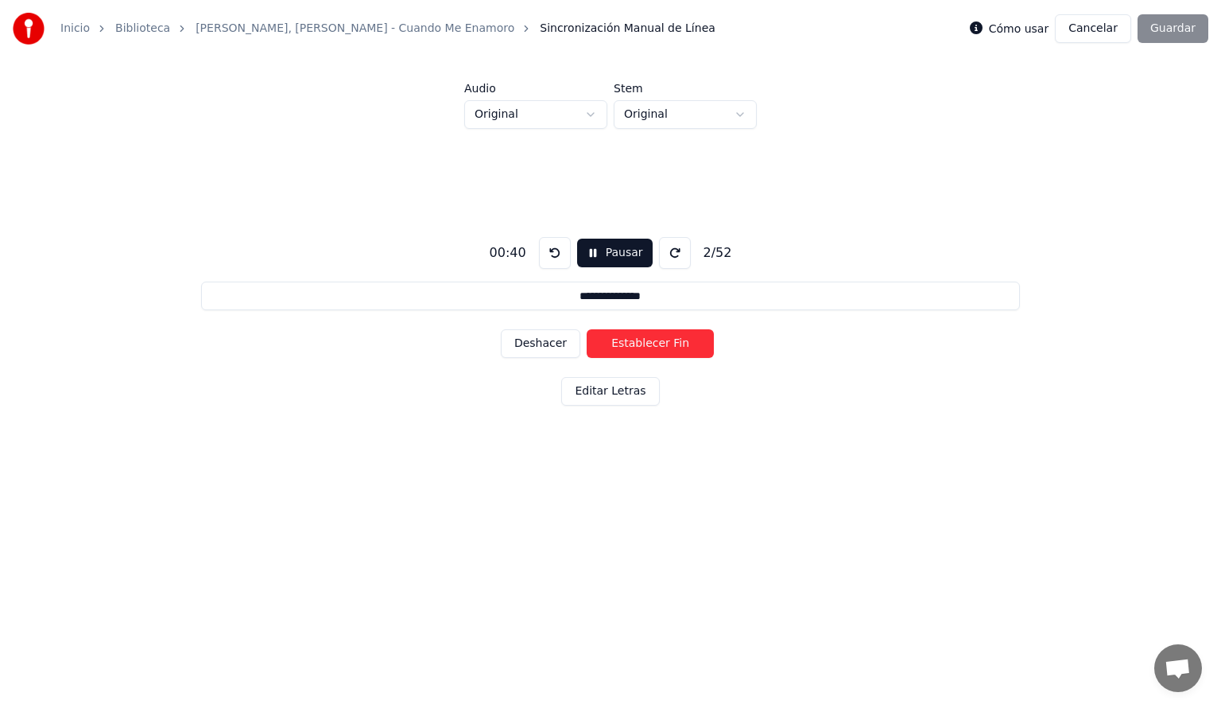
click at [606, 345] on button "Establecer Fin" at bounding box center [650, 343] width 127 height 29
click at [606, 345] on button "Establecer Inicio" at bounding box center [650, 343] width 127 height 29
click at [606, 345] on button "Establecer Fin" at bounding box center [650, 343] width 127 height 29
click at [606, 345] on button "Establecer Inicio" at bounding box center [650, 343] width 127 height 29
click at [606, 345] on button "Establecer Fin" at bounding box center [650, 343] width 127 height 29
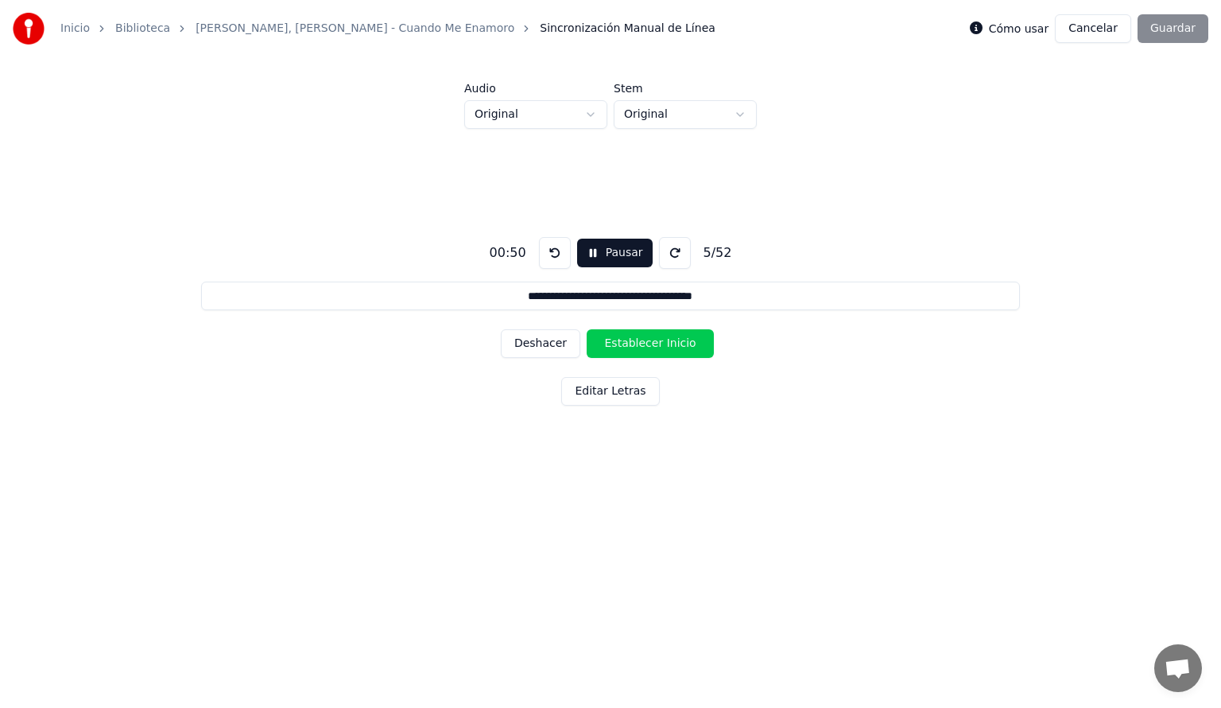
click at [606, 345] on button "Establecer Inicio" at bounding box center [650, 343] width 127 height 29
click at [606, 345] on button "Establecer Fin" at bounding box center [650, 343] width 127 height 29
click at [606, 345] on button "Establecer Inicio" at bounding box center [650, 343] width 127 height 29
click at [606, 345] on button "Establecer Fin" at bounding box center [650, 343] width 127 height 29
click at [606, 345] on button "Establecer Inicio" at bounding box center [650, 343] width 127 height 29
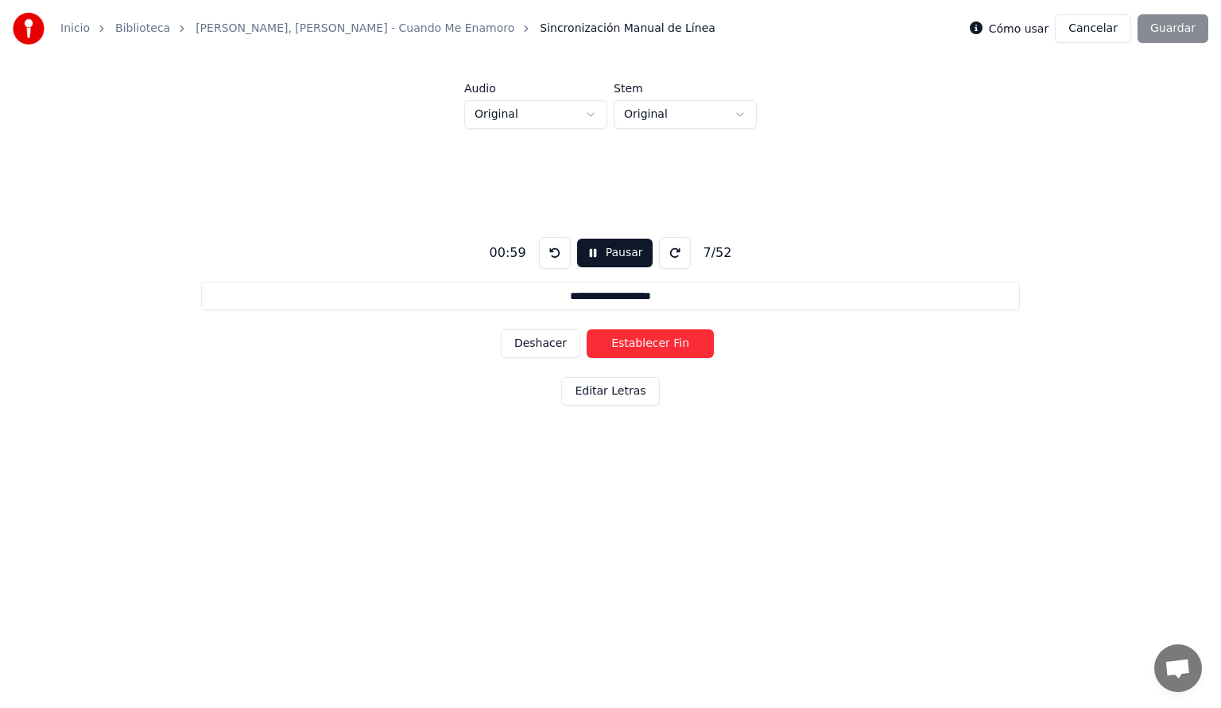
click at [606, 345] on button "Establecer Fin" at bounding box center [650, 343] width 127 height 29
click at [606, 345] on button "Establecer Inicio" at bounding box center [650, 343] width 127 height 29
click at [606, 345] on button "Establecer Fin" at bounding box center [650, 343] width 127 height 29
click at [606, 345] on button "Establecer Inicio" at bounding box center [650, 343] width 127 height 29
click at [606, 345] on button "Establecer Fin" at bounding box center [650, 343] width 127 height 29
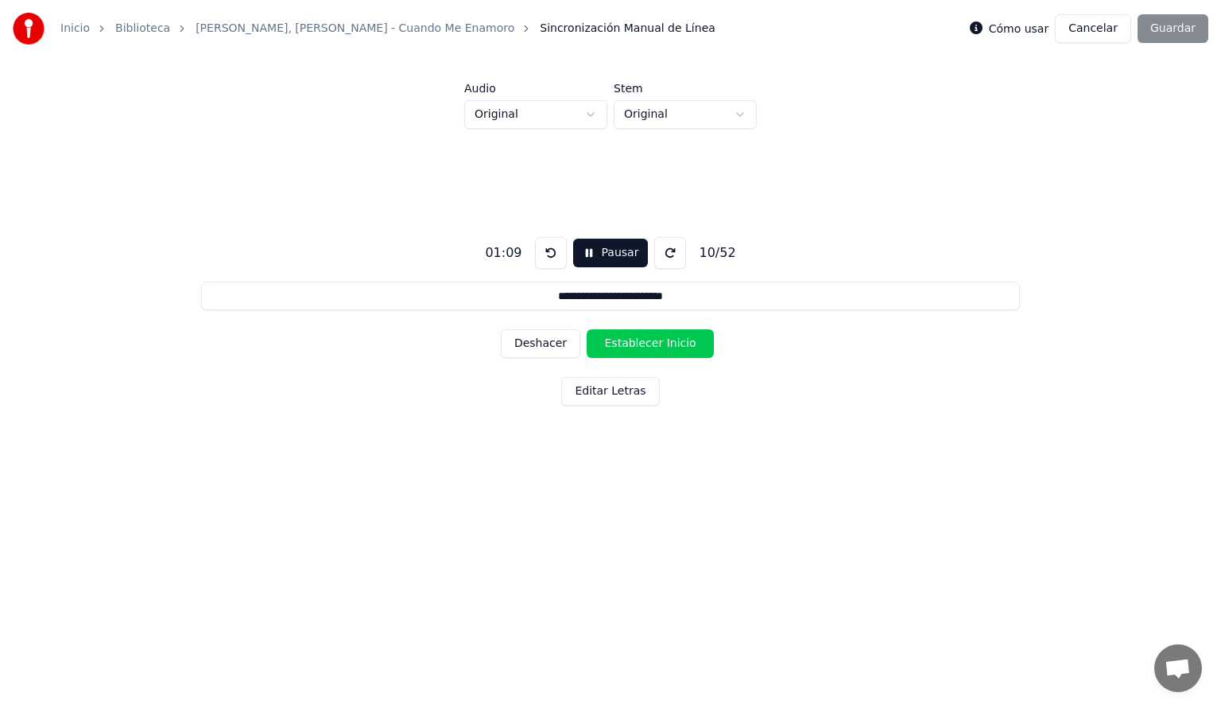
click at [606, 345] on button "Establecer Inicio" at bounding box center [650, 343] width 127 height 29
click at [606, 345] on button "Establecer Fin" at bounding box center [650, 343] width 127 height 29
click at [606, 345] on button "Establecer Inicio" at bounding box center [650, 343] width 127 height 29
click at [606, 345] on button "Establecer Fin" at bounding box center [650, 343] width 127 height 29
click at [606, 345] on button "Establecer Inicio" at bounding box center [650, 343] width 127 height 29
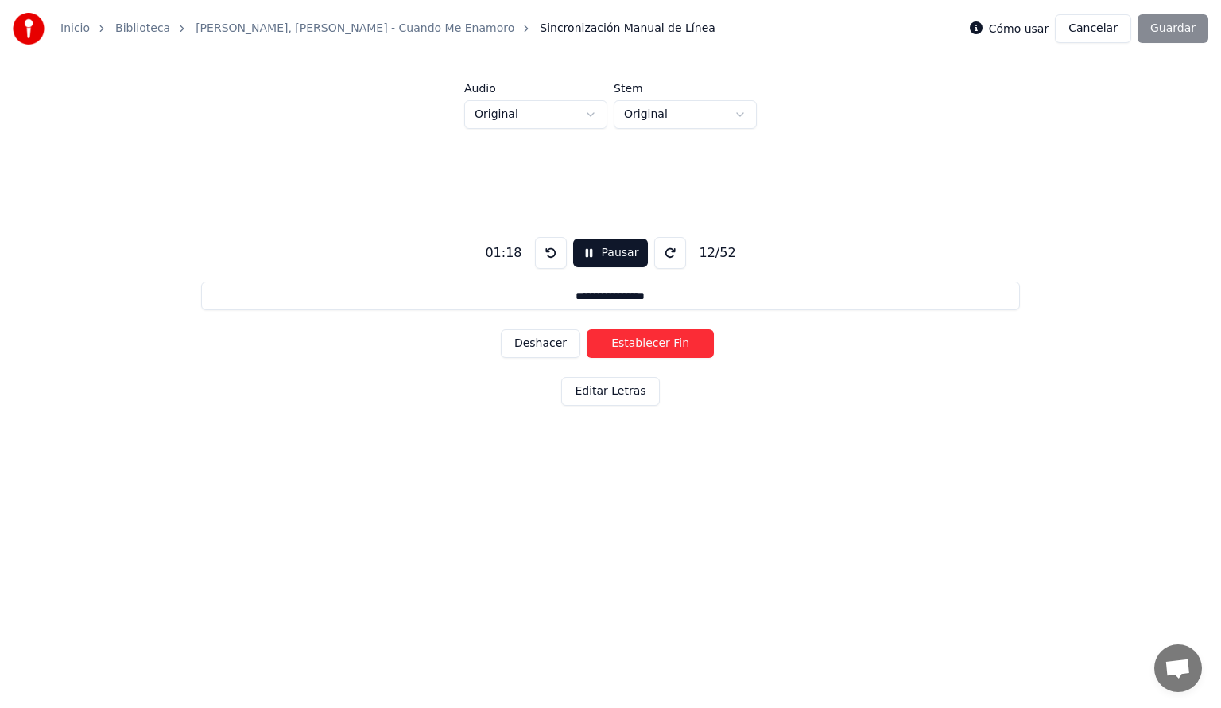
click at [606, 345] on button "Establecer Fin" at bounding box center [650, 343] width 127 height 29
click at [606, 345] on button "Establecer Inicio" at bounding box center [650, 343] width 127 height 29
click at [606, 345] on button "Establecer Fin" at bounding box center [650, 343] width 127 height 29
click at [606, 345] on button "Establecer Inicio" at bounding box center [650, 343] width 127 height 29
click at [606, 345] on button "Establecer Fin" at bounding box center [650, 343] width 127 height 29
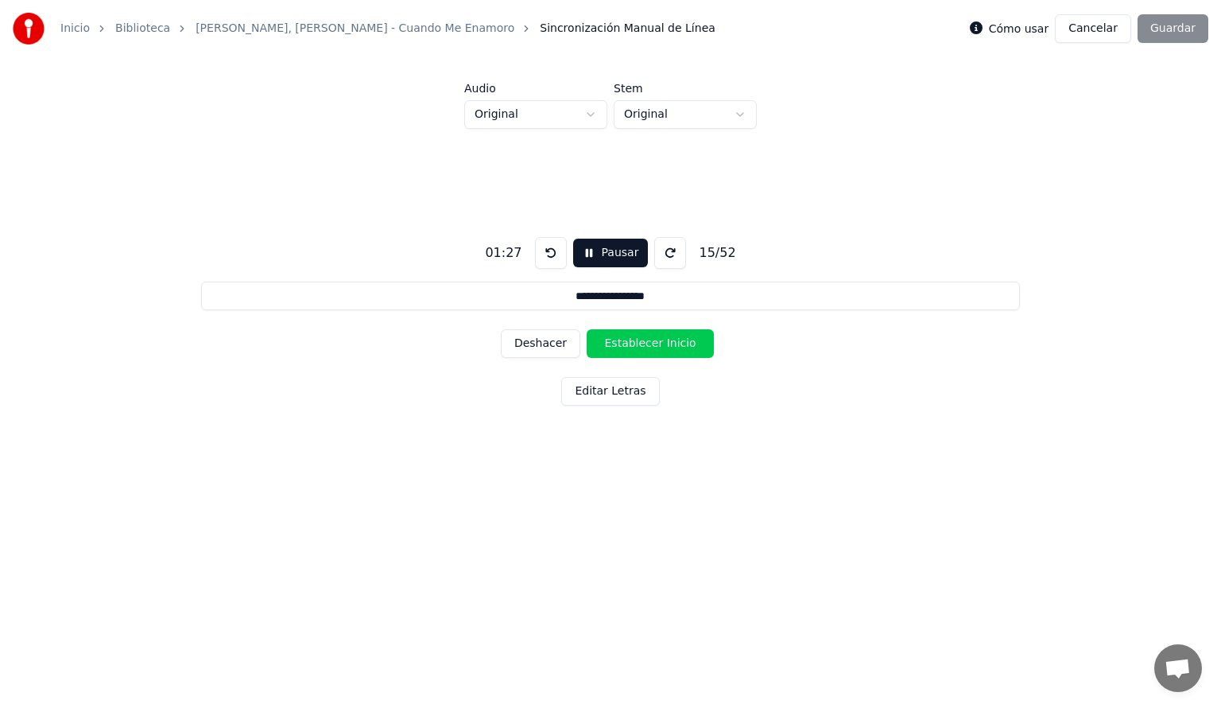
click at [606, 345] on button "Establecer Inicio" at bounding box center [650, 343] width 127 height 29
click at [606, 345] on button "Establecer Fin" at bounding box center [650, 343] width 127 height 29
click at [606, 345] on button "Establecer Inicio" at bounding box center [650, 343] width 127 height 29
click at [606, 345] on button "Establecer Fin" at bounding box center [650, 343] width 127 height 29
click at [606, 345] on button "Establecer Inicio" at bounding box center [650, 343] width 127 height 29
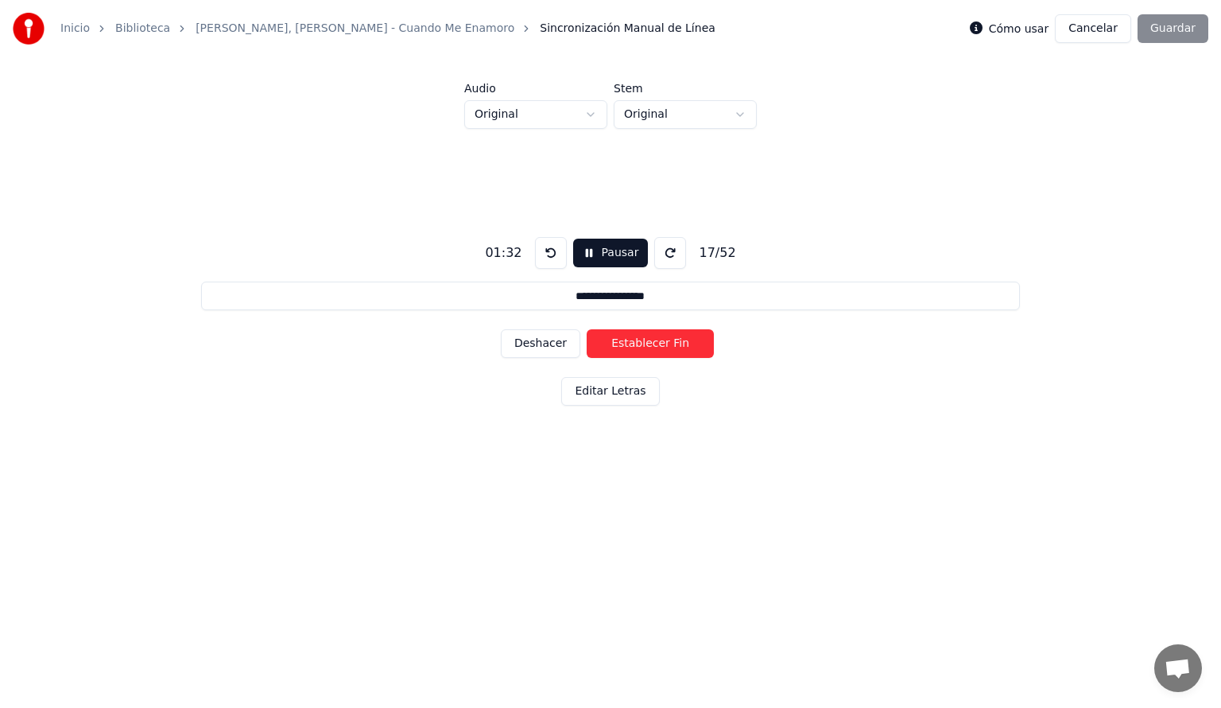
click at [606, 345] on button "Establecer Fin" at bounding box center [650, 343] width 127 height 29
click at [606, 345] on button "Establecer Inicio" at bounding box center [650, 343] width 127 height 29
click at [606, 345] on button "Establecer Fin" at bounding box center [650, 343] width 127 height 29
click at [606, 345] on button "Establecer Inicio" at bounding box center [650, 343] width 127 height 29
click at [606, 345] on button "Establecer Fin" at bounding box center [650, 343] width 127 height 29
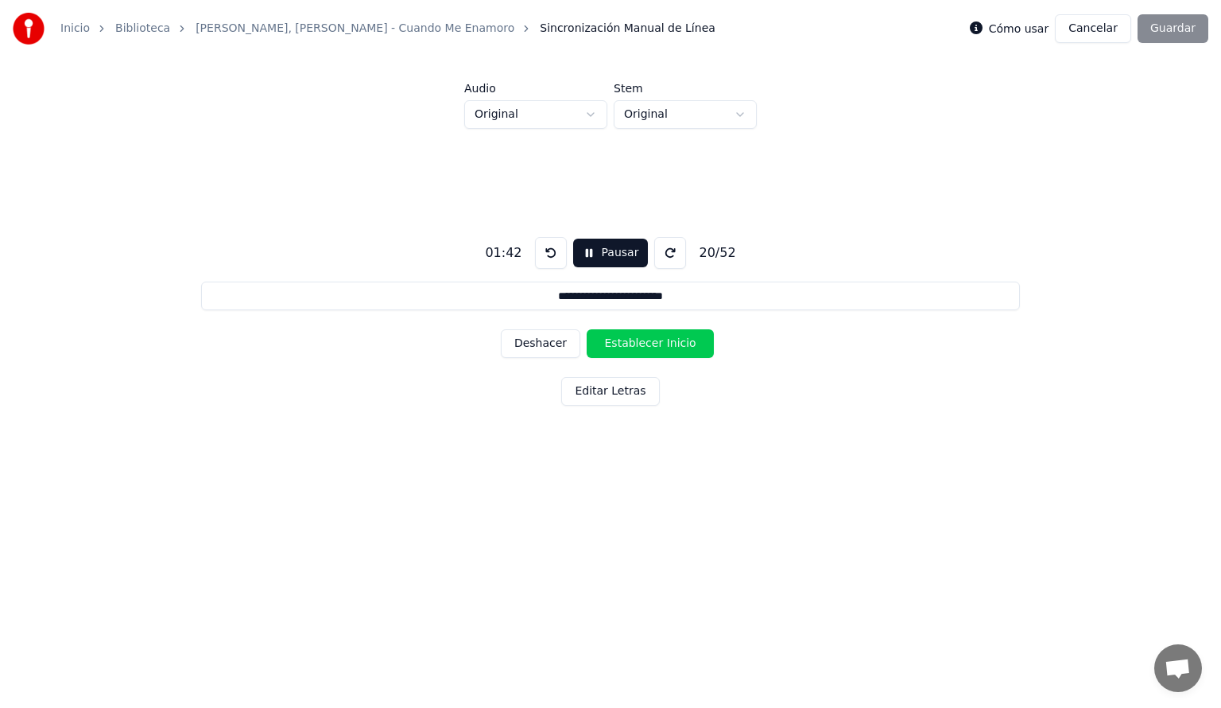
click at [606, 345] on button "Establecer Inicio" at bounding box center [650, 343] width 127 height 29
click at [606, 345] on button "Establecer Fin" at bounding box center [650, 343] width 127 height 29
click at [606, 345] on button "Establecer Inicio" at bounding box center [650, 343] width 127 height 29
click at [606, 345] on button "Establecer Fin" at bounding box center [650, 343] width 127 height 29
click at [606, 345] on button "Establecer Inicio" at bounding box center [650, 343] width 127 height 29
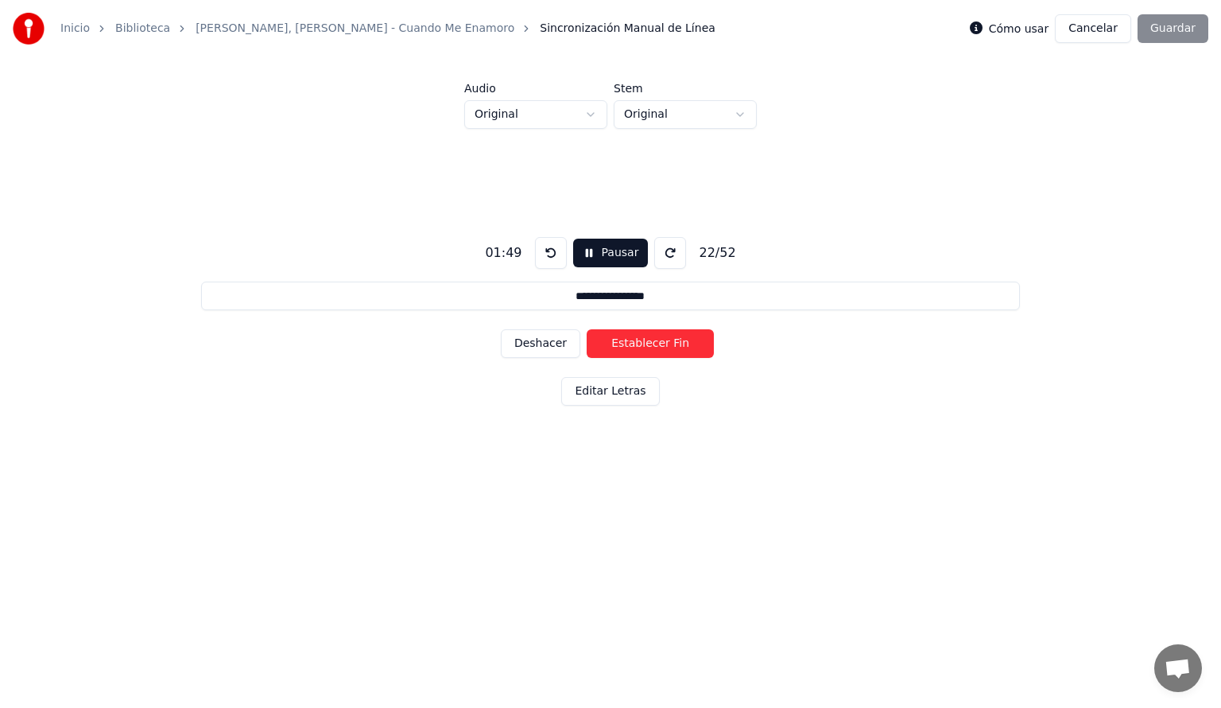
click at [547, 344] on button "Deshacer" at bounding box center [541, 343] width 80 height 29
click at [619, 345] on button "Establecer Inicio" at bounding box center [650, 343] width 127 height 29
click at [619, 345] on button "Establecer Fin" at bounding box center [650, 343] width 127 height 29
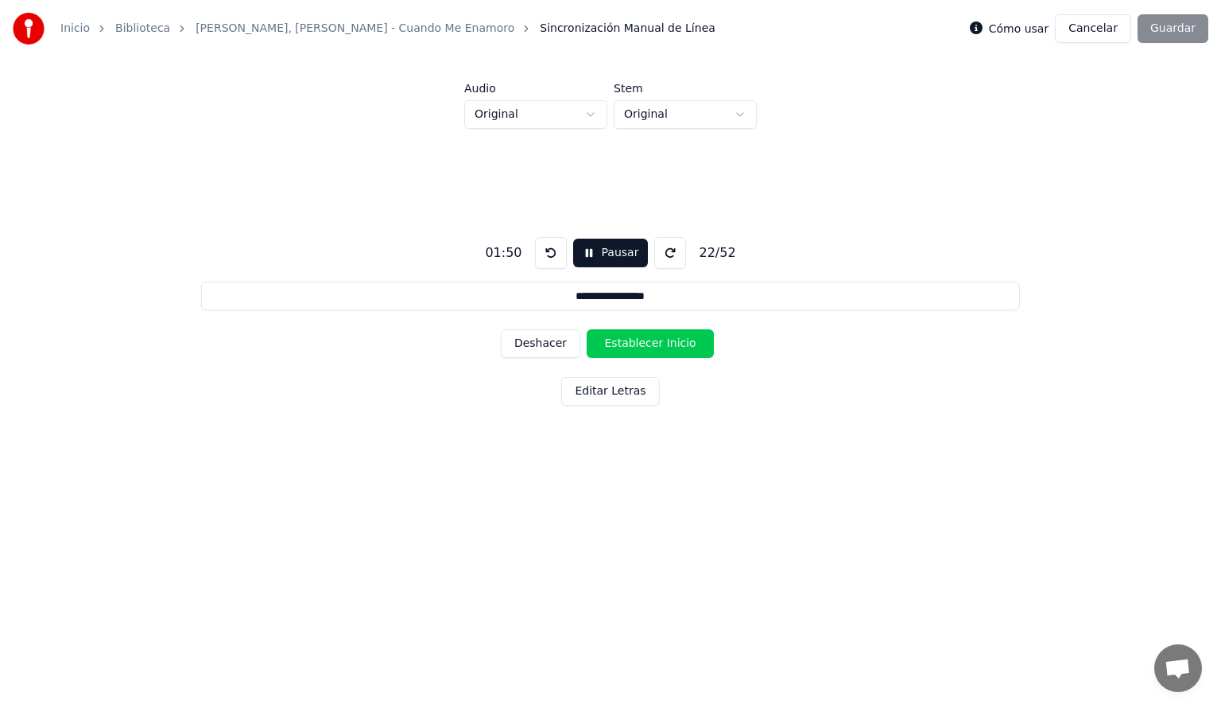
click at [619, 345] on button "Establecer Inicio" at bounding box center [650, 343] width 127 height 29
click at [619, 345] on button "Establecer Fin" at bounding box center [650, 343] width 127 height 29
click at [624, 345] on button "Establecer Inicio" at bounding box center [650, 343] width 127 height 29
click at [624, 345] on button "Establecer Fin" at bounding box center [650, 343] width 127 height 29
click at [624, 345] on button "Establecer Inicio" at bounding box center [650, 343] width 127 height 29
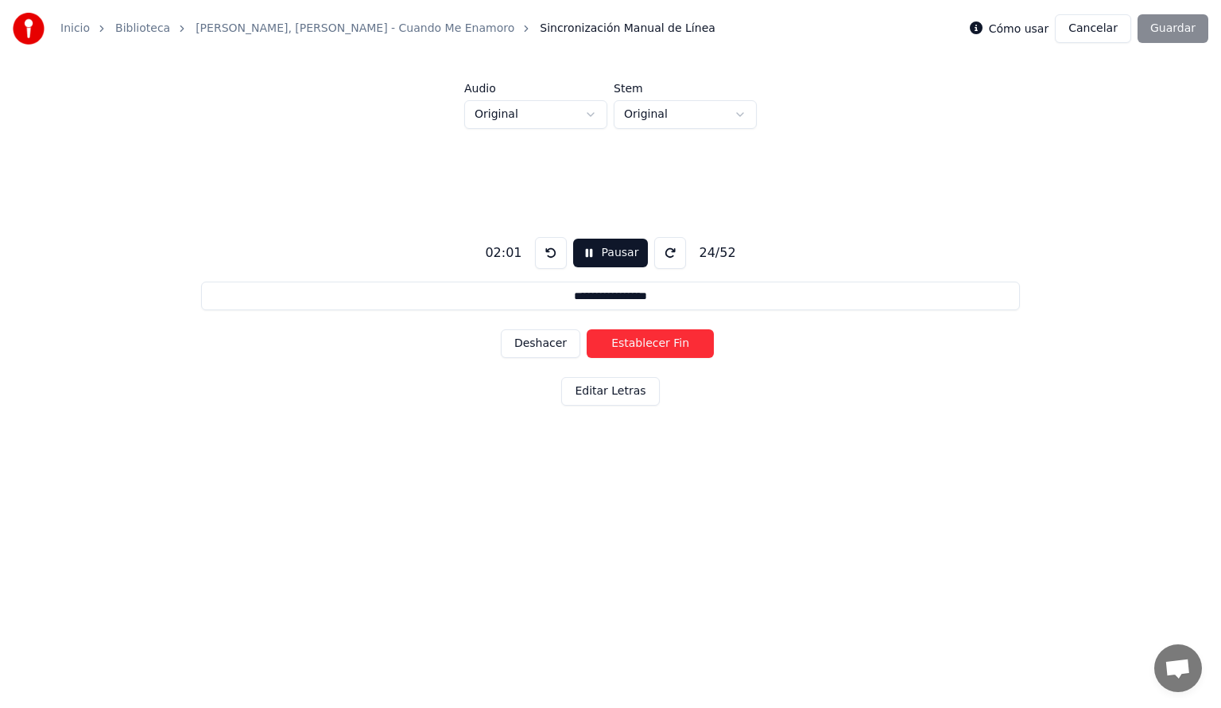
click at [624, 345] on button "Establecer Fin" at bounding box center [650, 343] width 127 height 29
click at [624, 345] on button "Establecer Inicio" at bounding box center [650, 343] width 127 height 29
click at [624, 345] on button "Establecer Fin" at bounding box center [650, 343] width 127 height 29
click at [624, 345] on button "Establecer Inicio" at bounding box center [650, 343] width 127 height 29
click at [624, 345] on button "Establecer Fin" at bounding box center [650, 343] width 127 height 29
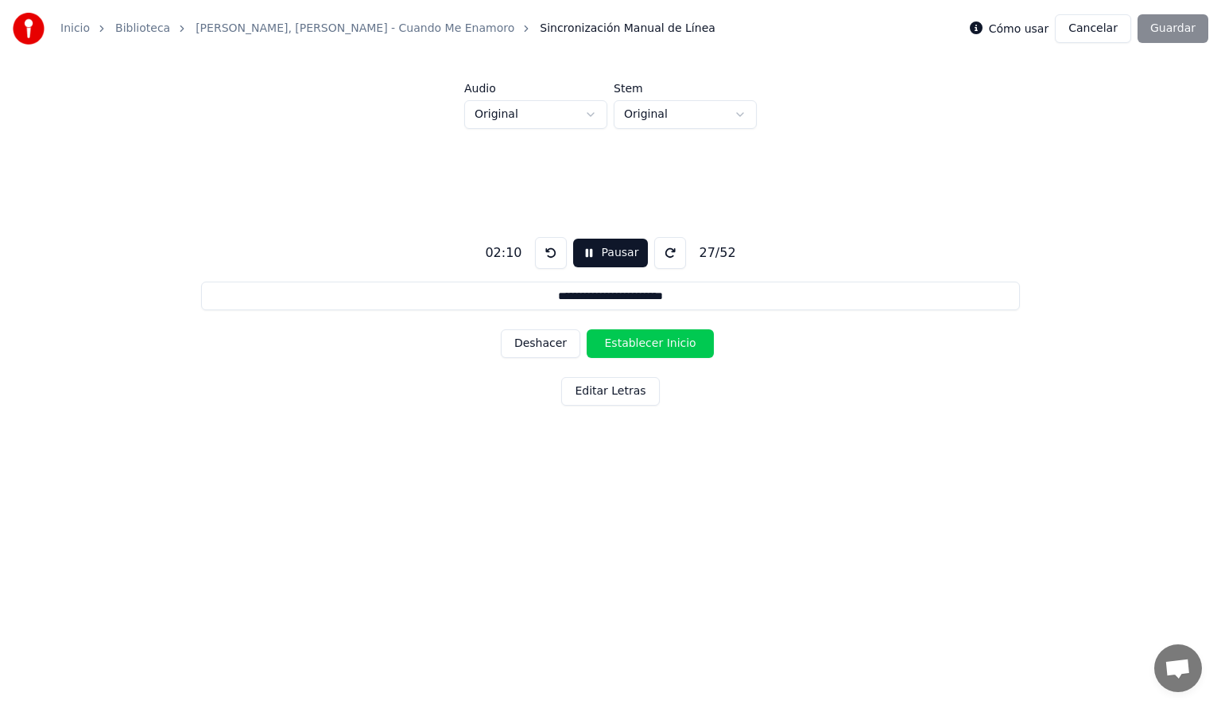
click at [624, 345] on button "Establecer Inicio" at bounding box center [650, 343] width 127 height 29
click at [624, 345] on button "Establecer Fin" at bounding box center [650, 343] width 127 height 29
click at [624, 345] on button "Establecer Inicio" at bounding box center [650, 343] width 127 height 29
click at [624, 345] on button "Establecer Fin" at bounding box center [650, 343] width 127 height 29
click at [624, 345] on button "Establecer Inicio" at bounding box center [650, 343] width 127 height 29
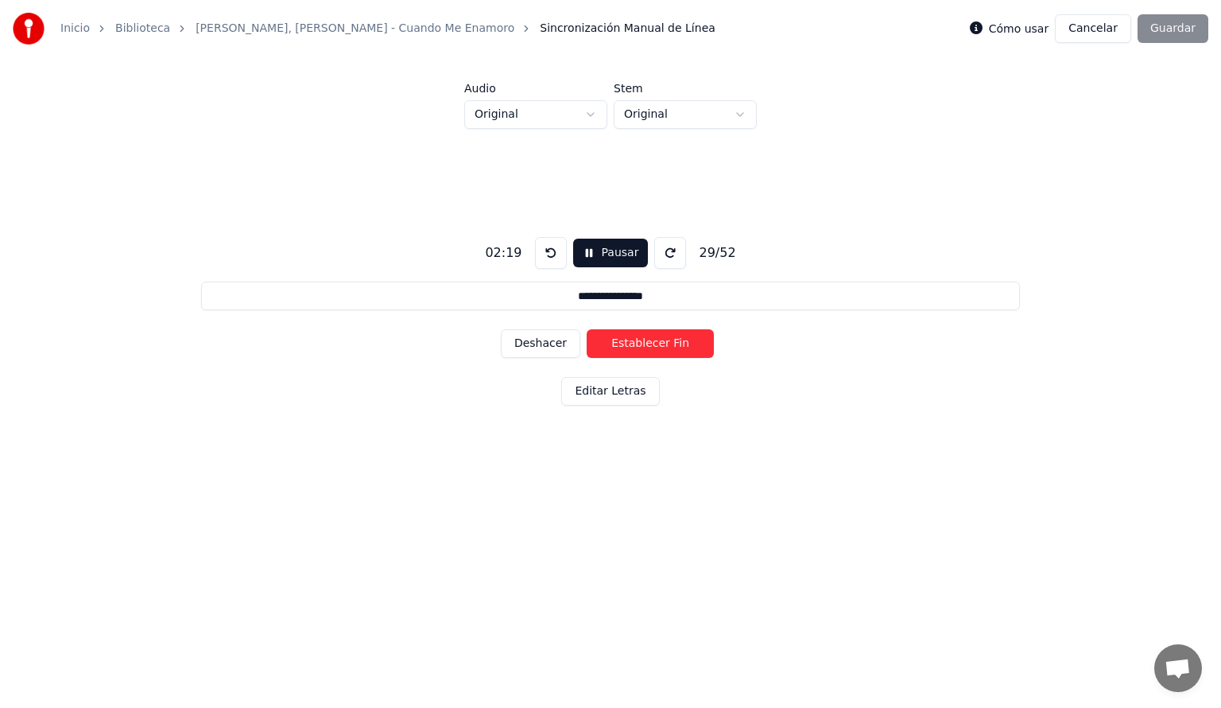
click at [624, 345] on button "Establecer Fin" at bounding box center [650, 343] width 127 height 29
click at [624, 345] on button "Establecer Inicio" at bounding box center [650, 343] width 127 height 29
click at [624, 345] on button "Establecer Fin" at bounding box center [650, 343] width 127 height 29
click at [624, 345] on button "Establecer Inicio" at bounding box center [650, 343] width 127 height 29
click at [624, 345] on button "Establecer Fin" at bounding box center [650, 343] width 127 height 29
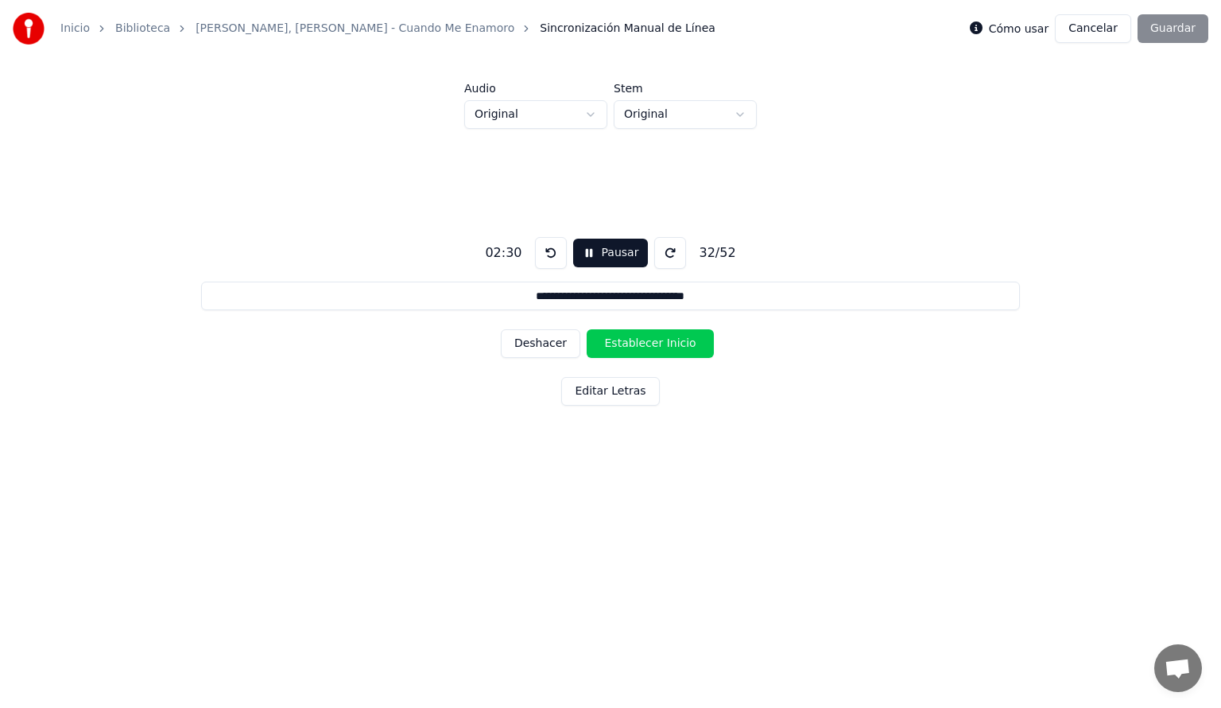
click at [624, 345] on button "Establecer Inicio" at bounding box center [650, 343] width 127 height 29
click at [624, 345] on button "Establecer Fin" at bounding box center [650, 343] width 127 height 29
click at [624, 345] on button "Establecer Inicio" at bounding box center [650, 343] width 127 height 29
click at [624, 345] on button "Establecer Fin" at bounding box center [650, 343] width 127 height 29
click at [624, 345] on button "Establecer Inicio" at bounding box center [650, 343] width 127 height 29
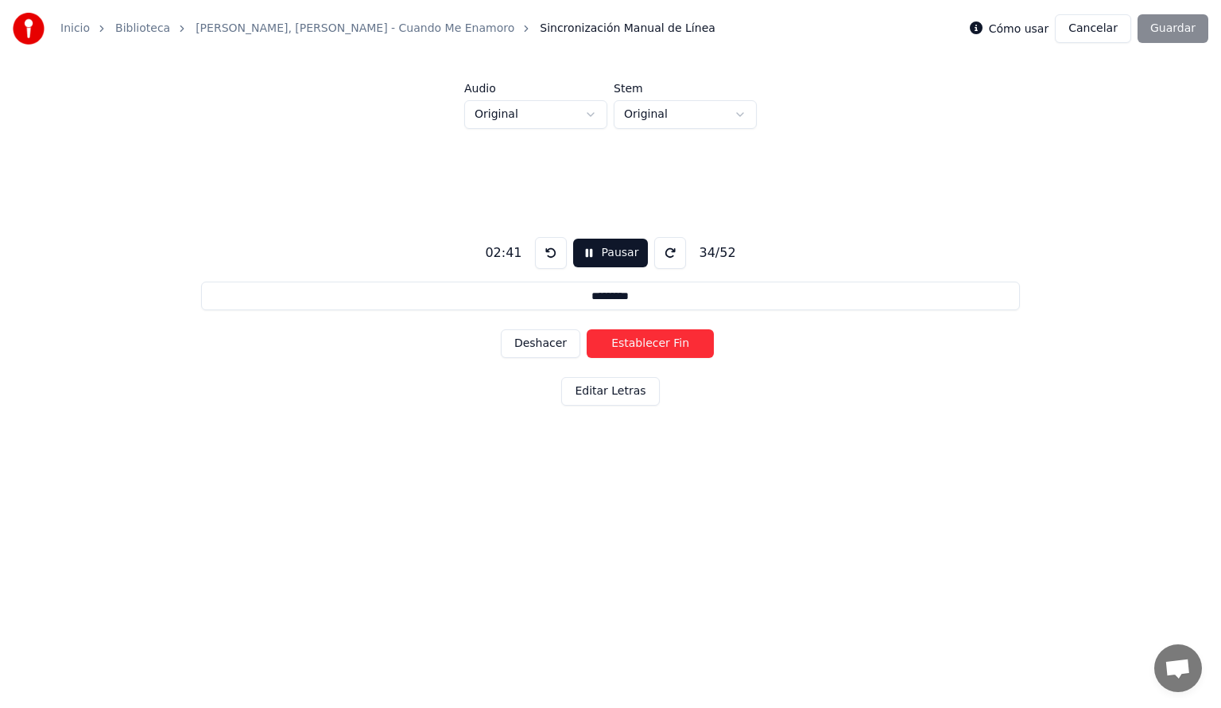
click at [624, 345] on button "Establecer Fin" at bounding box center [650, 343] width 127 height 29
click at [624, 345] on button "Establecer Inicio" at bounding box center [650, 343] width 127 height 29
click at [624, 345] on button "Establecer Fin" at bounding box center [650, 343] width 127 height 29
click at [624, 345] on button "Establecer Inicio" at bounding box center [650, 343] width 127 height 29
click at [624, 345] on button "Establecer Fin" at bounding box center [650, 343] width 127 height 29
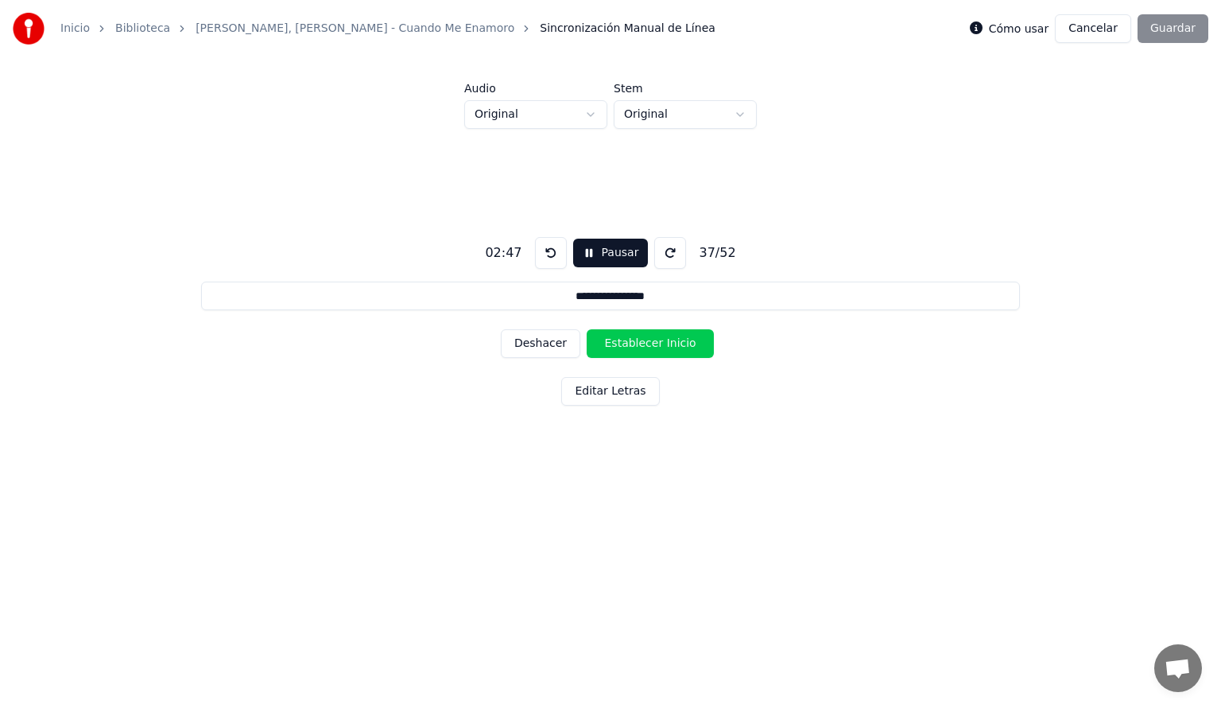
click at [624, 345] on button "Establecer Inicio" at bounding box center [650, 343] width 127 height 29
click at [624, 345] on button "Establecer Fin" at bounding box center [650, 343] width 127 height 29
click at [624, 345] on button "Establecer Inicio" at bounding box center [650, 343] width 127 height 29
click at [624, 345] on button "Establecer Fin" at bounding box center [650, 343] width 127 height 29
click at [624, 345] on button "Establecer Inicio" at bounding box center [650, 343] width 127 height 29
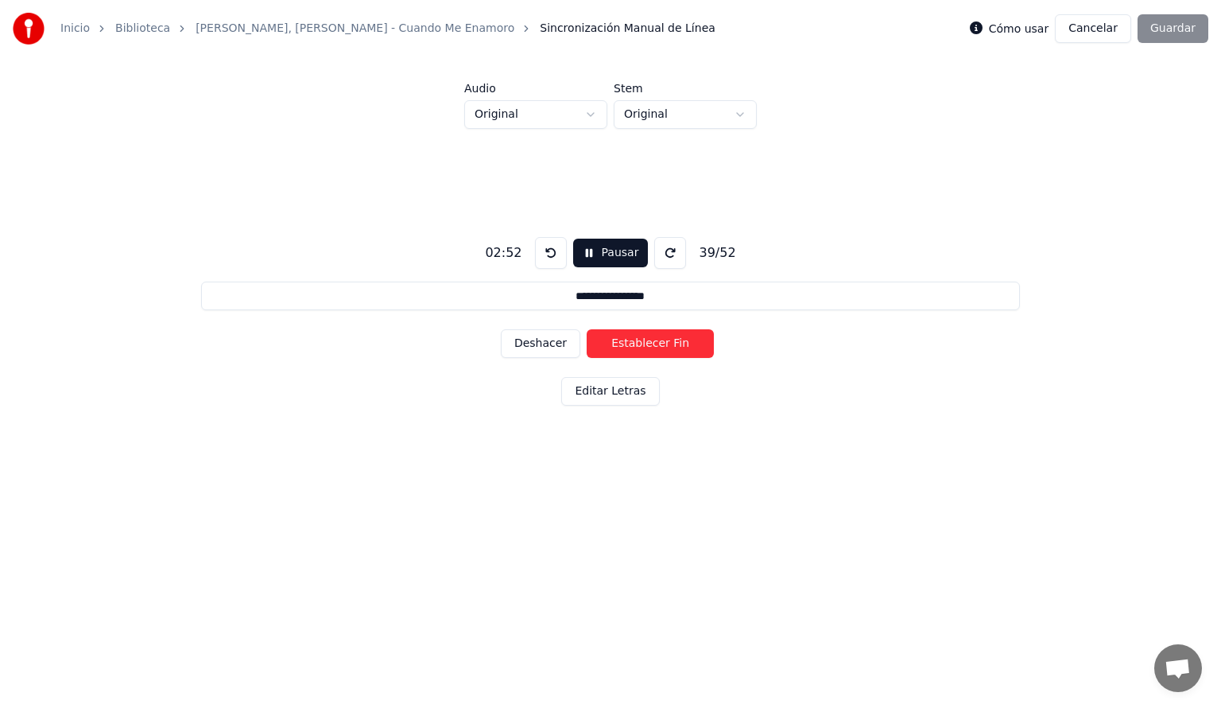
click at [624, 345] on button "Establecer Fin" at bounding box center [650, 343] width 127 height 29
click at [624, 345] on button "Establecer Inicio" at bounding box center [650, 343] width 127 height 29
click at [624, 345] on button "Establecer Fin" at bounding box center [650, 343] width 127 height 29
click at [624, 345] on button "Establecer Inicio" at bounding box center [650, 343] width 127 height 29
click at [624, 345] on button "Establecer Fin" at bounding box center [650, 343] width 127 height 29
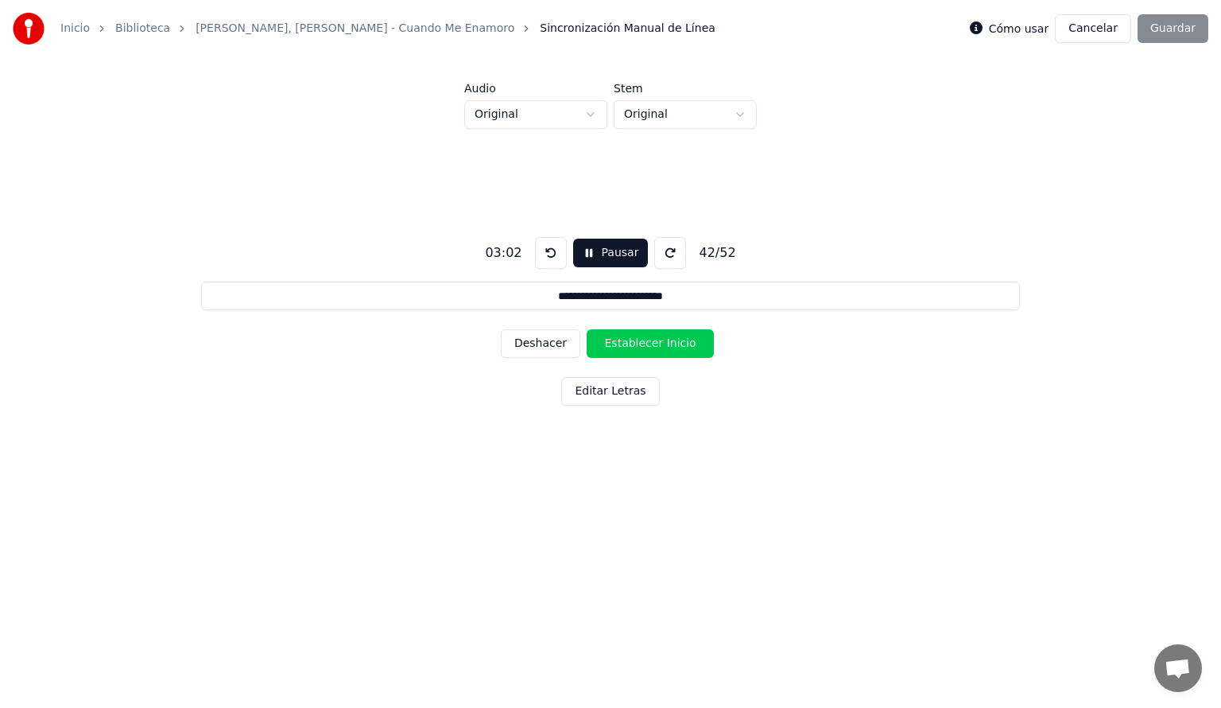
click at [624, 345] on button "Establecer Inicio" at bounding box center [650, 343] width 127 height 29
click at [624, 345] on button "Establecer Fin" at bounding box center [650, 343] width 127 height 29
click at [624, 345] on button "Establecer Inicio" at bounding box center [650, 343] width 127 height 29
click at [624, 345] on button "Establecer Fin" at bounding box center [650, 343] width 127 height 29
click at [624, 345] on button "Establecer Inicio" at bounding box center [650, 343] width 127 height 29
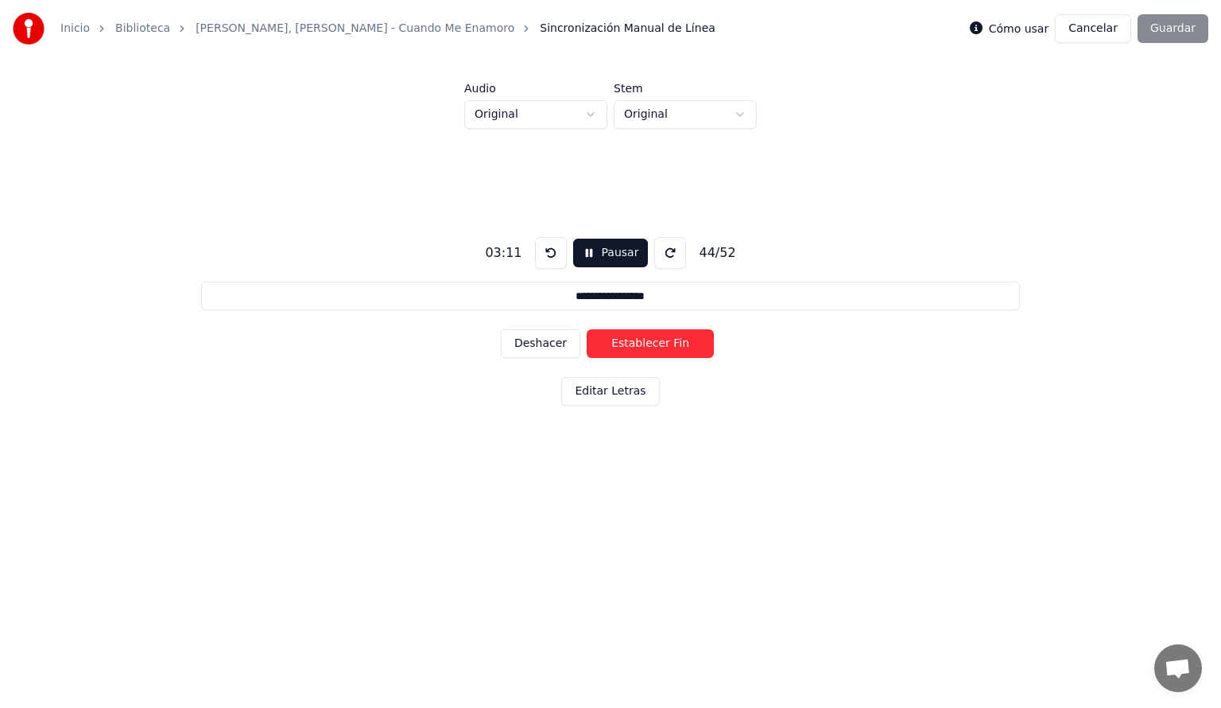
click at [624, 345] on button "Establecer Fin" at bounding box center [650, 343] width 127 height 29
click at [624, 345] on button "Establecer Inicio" at bounding box center [650, 343] width 127 height 29
click at [624, 345] on button "Establecer Fin" at bounding box center [650, 343] width 127 height 29
click at [624, 345] on button "Establecer Inicio" at bounding box center [650, 343] width 127 height 29
click at [624, 345] on button "Establecer Fin" at bounding box center [650, 343] width 127 height 29
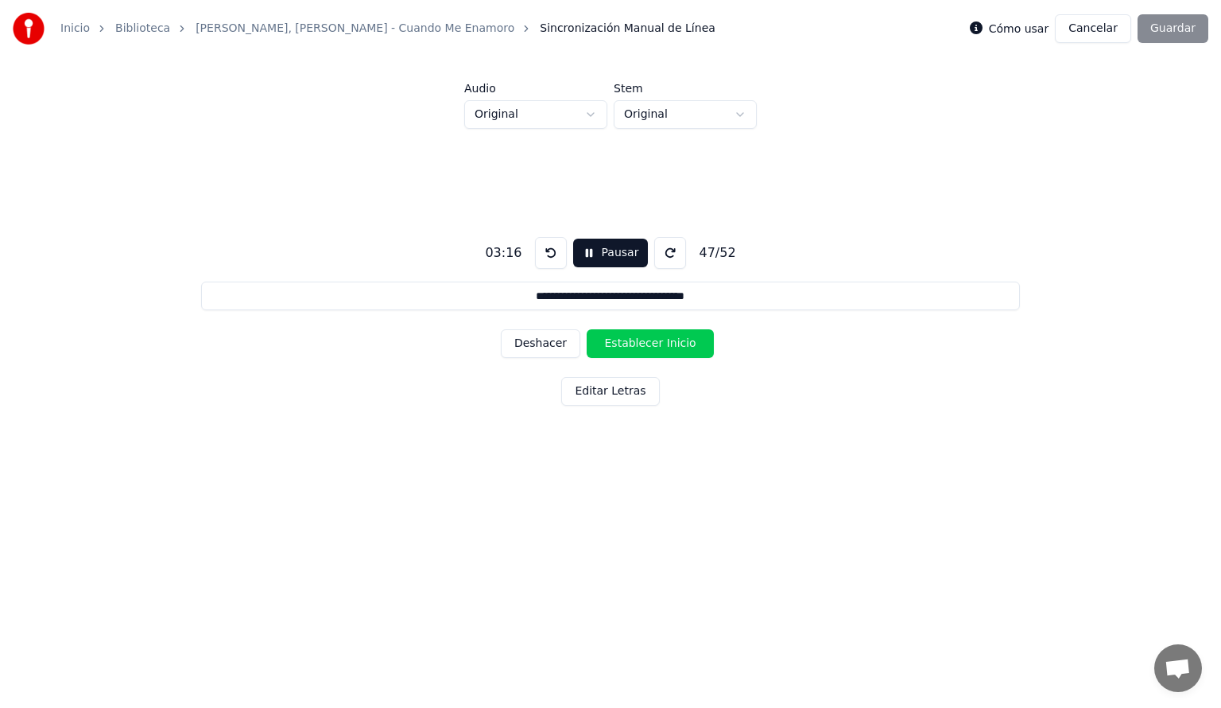
click at [624, 345] on button "Establecer Inicio" at bounding box center [650, 343] width 127 height 29
click at [624, 345] on button "Establecer Fin" at bounding box center [650, 343] width 127 height 29
click at [624, 345] on button "Establecer Inicio" at bounding box center [650, 343] width 127 height 29
click at [624, 345] on button "Establecer Fin" at bounding box center [650, 343] width 127 height 29
click at [624, 345] on button "Establecer Inicio" at bounding box center [650, 343] width 127 height 29
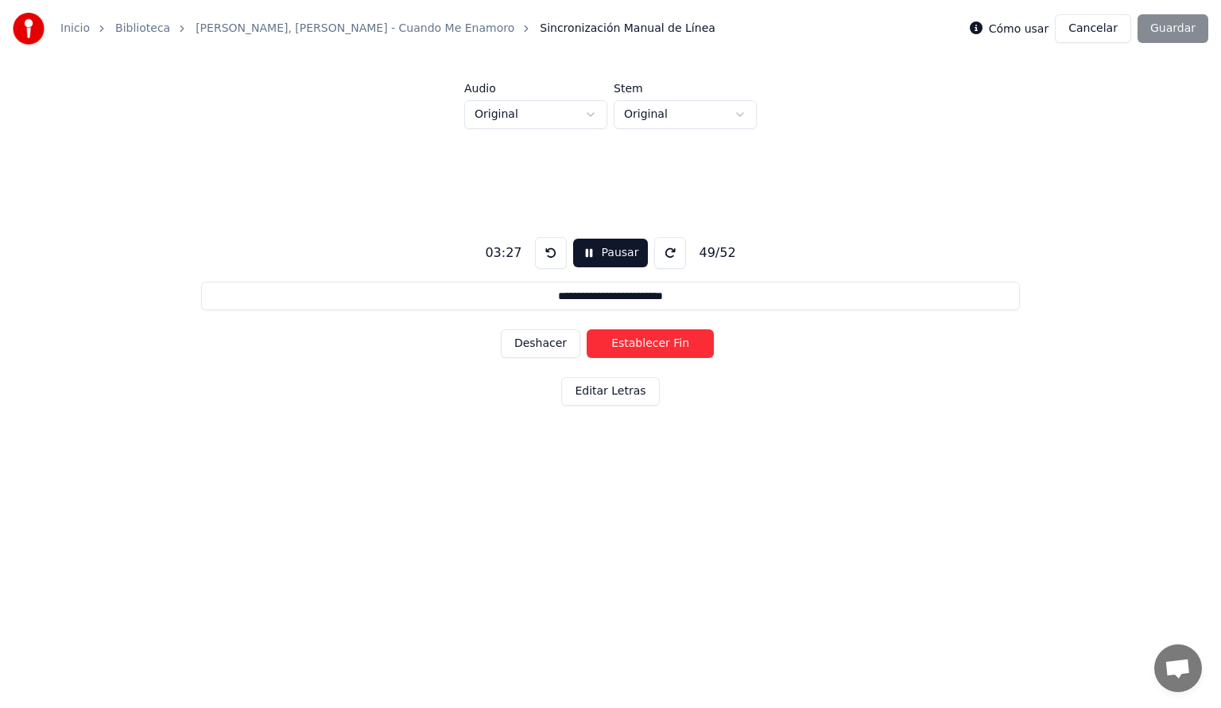
click at [624, 345] on button "Establecer Fin" at bounding box center [650, 343] width 127 height 29
click at [624, 345] on button "Establecer Inicio" at bounding box center [650, 343] width 127 height 29
click at [624, 345] on button "Establecer Fin" at bounding box center [650, 343] width 127 height 29
click at [624, 345] on button "Establecer Inicio" at bounding box center [650, 343] width 127 height 29
click at [624, 345] on button "Establecer Fin" at bounding box center [650, 343] width 127 height 29
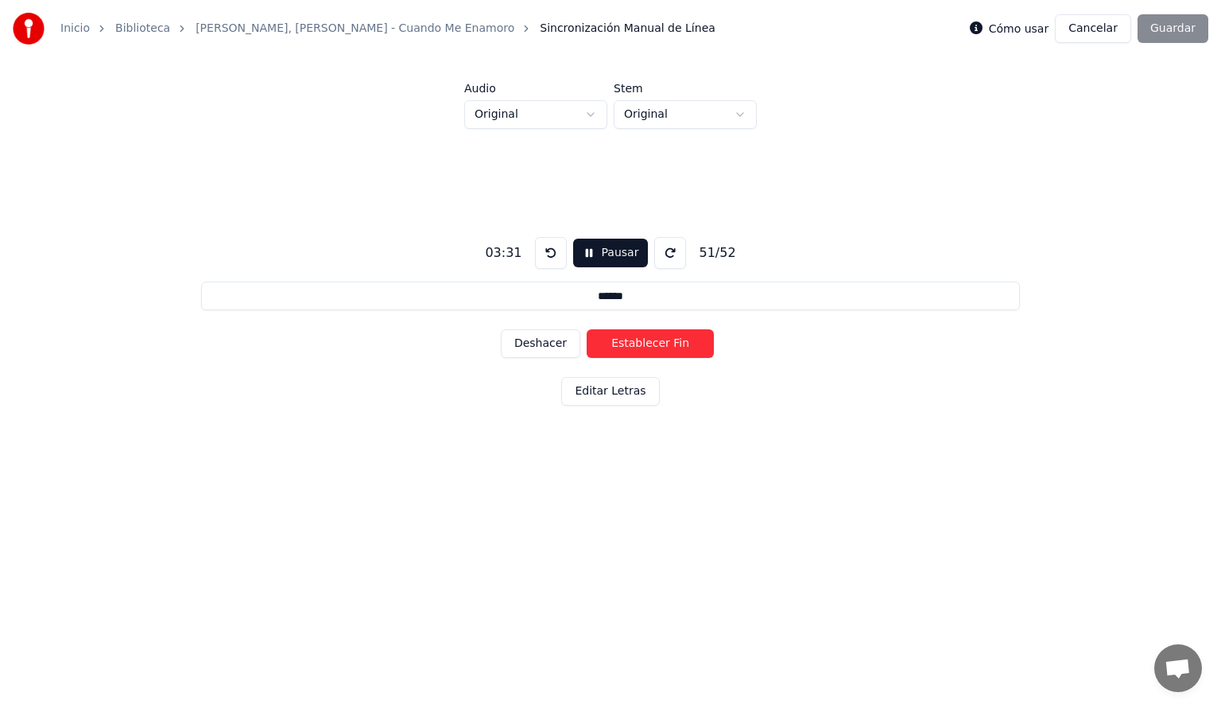
type input "**********"
click at [624, 345] on button "Establecer Inicio" at bounding box center [650, 343] width 127 height 29
click at [624, 345] on button "Establecer Fin" at bounding box center [650, 343] width 127 height 29
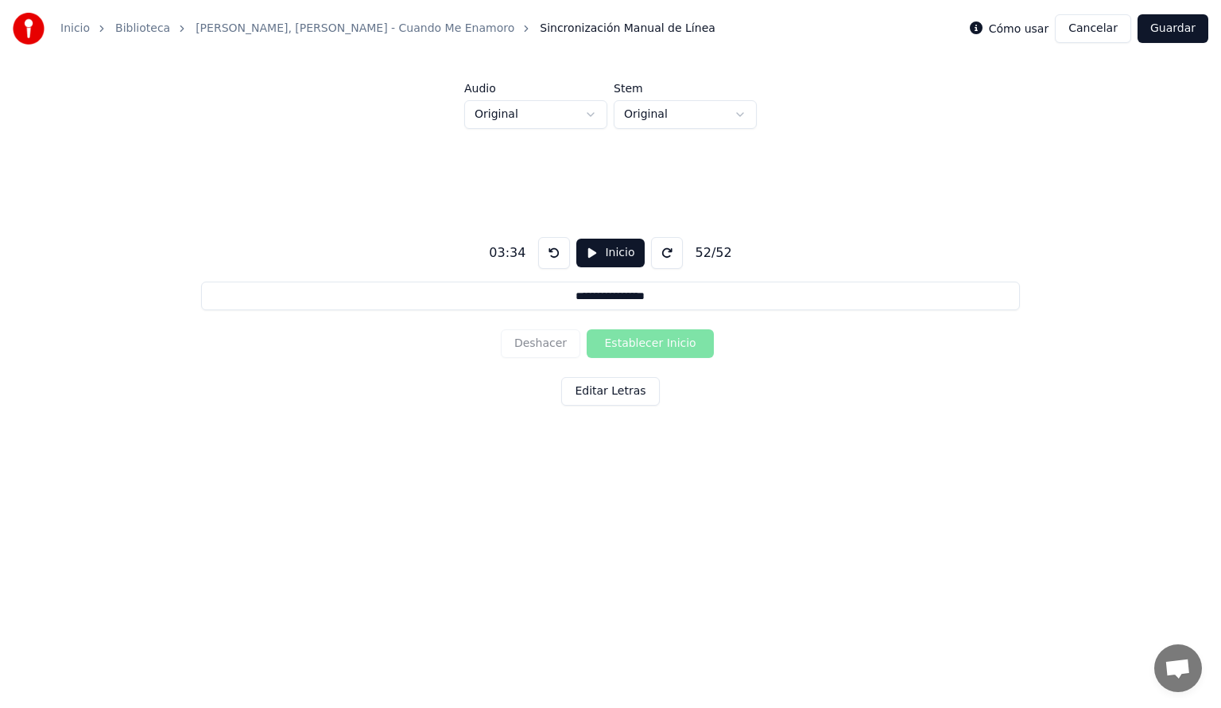
click at [1170, 31] on button "Guardar" at bounding box center [1173, 28] width 71 height 29
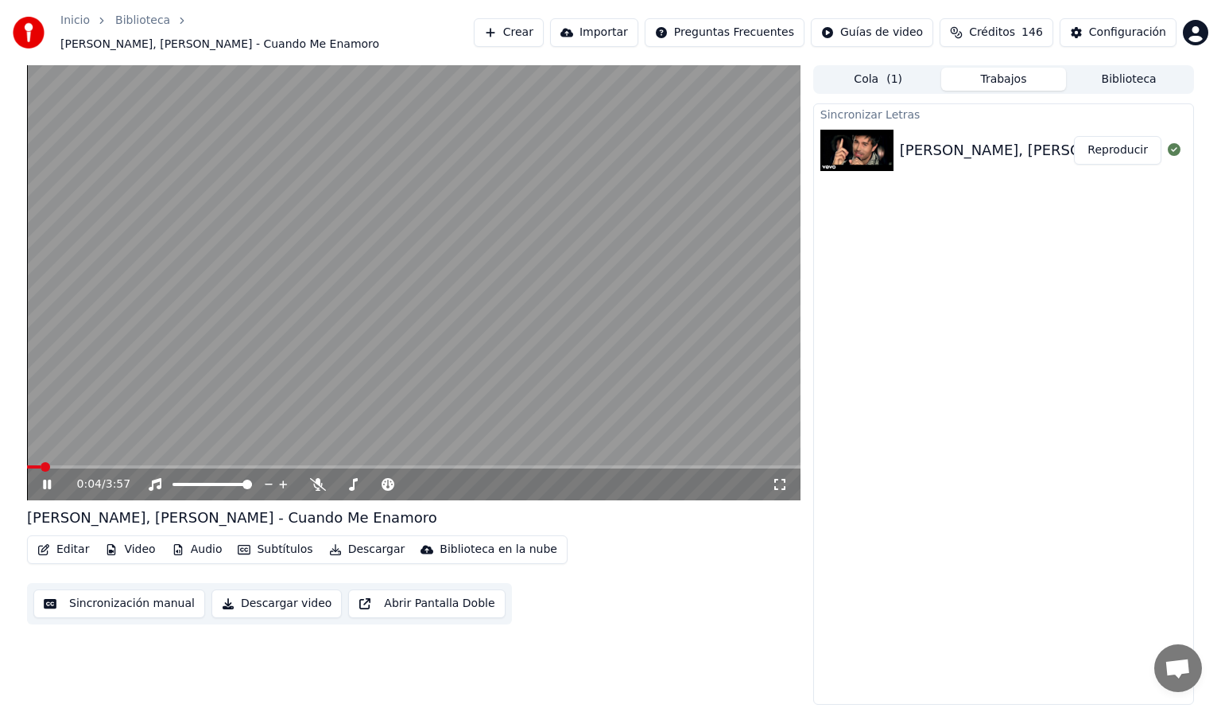
click at [84, 465] on span at bounding box center [414, 466] width 774 height 3
click at [118, 465] on span at bounding box center [414, 466] width 774 height 3
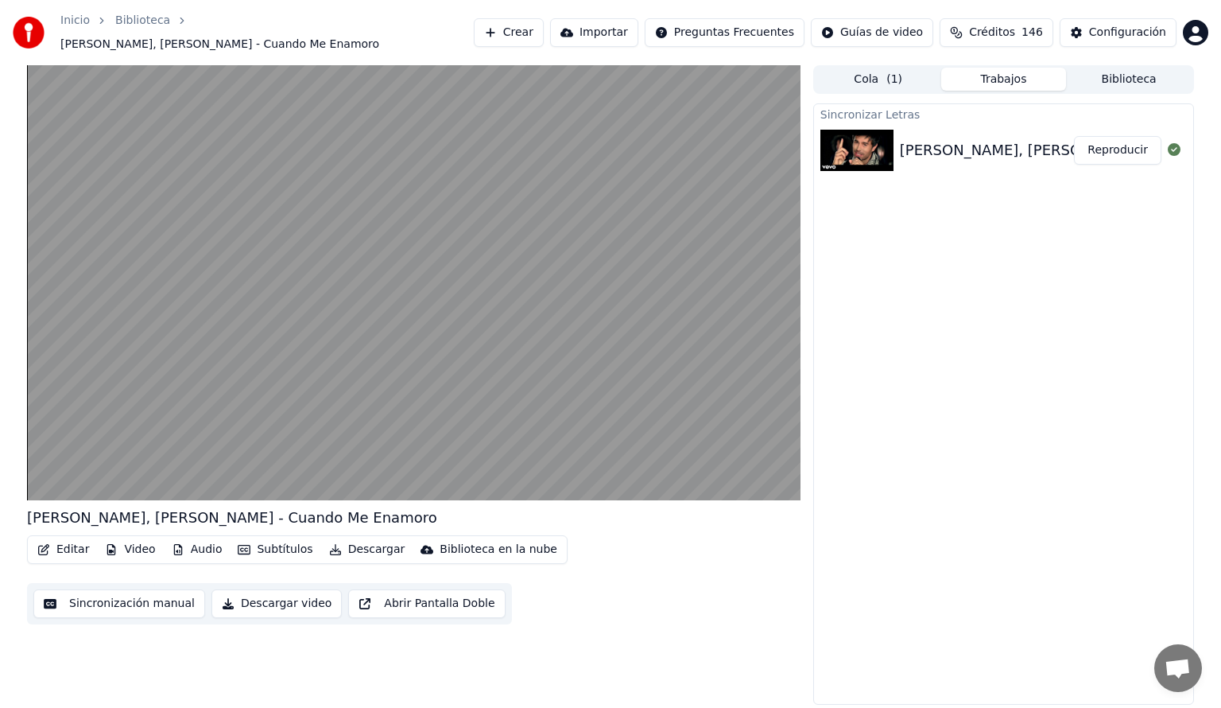
click at [200, 543] on button "Audio" at bounding box center [197, 549] width 64 height 22
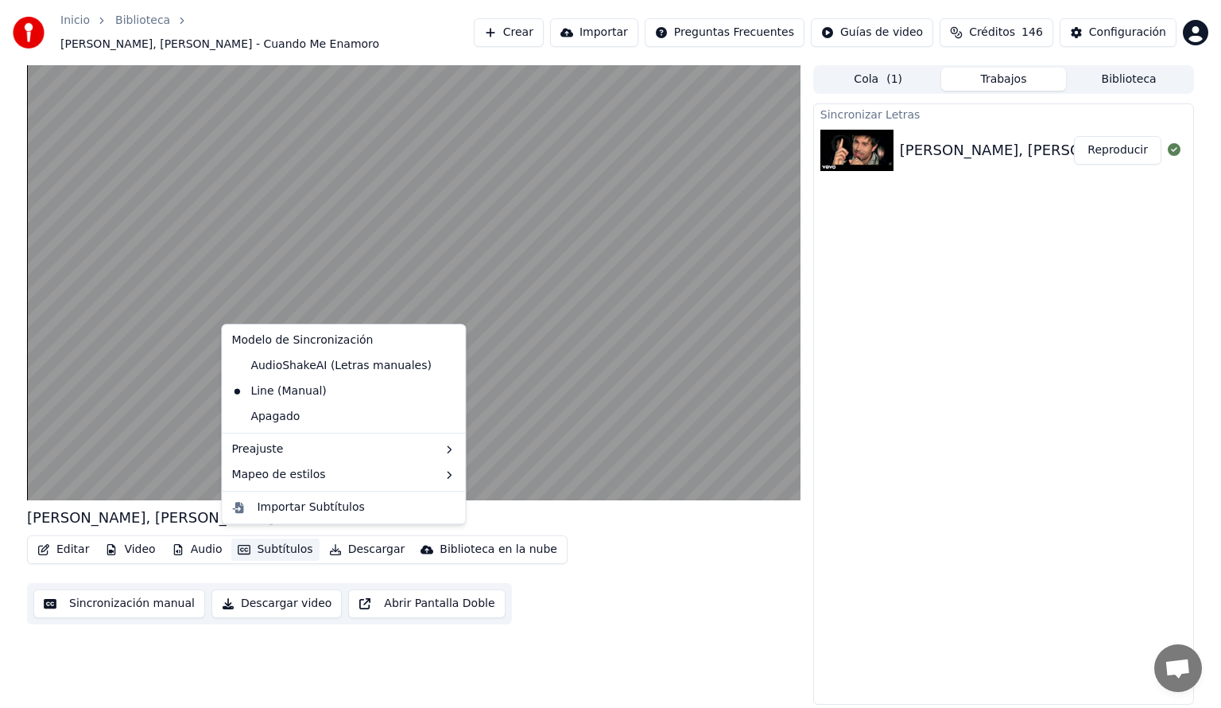
click at [700, 593] on div "Editar Video Audio Subtítulos Descargar Biblioteca en la nube Sincronización ma…" at bounding box center [414, 579] width 774 height 89
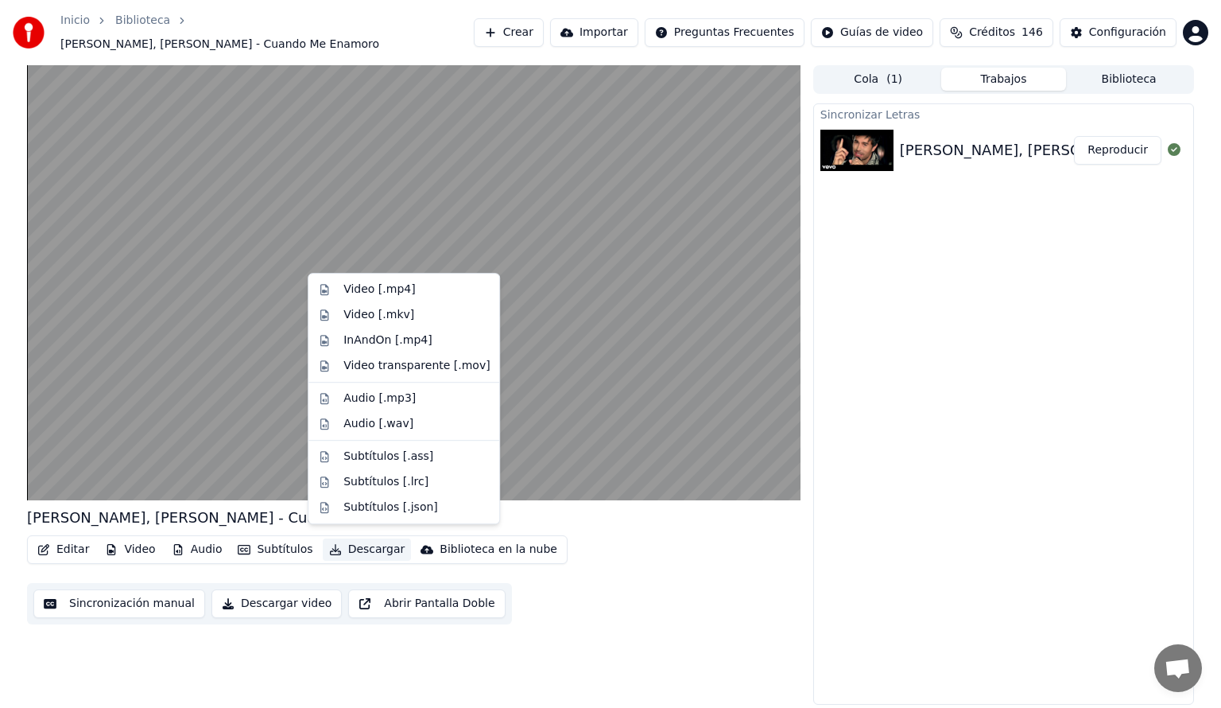
click at [359, 545] on button "Descargar" at bounding box center [367, 549] width 89 height 22
click at [358, 289] on div "Video [.mp4]" at bounding box center [379, 289] width 72 height 16
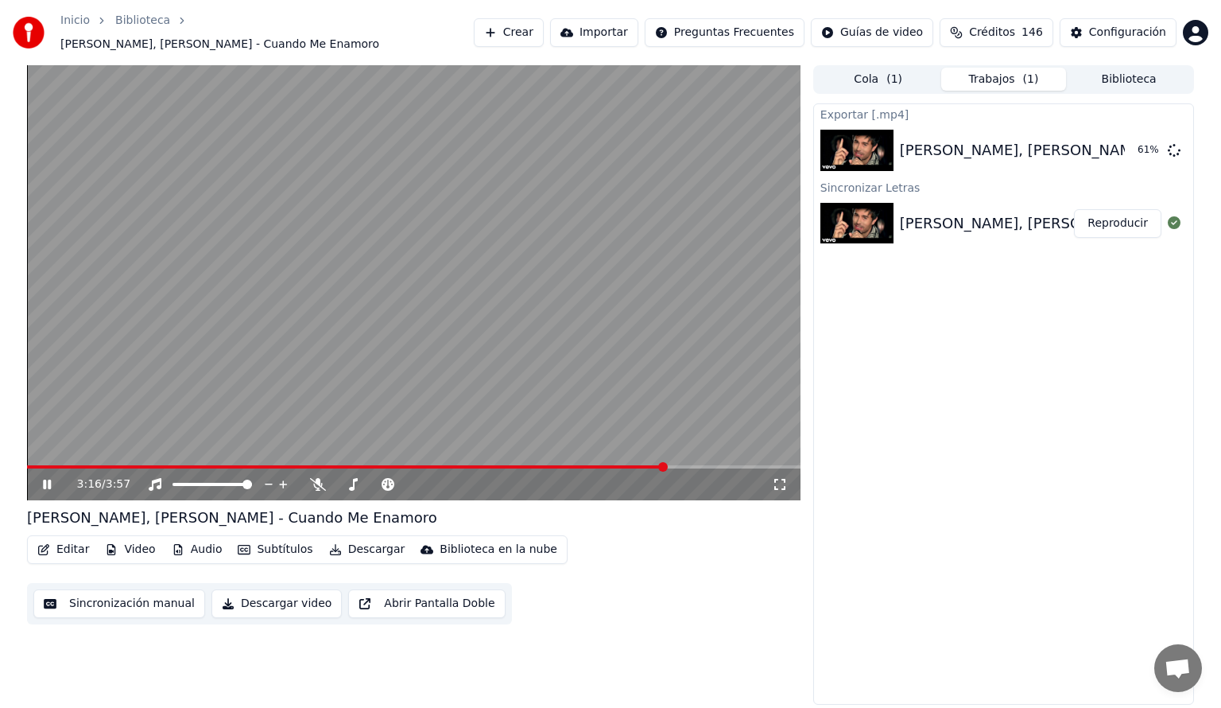
click at [622, 465] on span at bounding box center [346, 466] width 639 height 3
click at [46, 478] on icon at bounding box center [58, 484] width 37 height 13
click at [1127, 143] on button "Mostrar" at bounding box center [1127, 150] width 70 height 29
